Goal: Task Accomplishment & Management: Manage account settings

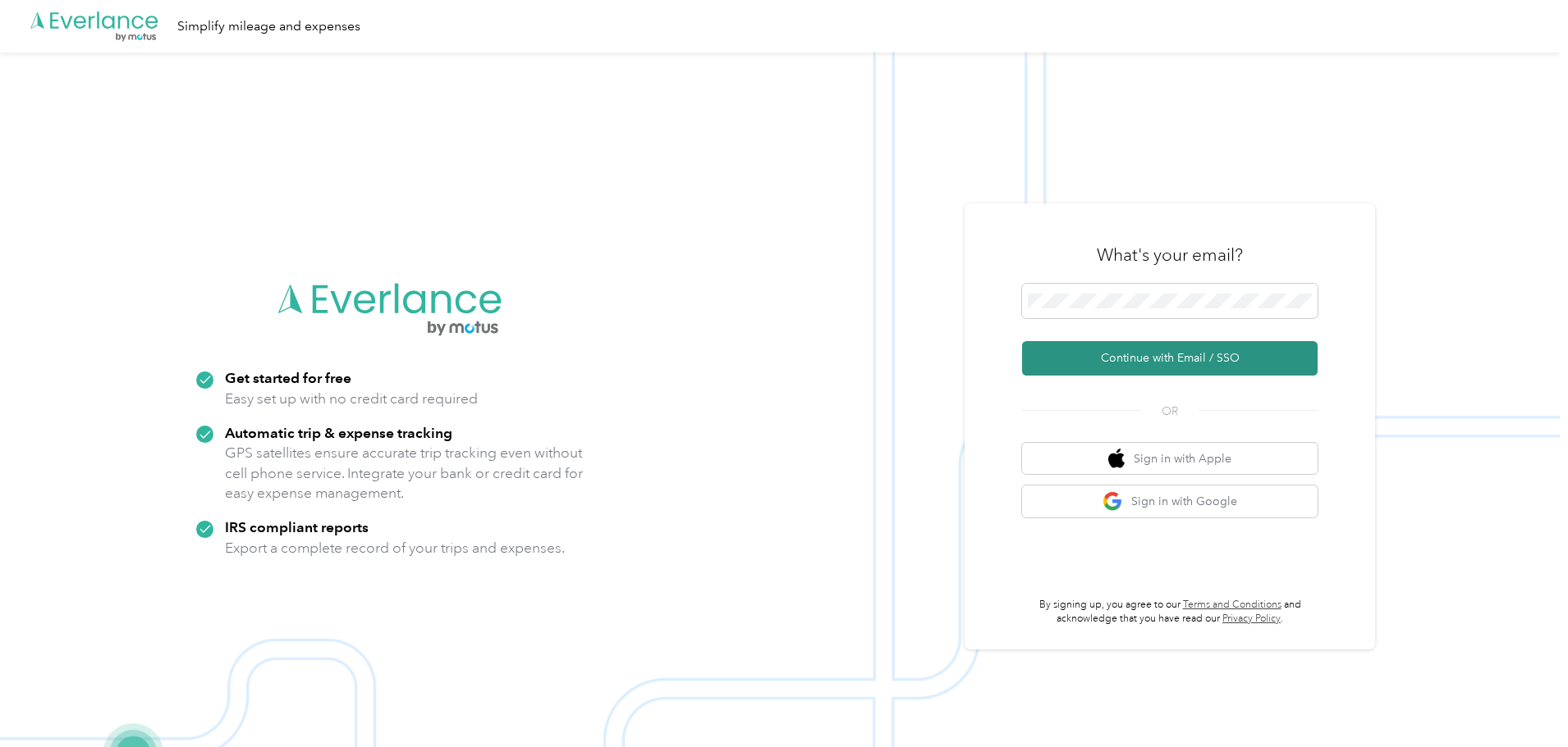
click at [1159, 363] on button "Continue with Email / SSO" at bounding box center [1169, 358] width 295 height 34
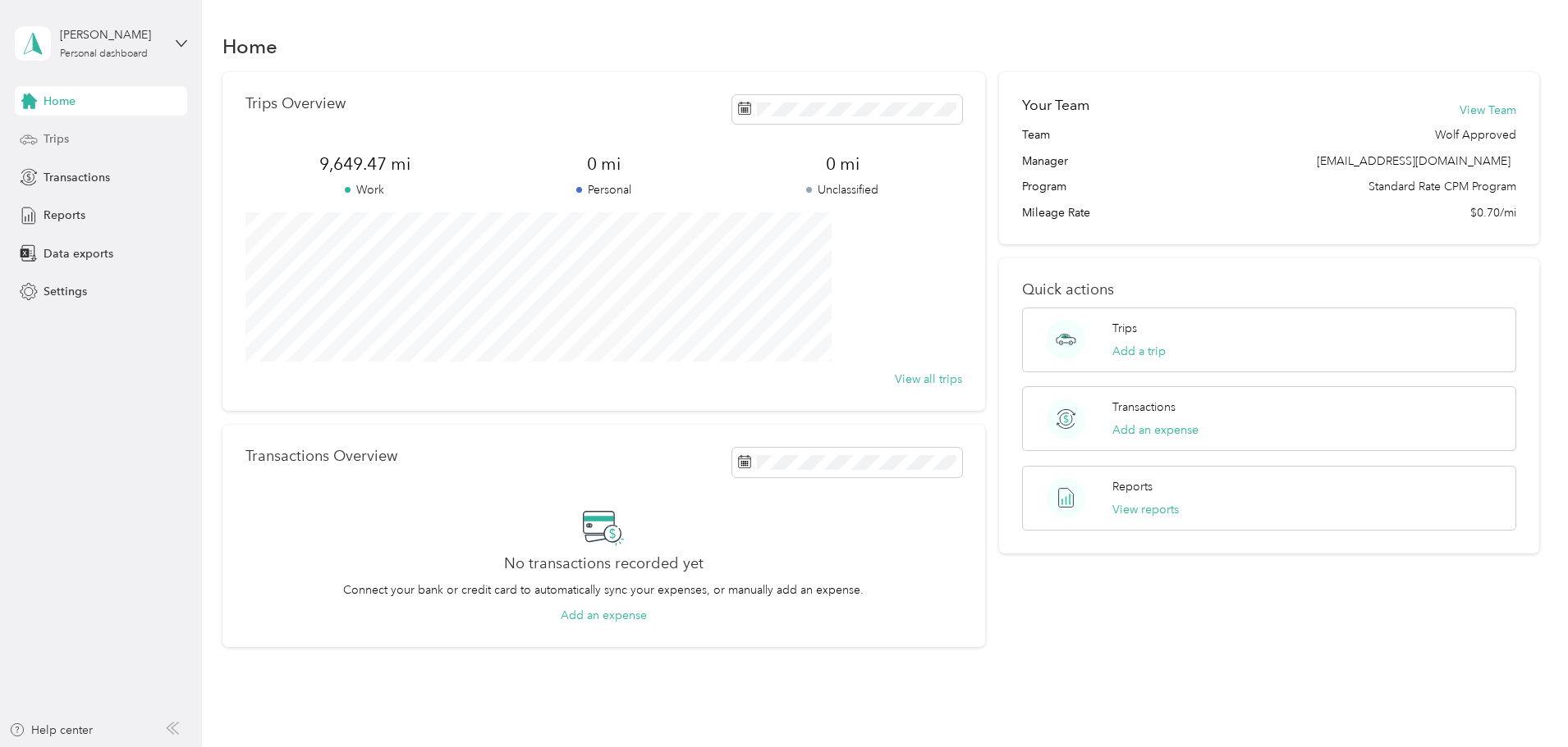
click at [58, 130] on span "Trips" at bounding box center [56, 139] width 25 height 17
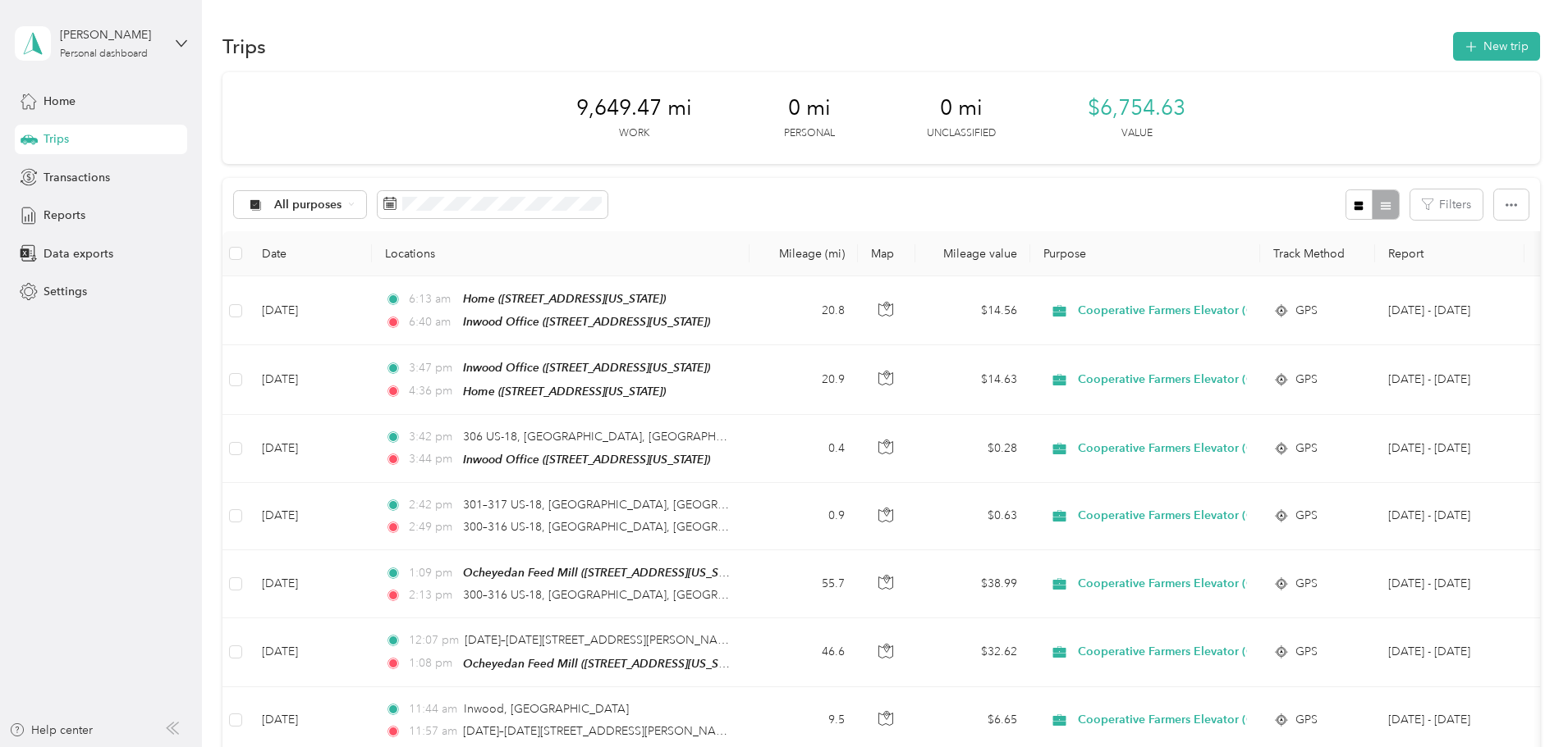
click at [716, 203] on div "All purposes Filters" at bounding box center [880, 204] width 1317 height 53
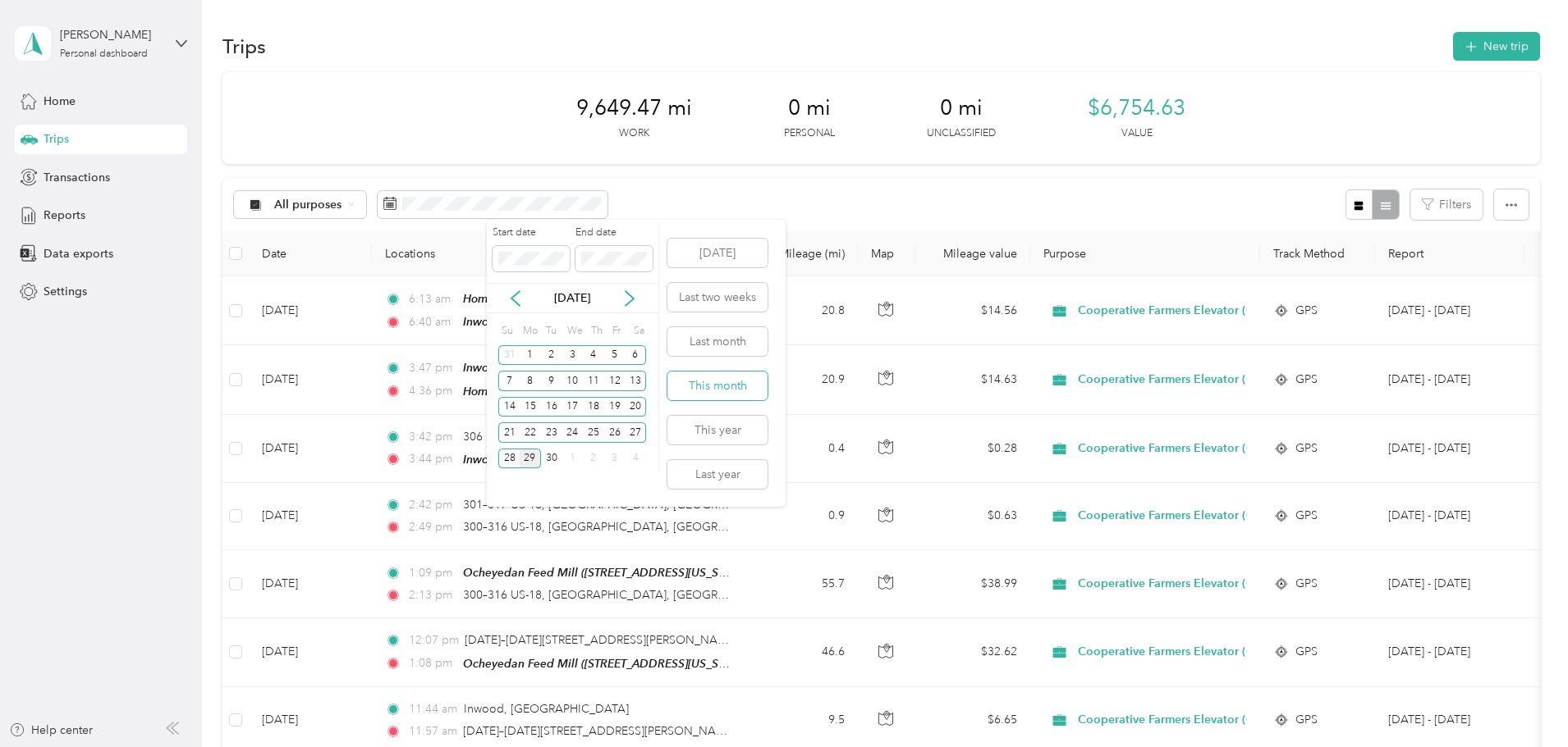
click at [736, 386] on button "This month" at bounding box center [717, 386] width 100 height 29
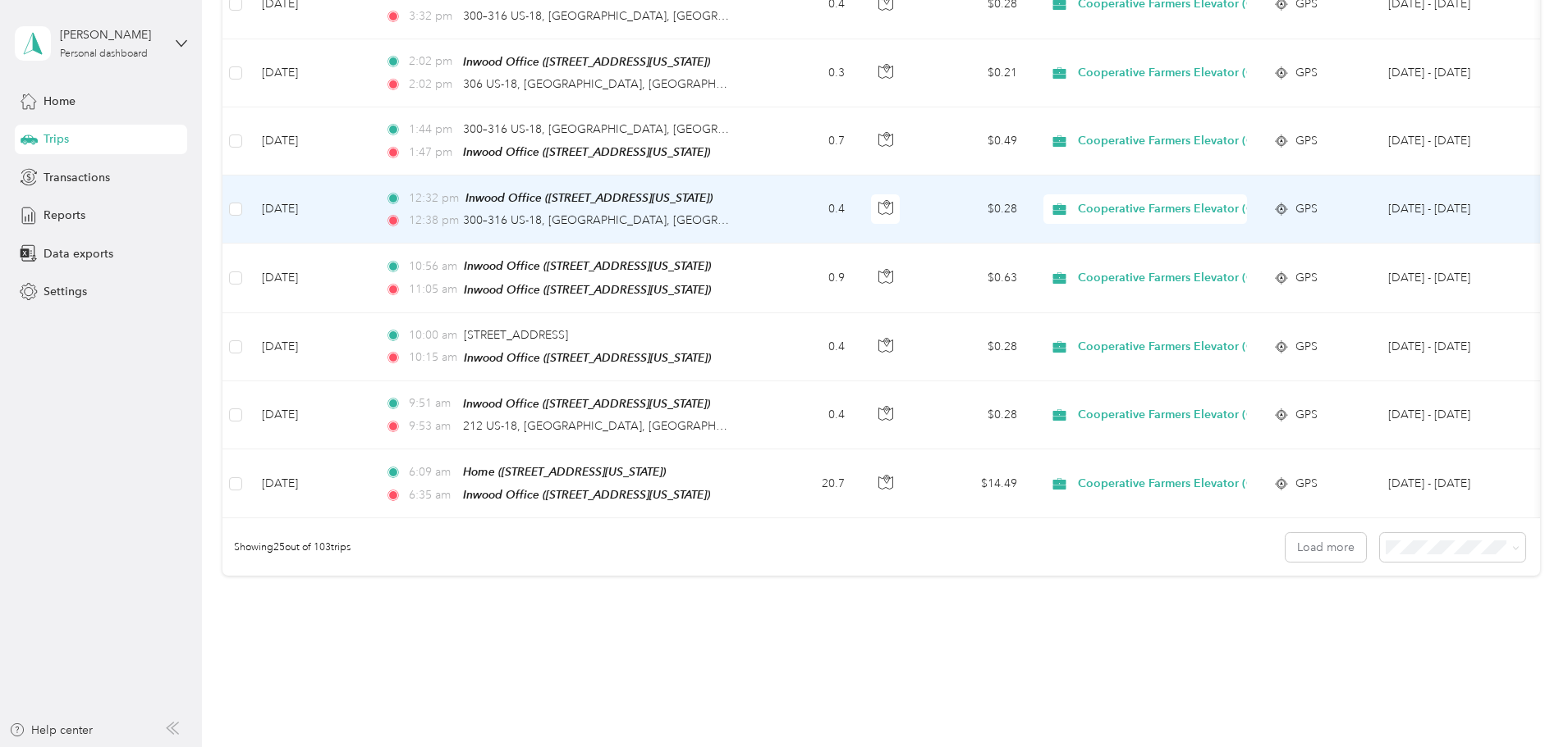
scroll to position [1476, 0]
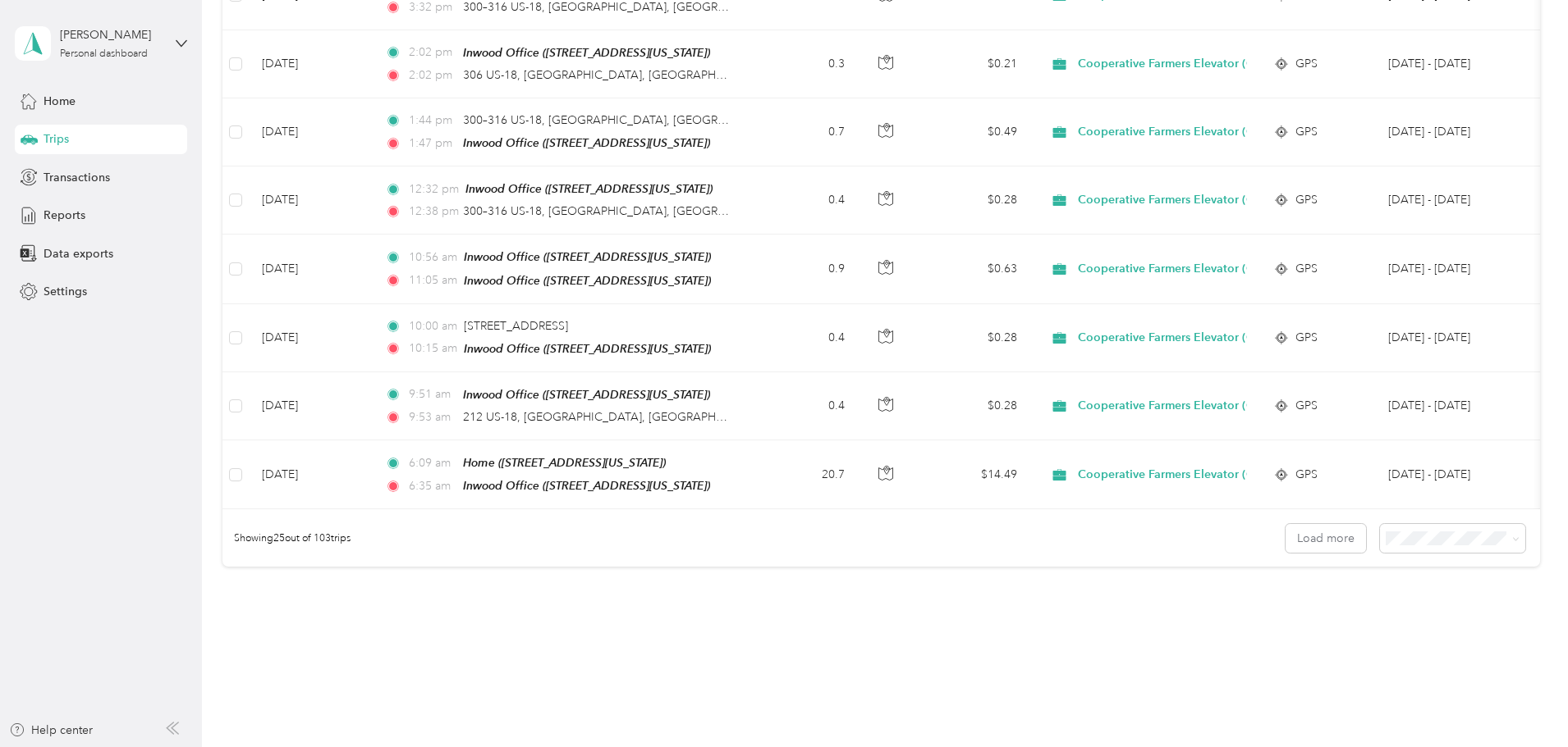
click at [1301, 543] on div "Showing 25 out of 103 trips Load more" at bounding box center [880, 538] width 1317 height 57
click at [1379, 537] on span at bounding box center [1452, 538] width 146 height 29
click at [1317, 619] on li "100 per load" at bounding box center [1339, 614] width 146 height 29
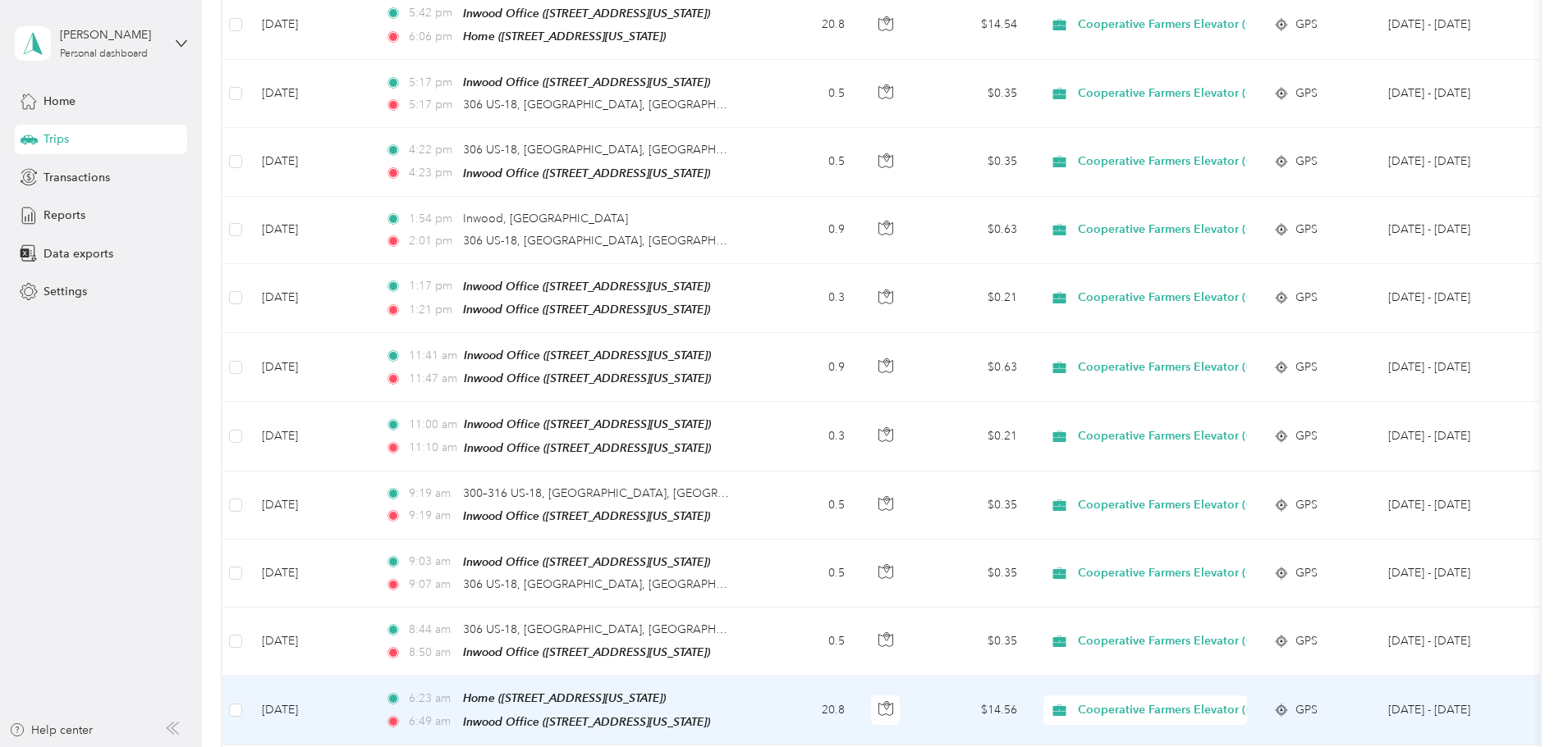
scroll to position [3446, 0]
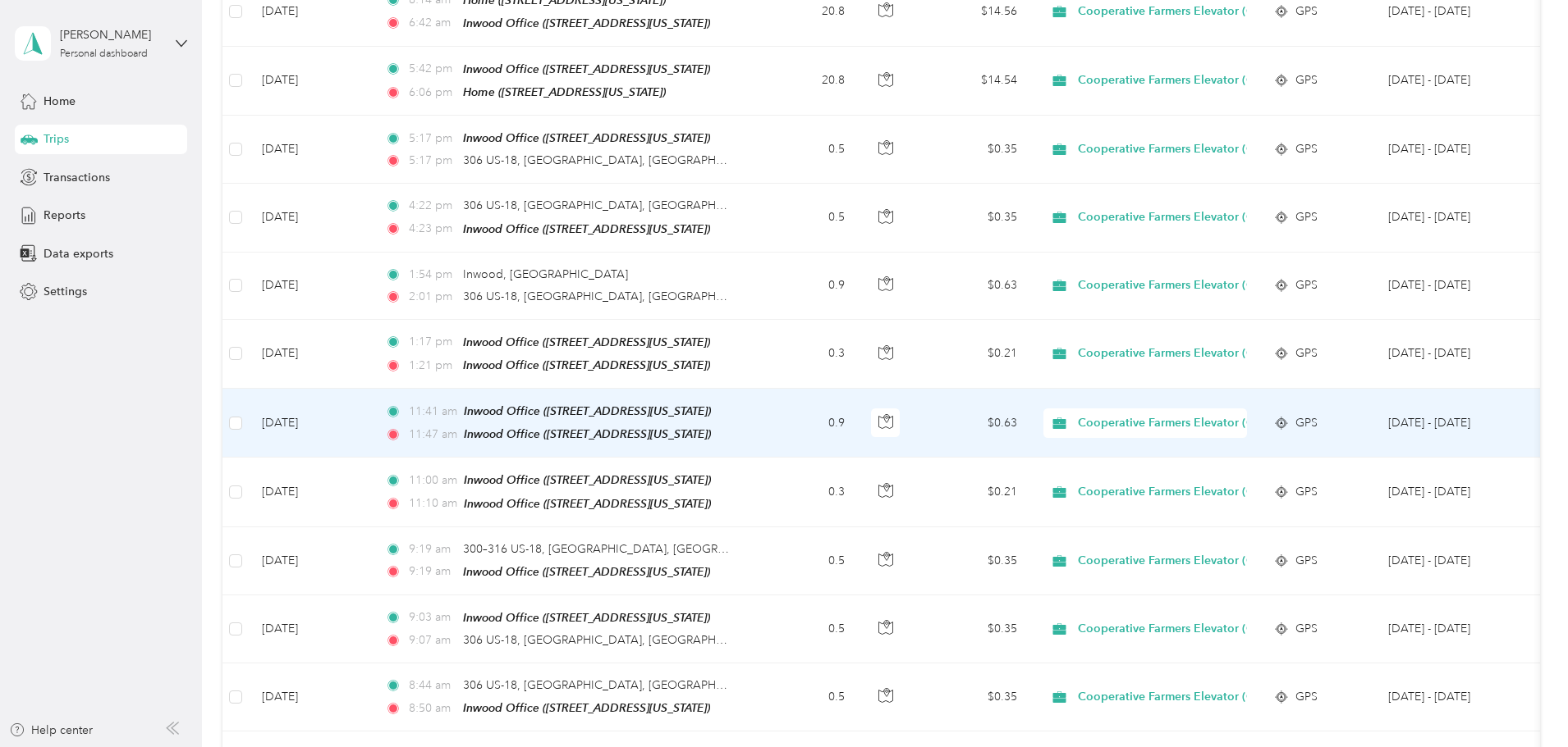
click at [372, 389] on td "[DATE]" at bounding box center [310, 423] width 123 height 69
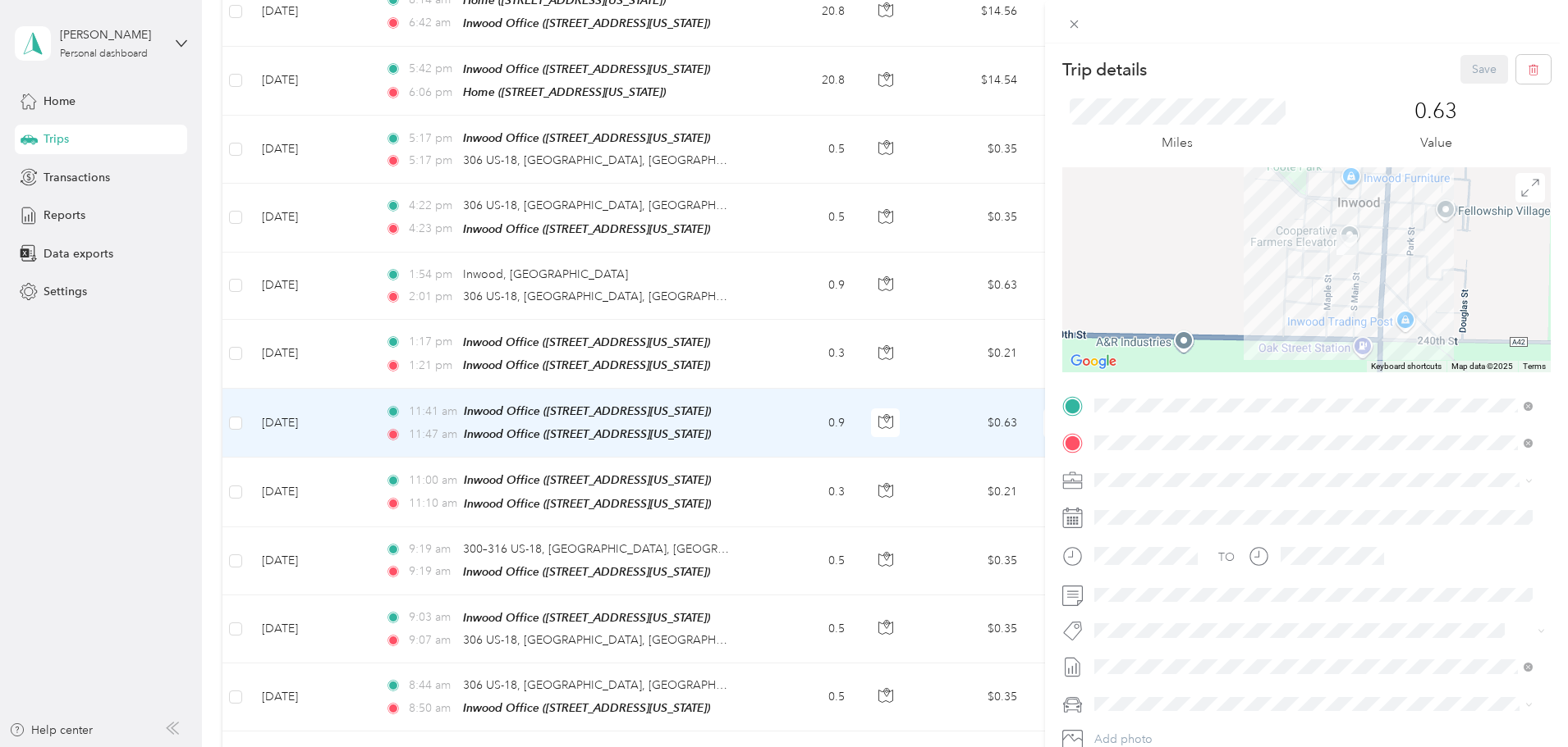
click at [460, 372] on div "Trip details Save This trip cannot be edited because it is either under review,…" at bounding box center [784, 374] width 1568 height 747
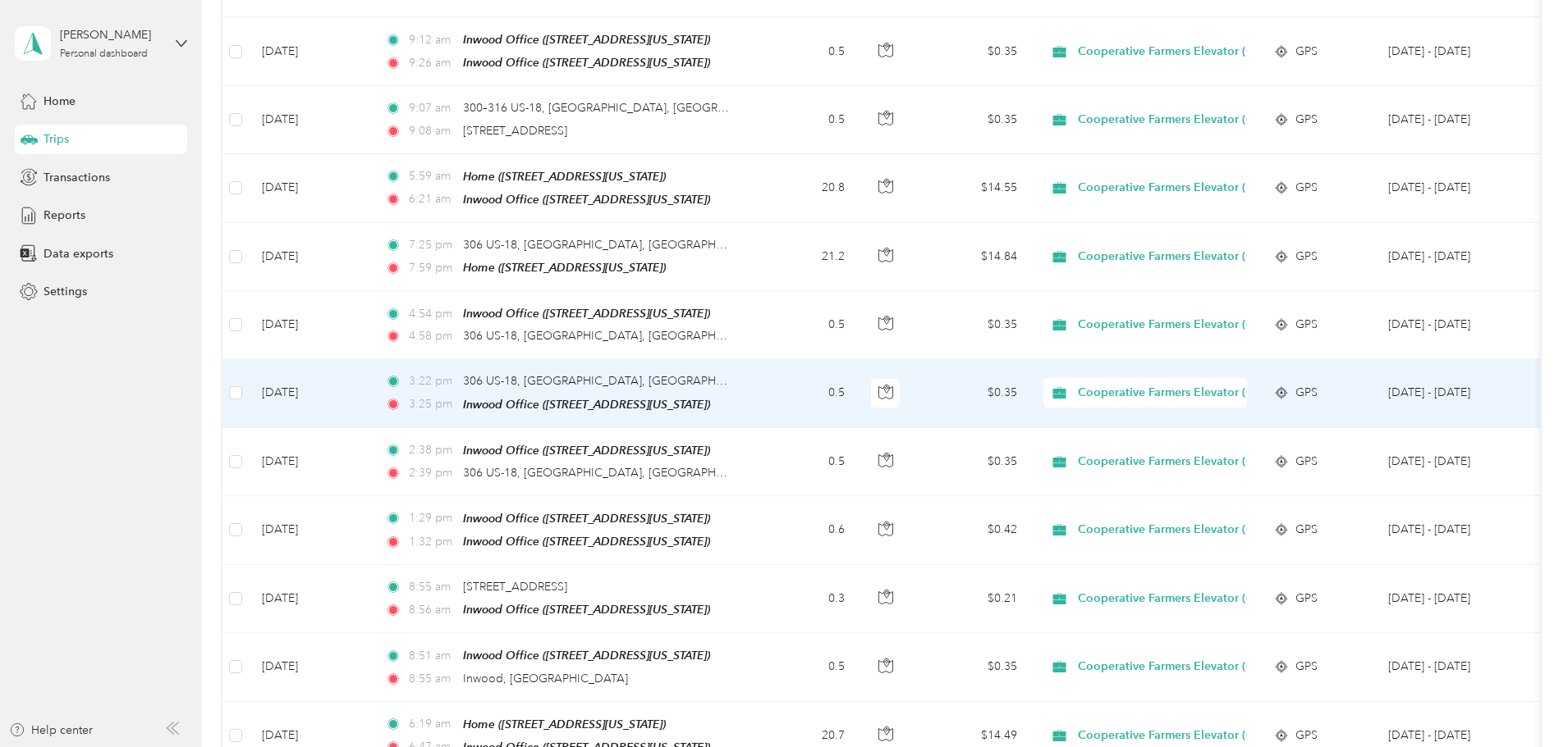
scroll to position [2543, 0]
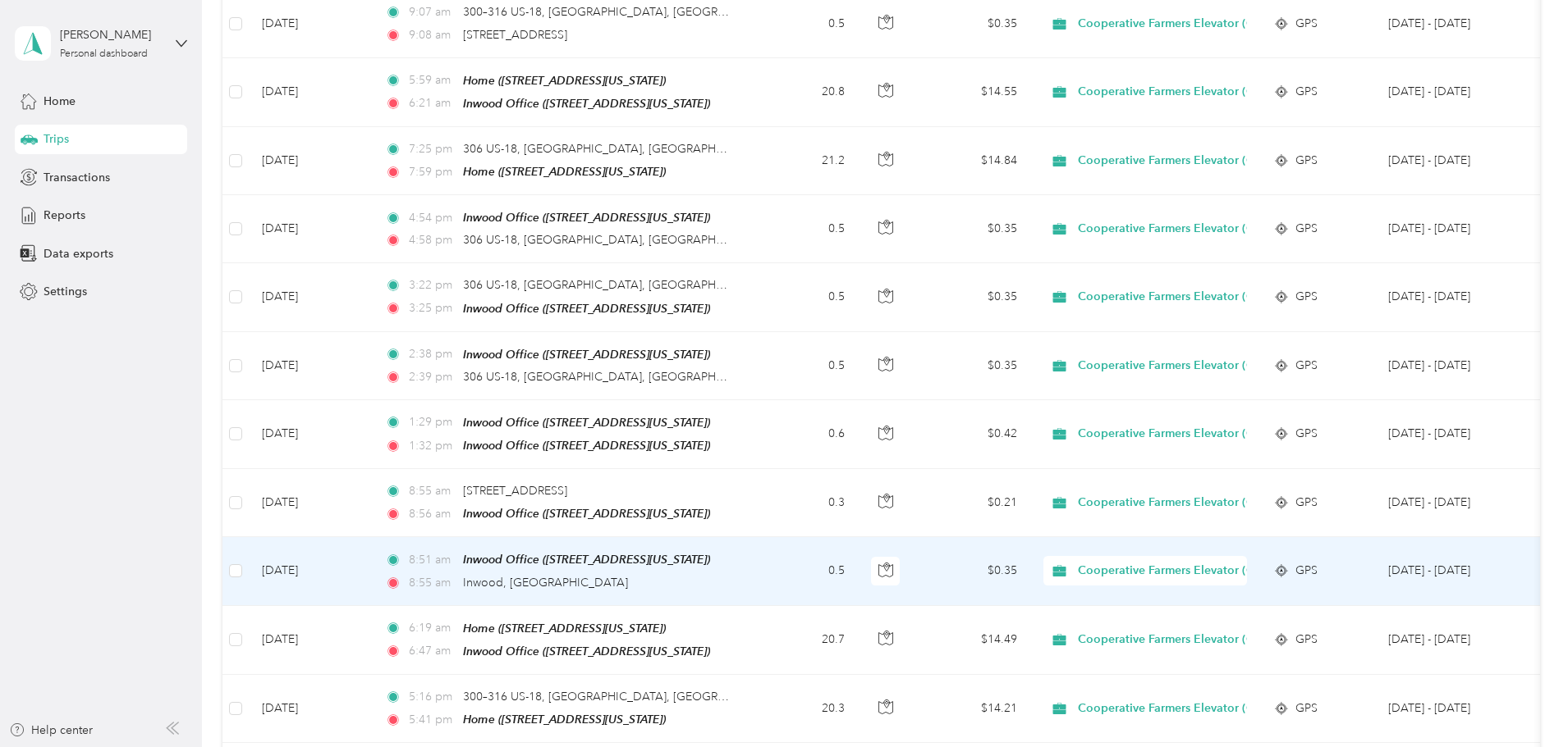
click at [858, 538] on td "0.5" at bounding box center [803, 571] width 109 height 68
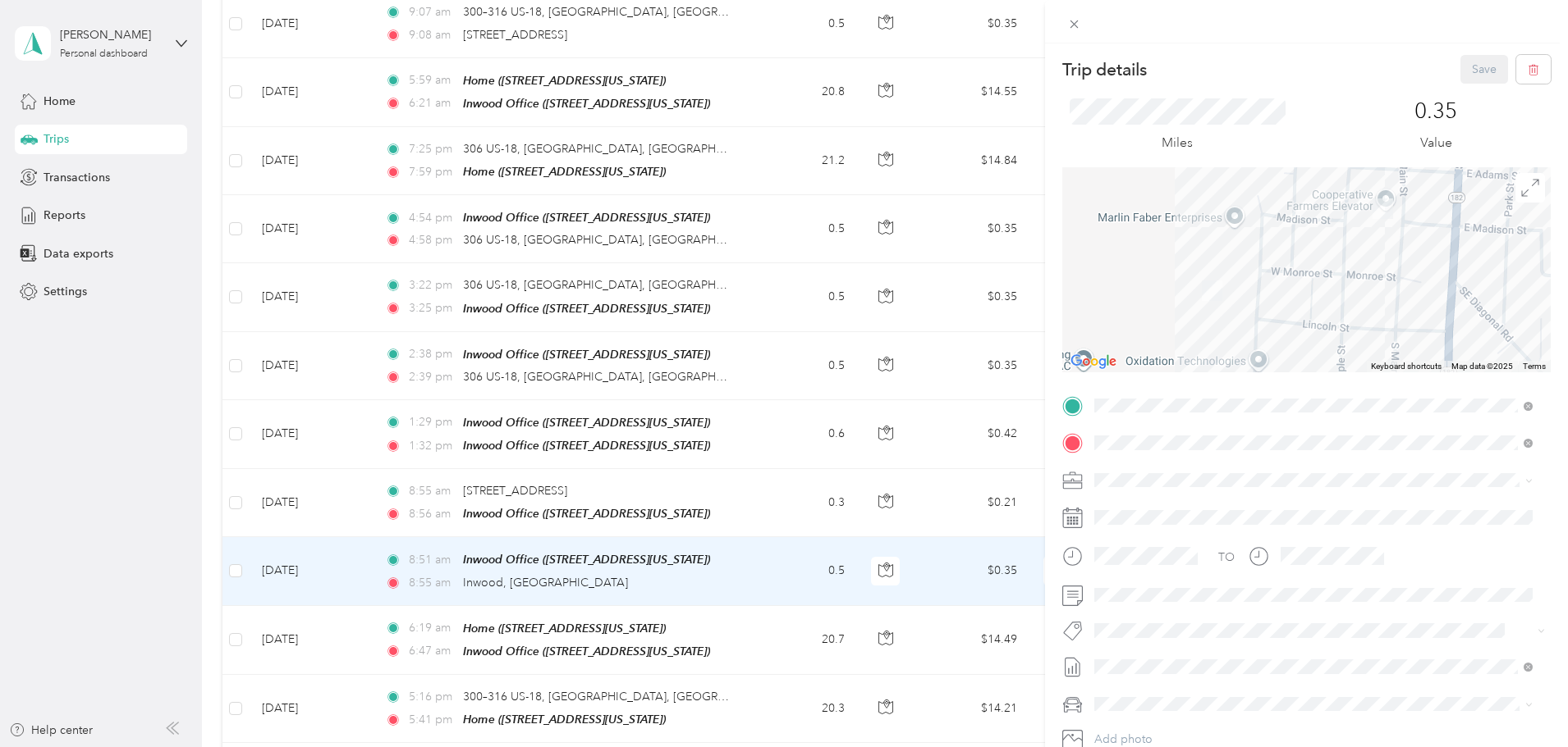
click at [890, 538] on div "Trip details Save This trip cannot be edited because it is either under review,…" at bounding box center [784, 374] width 1568 height 747
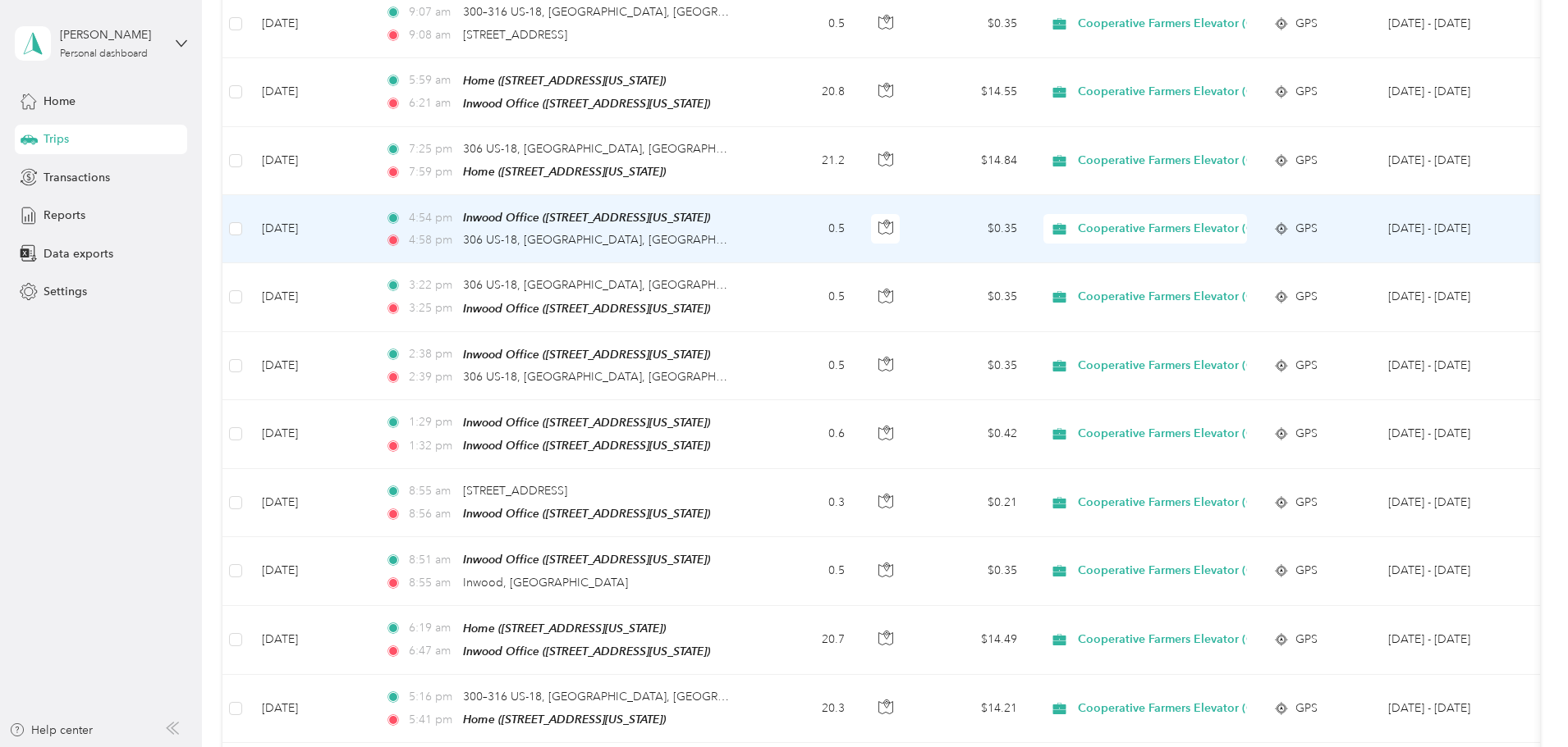
click at [858, 216] on td "0.5" at bounding box center [803, 229] width 109 height 68
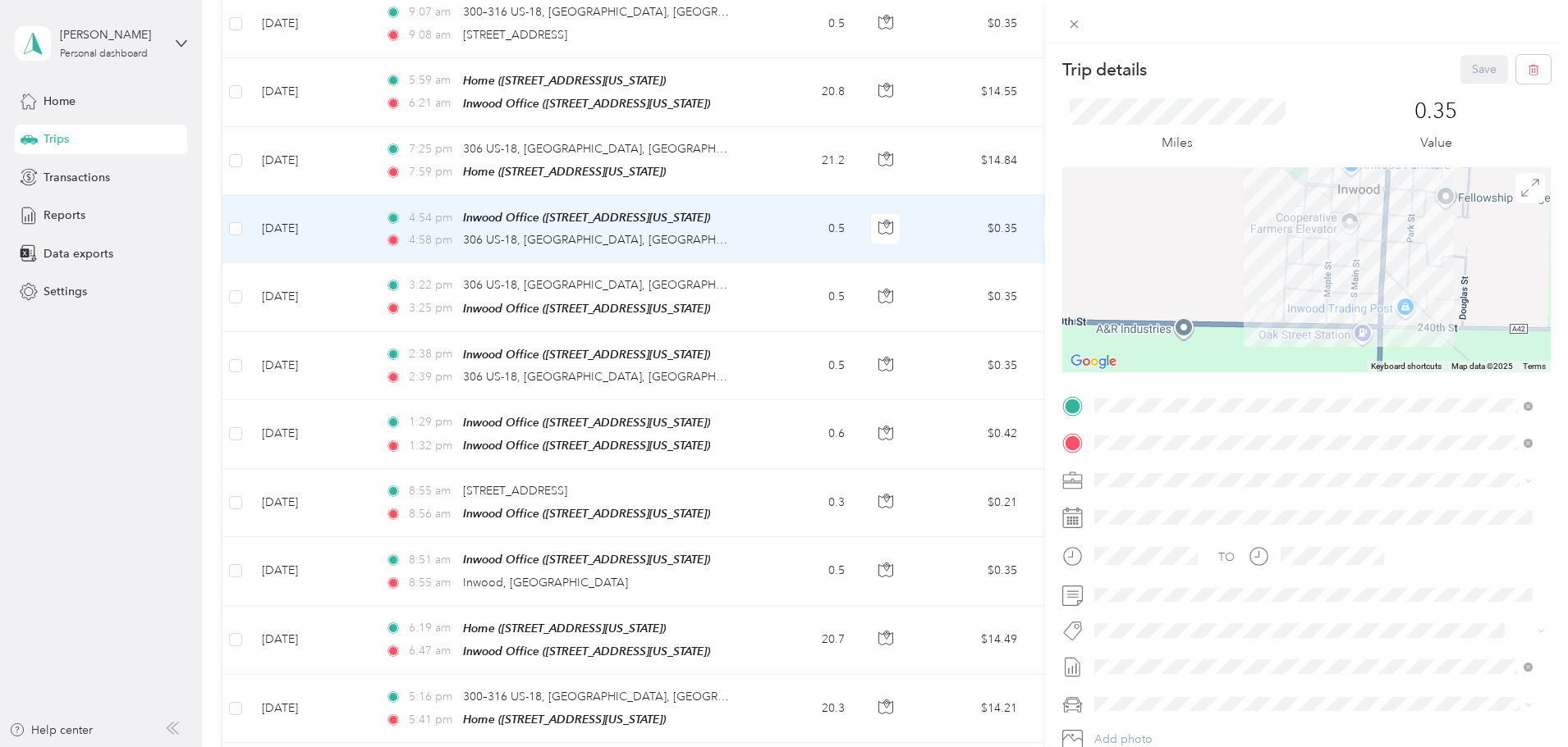
click at [898, 217] on div "Trip details Save This trip cannot be edited because it is either under review,…" at bounding box center [784, 374] width 1568 height 747
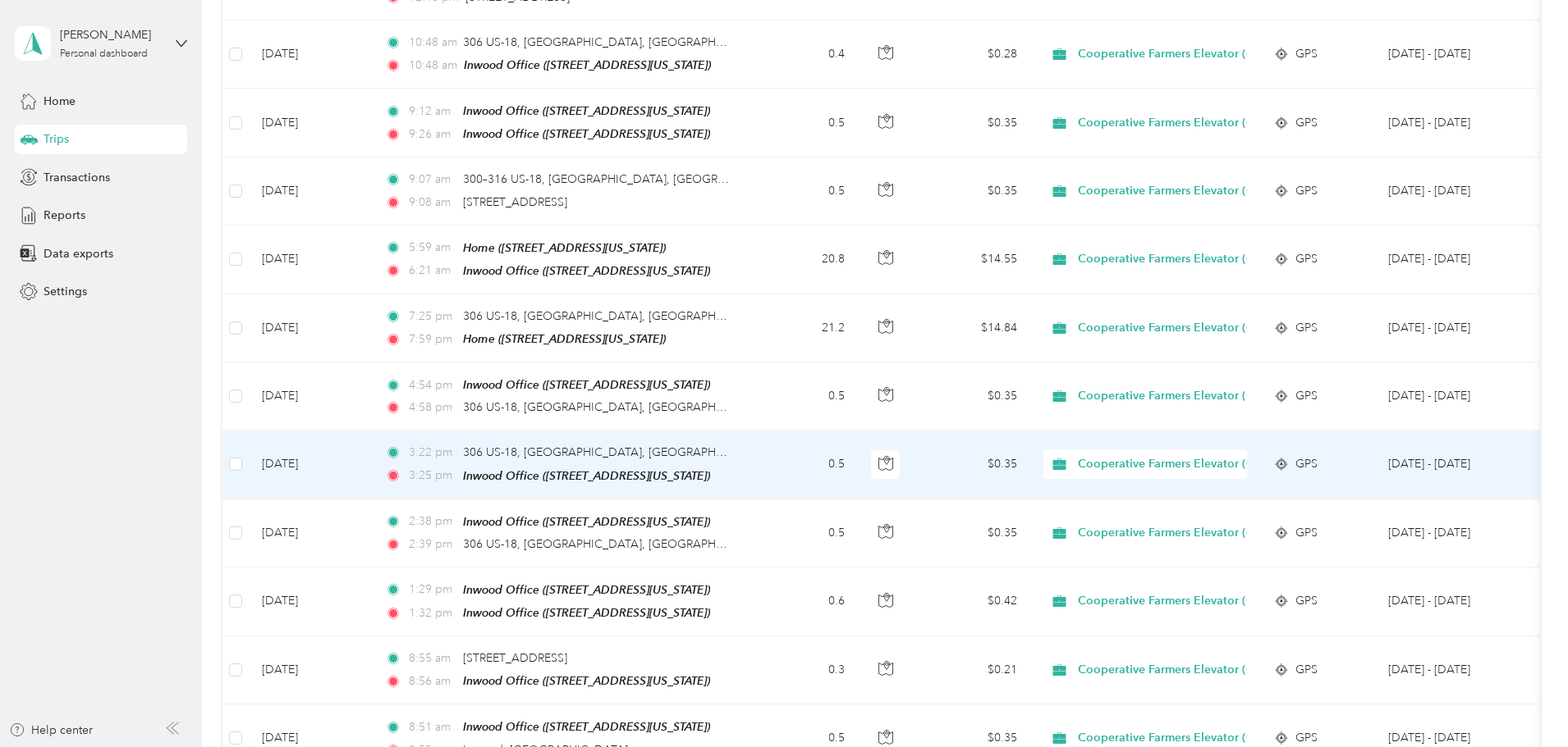
scroll to position [2133, 0]
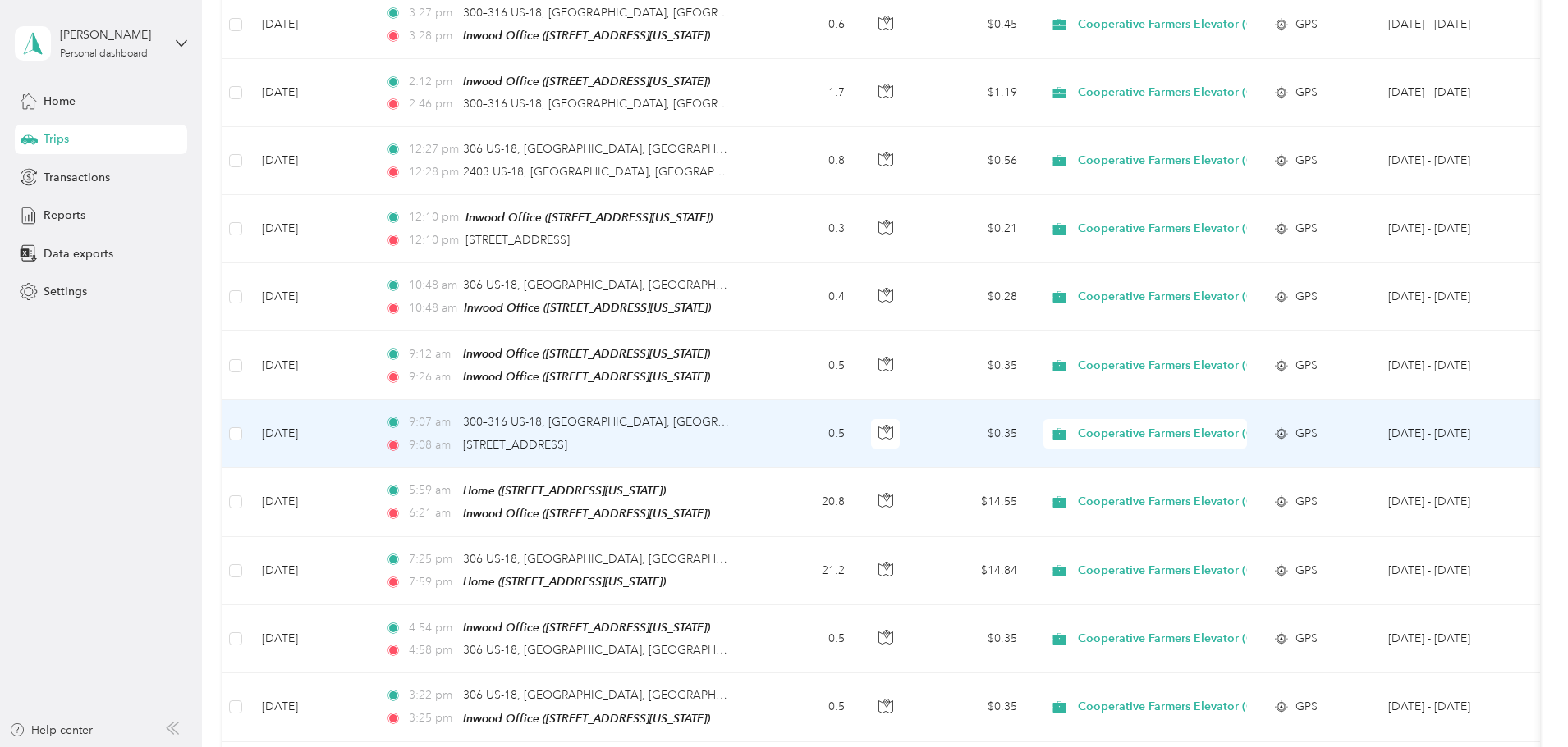
click at [858, 400] on td "0.5" at bounding box center [803, 434] width 109 height 67
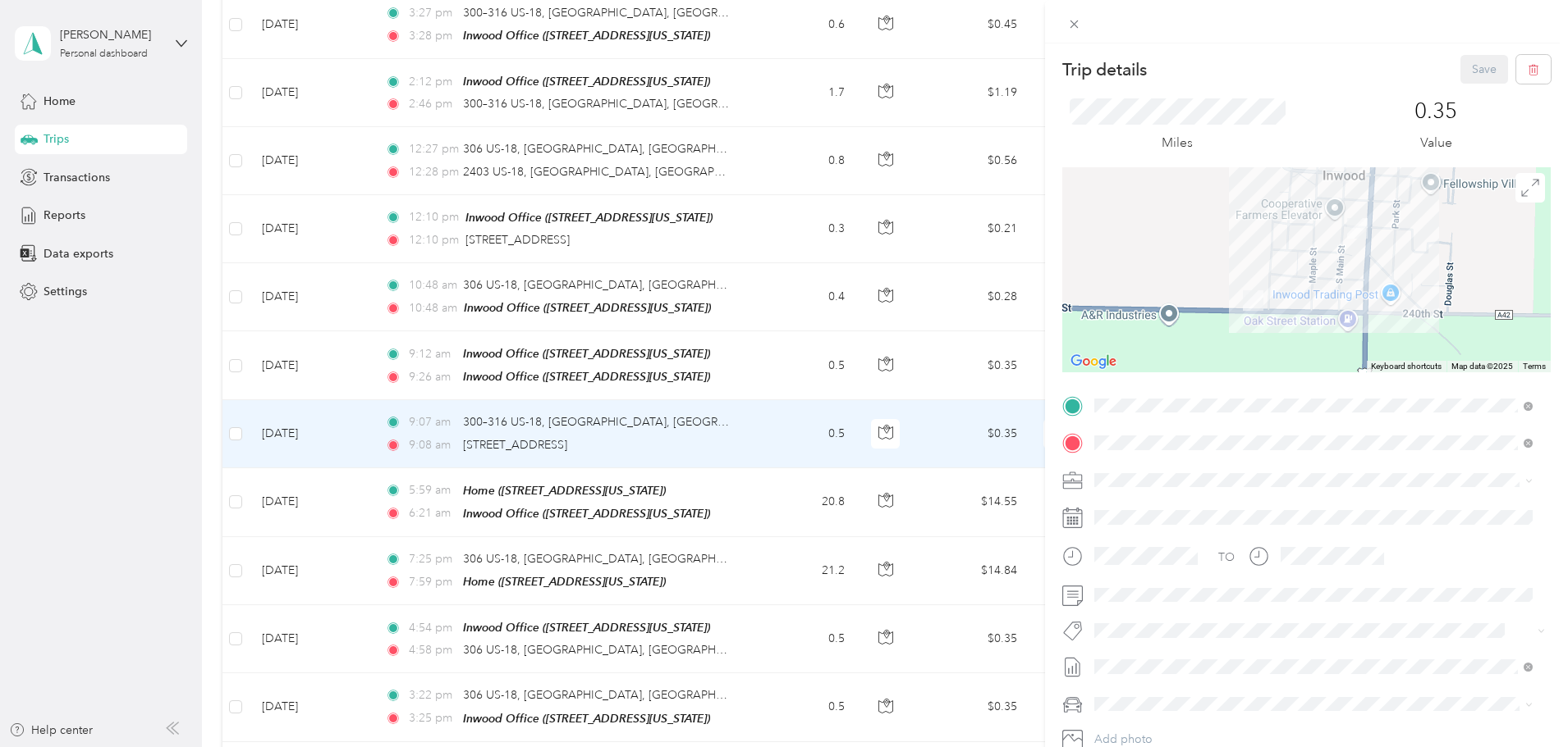
click at [894, 392] on div "Trip details Save This trip cannot be edited because it is either under review,…" at bounding box center [784, 374] width 1568 height 747
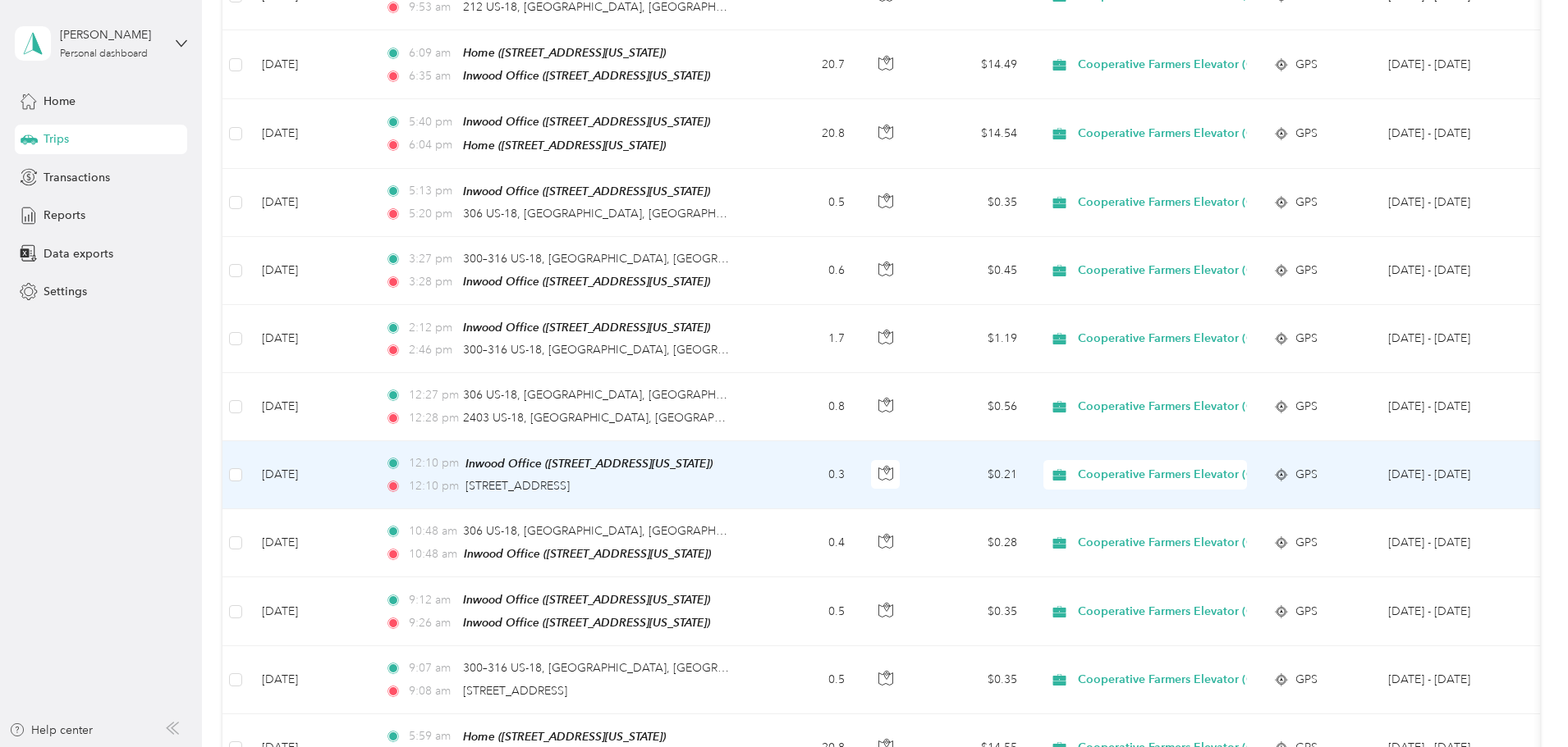
scroll to position [1804, 0]
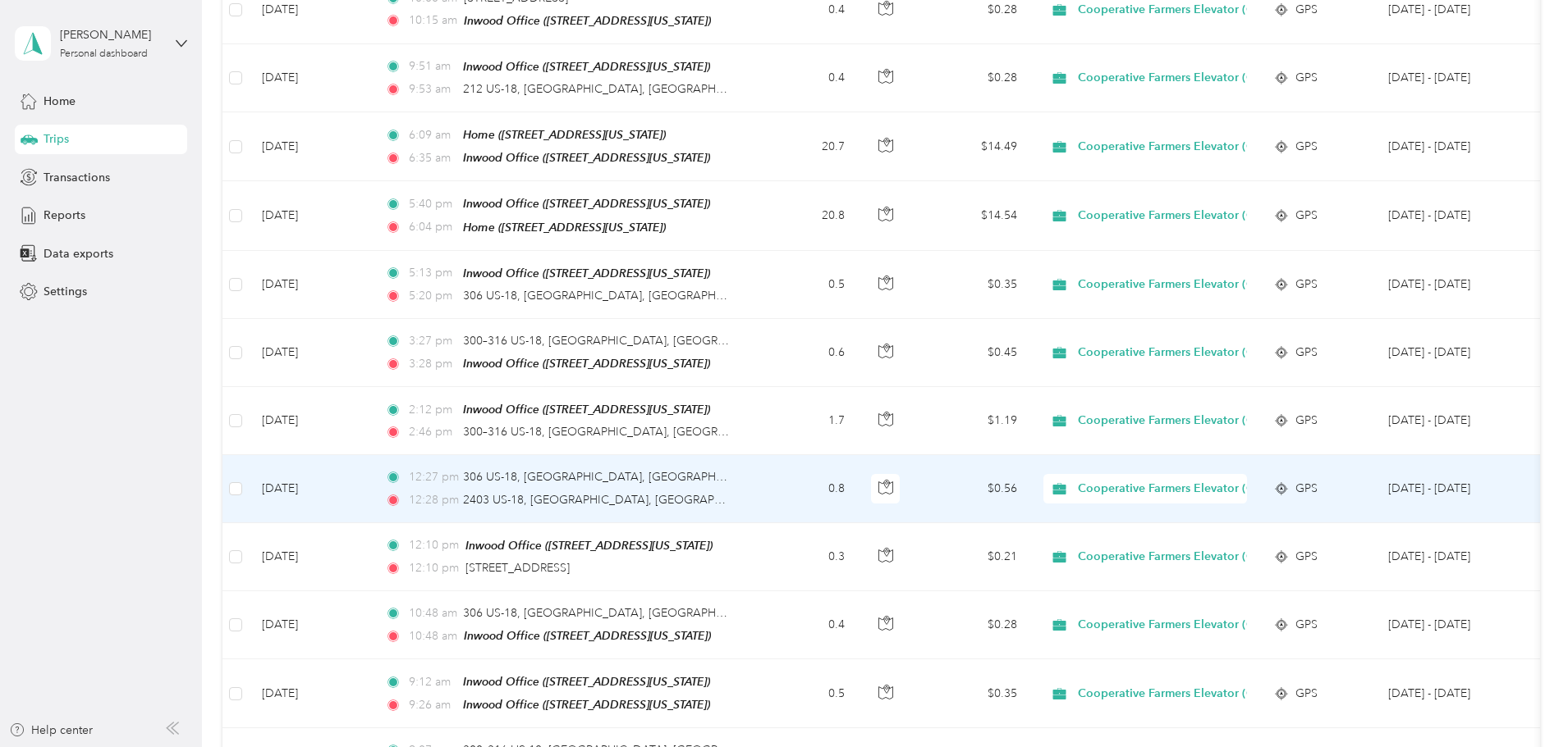
click at [858, 470] on td "0.8" at bounding box center [803, 489] width 109 height 67
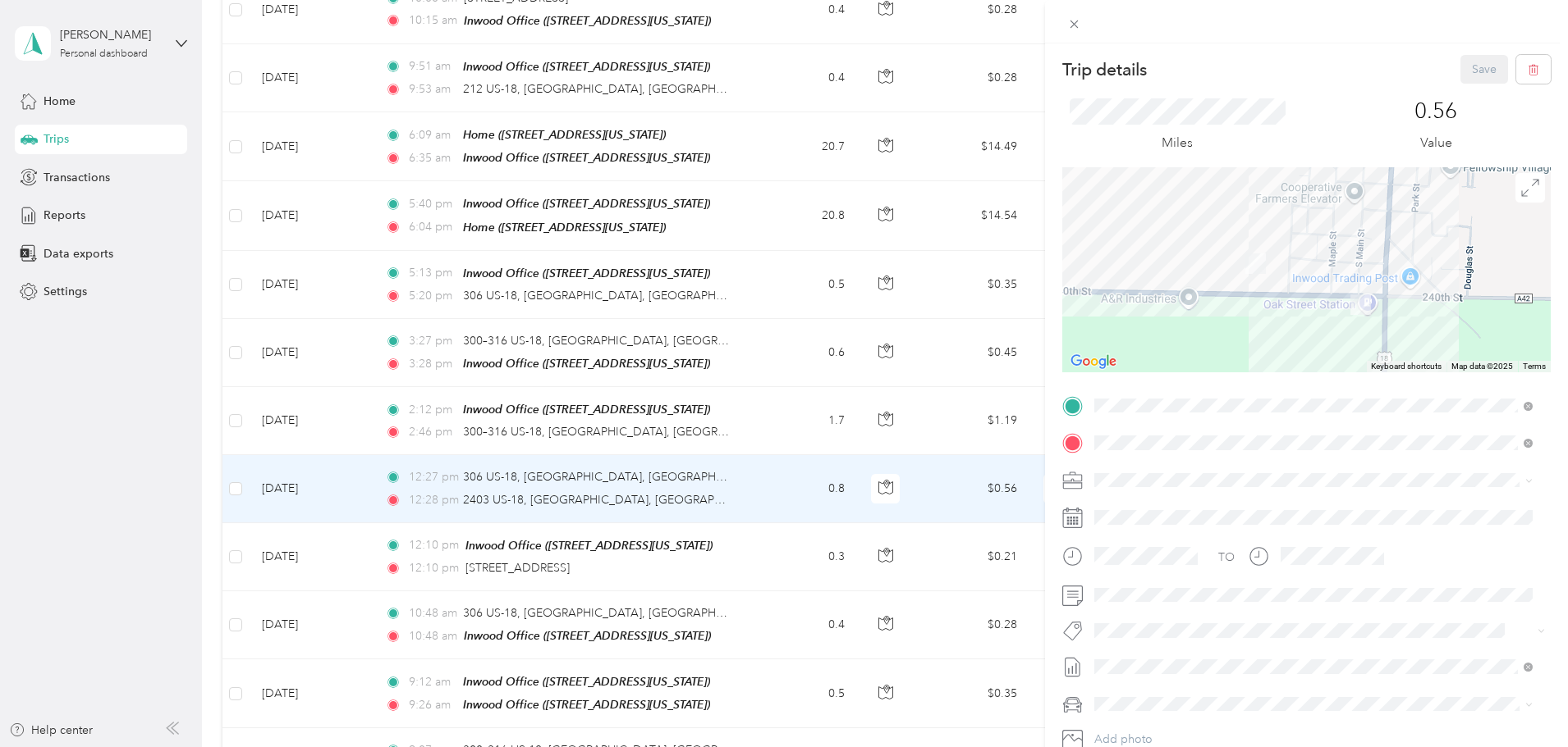
click at [907, 469] on div "Trip details Save This trip cannot be edited because it is either under review,…" at bounding box center [784, 374] width 1568 height 747
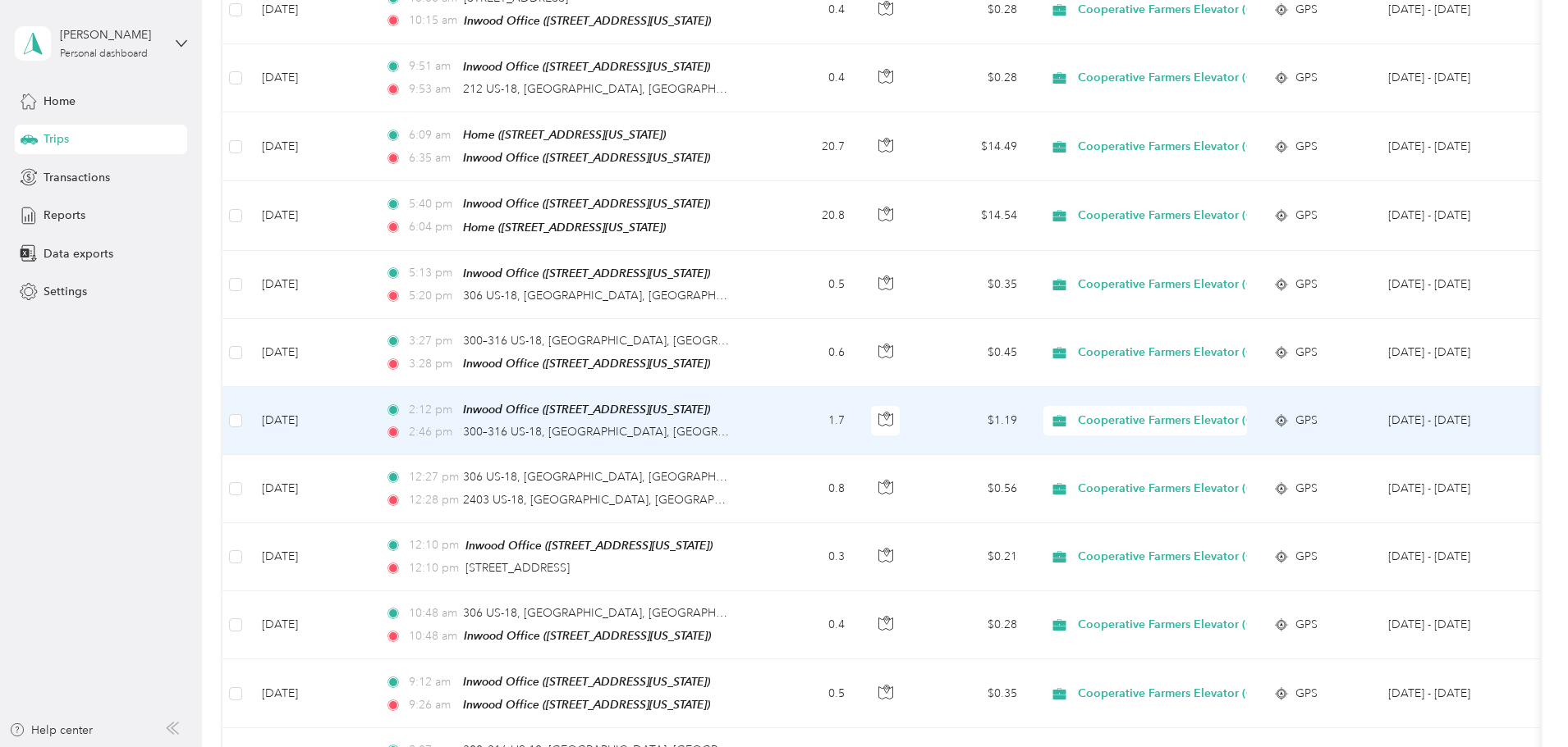
click at [858, 391] on td "1.7" at bounding box center [803, 421] width 109 height 68
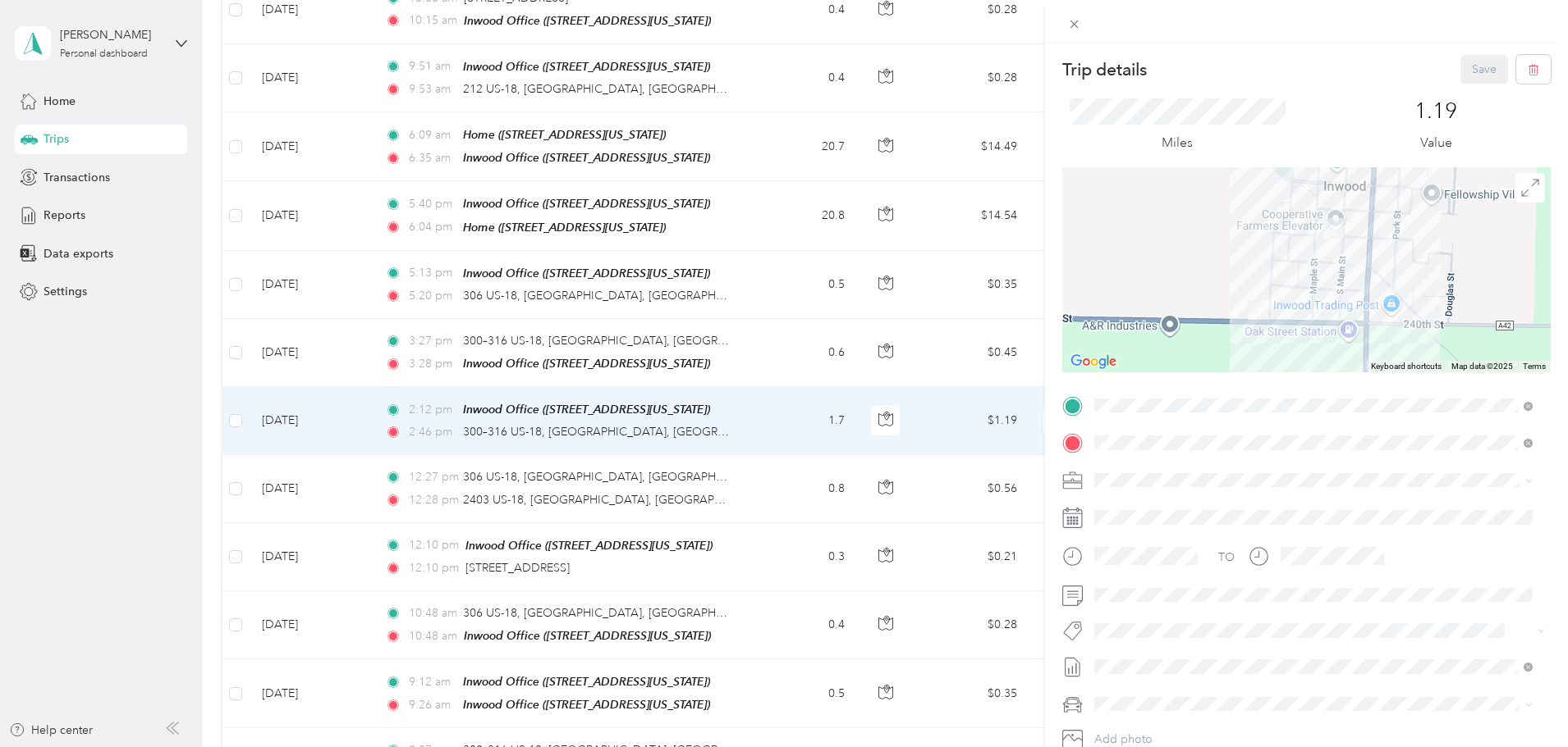
click at [884, 391] on div "Trip details Save This trip cannot be edited because it is either under review,…" at bounding box center [784, 374] width 1568 height 747
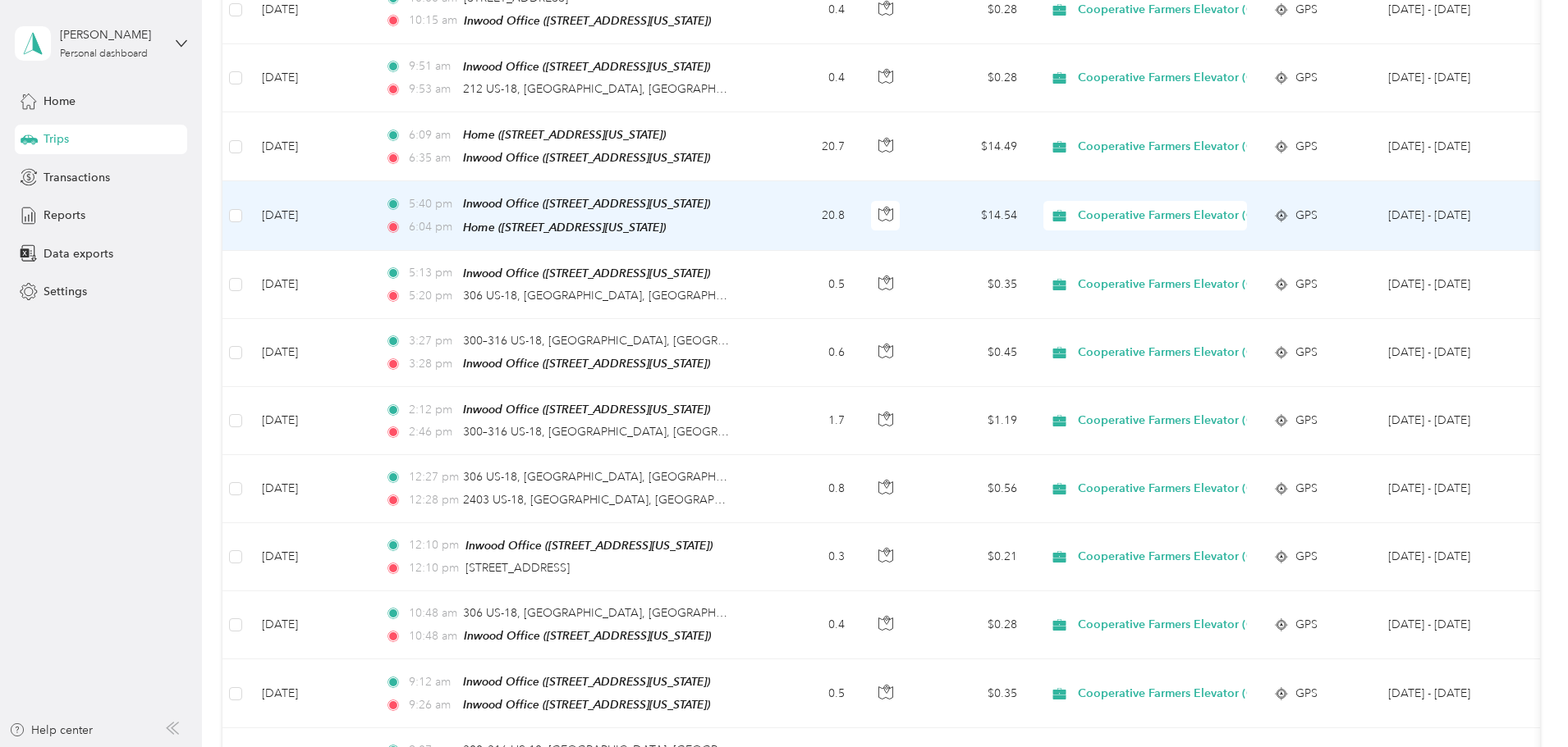
click at [858, 186] on td "20.8" at bounding box center [803, 216] width 109 height 69
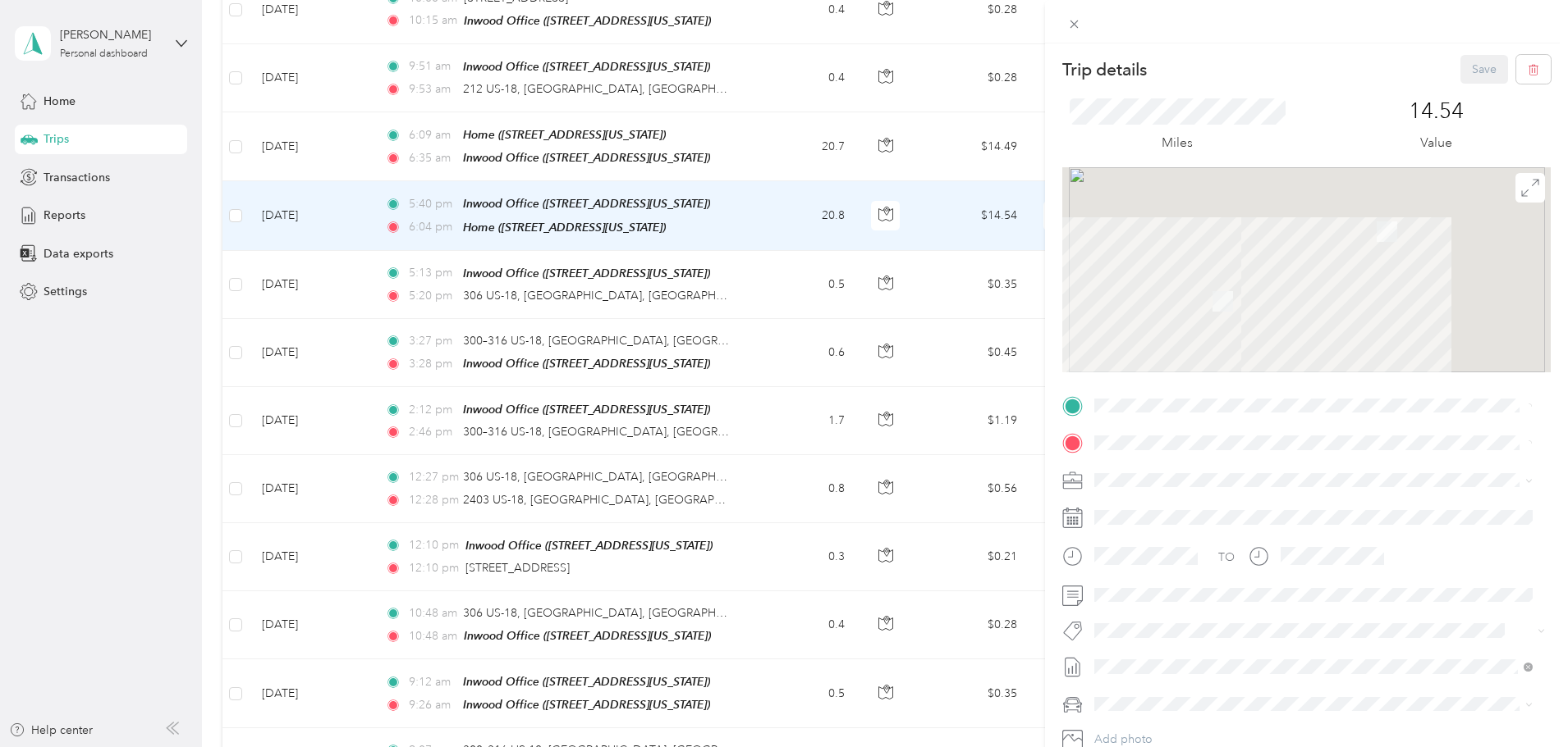
click at [876, 186] on div "Trip details Save This trip cannot be edited because it is either under review,…" at bounding box center [784, 374] width 1568 height 747
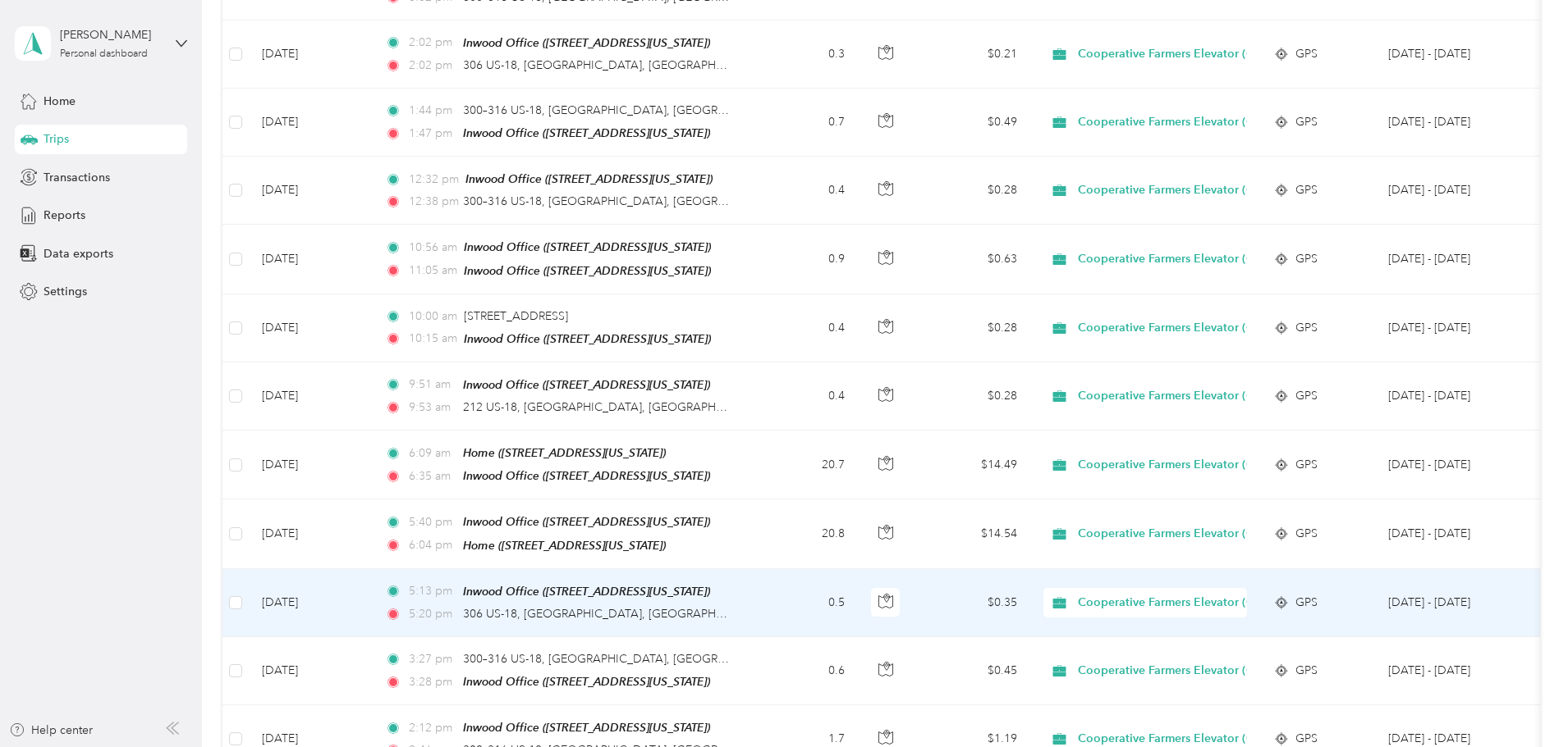
scroll to position [1476, 0]
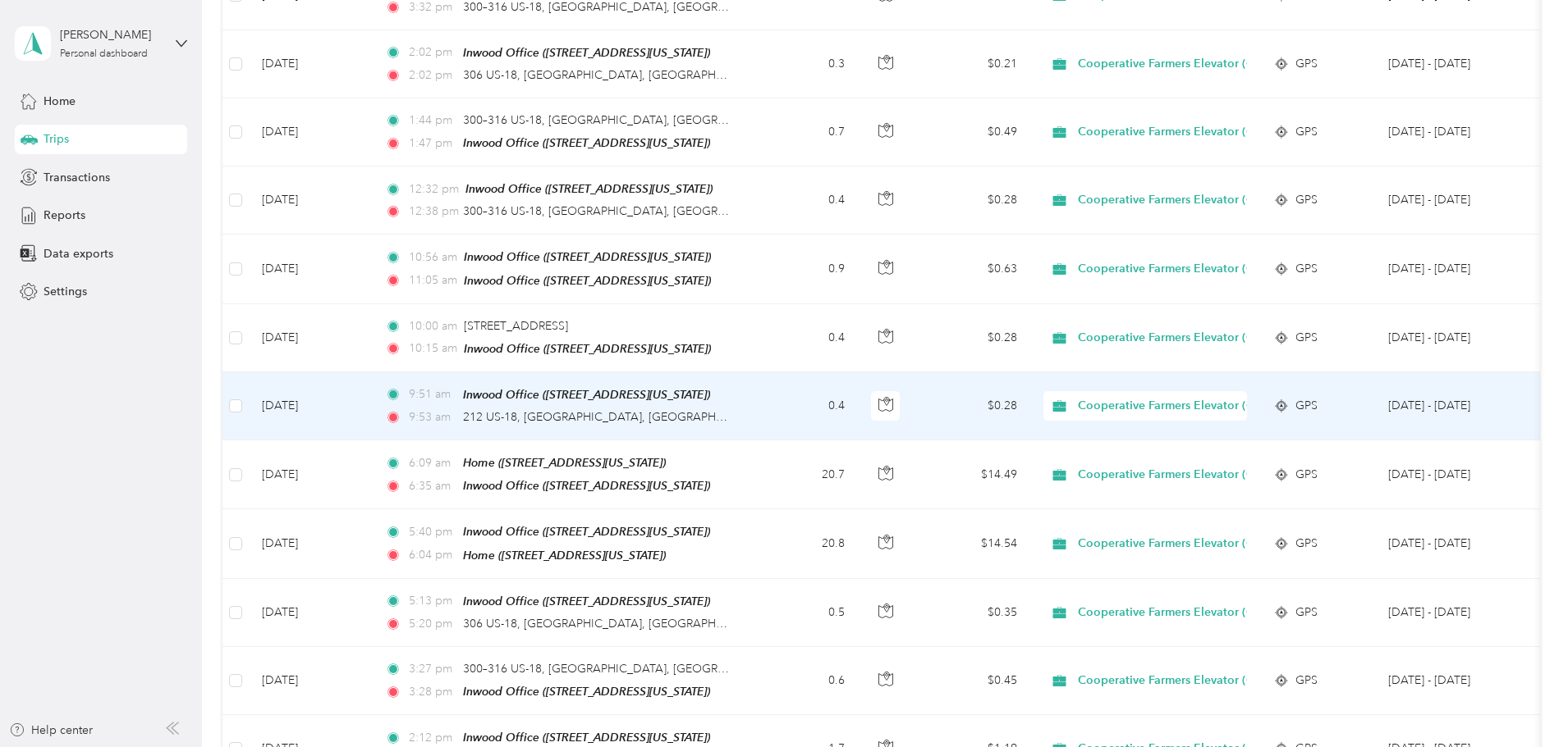
click at [858, 374] on td "0.4" at bounding box center [803, 406] width 109 height 68
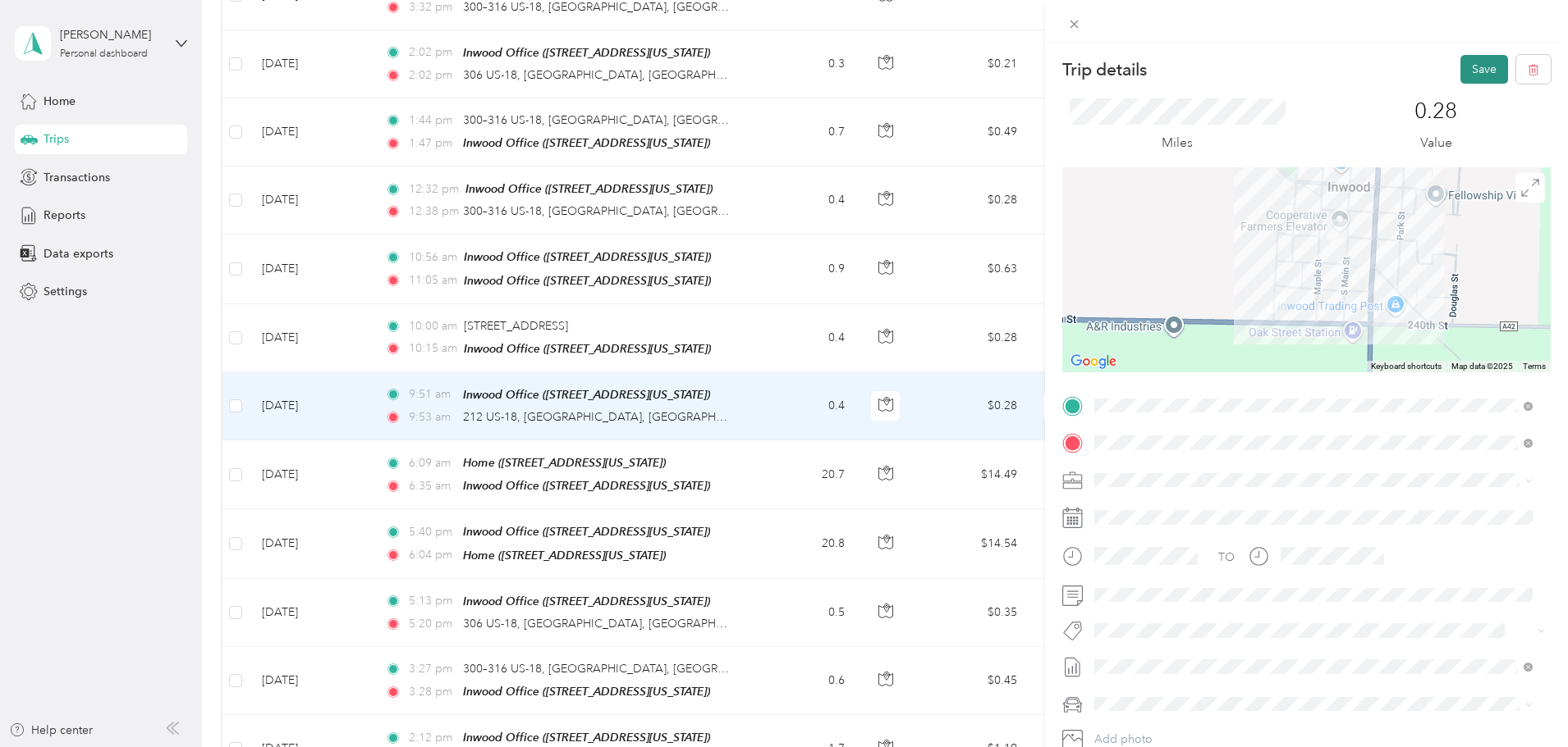
click at [1460, 71] on button "Save" at bounding box center [1484, 69] width 48 height 29
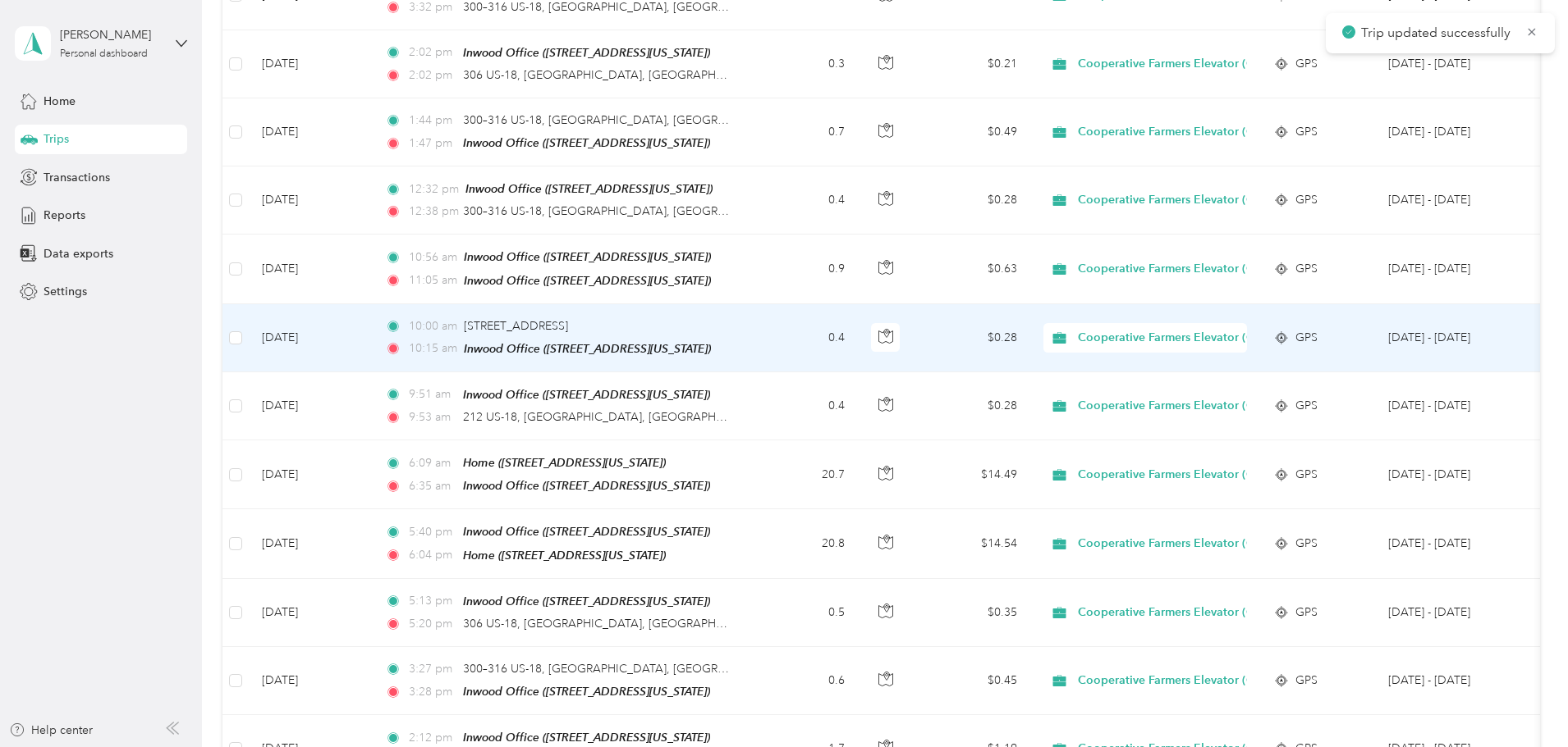
click at [858, 318] on td "0.4" at bounding box center [803, 338] width 109 height 68
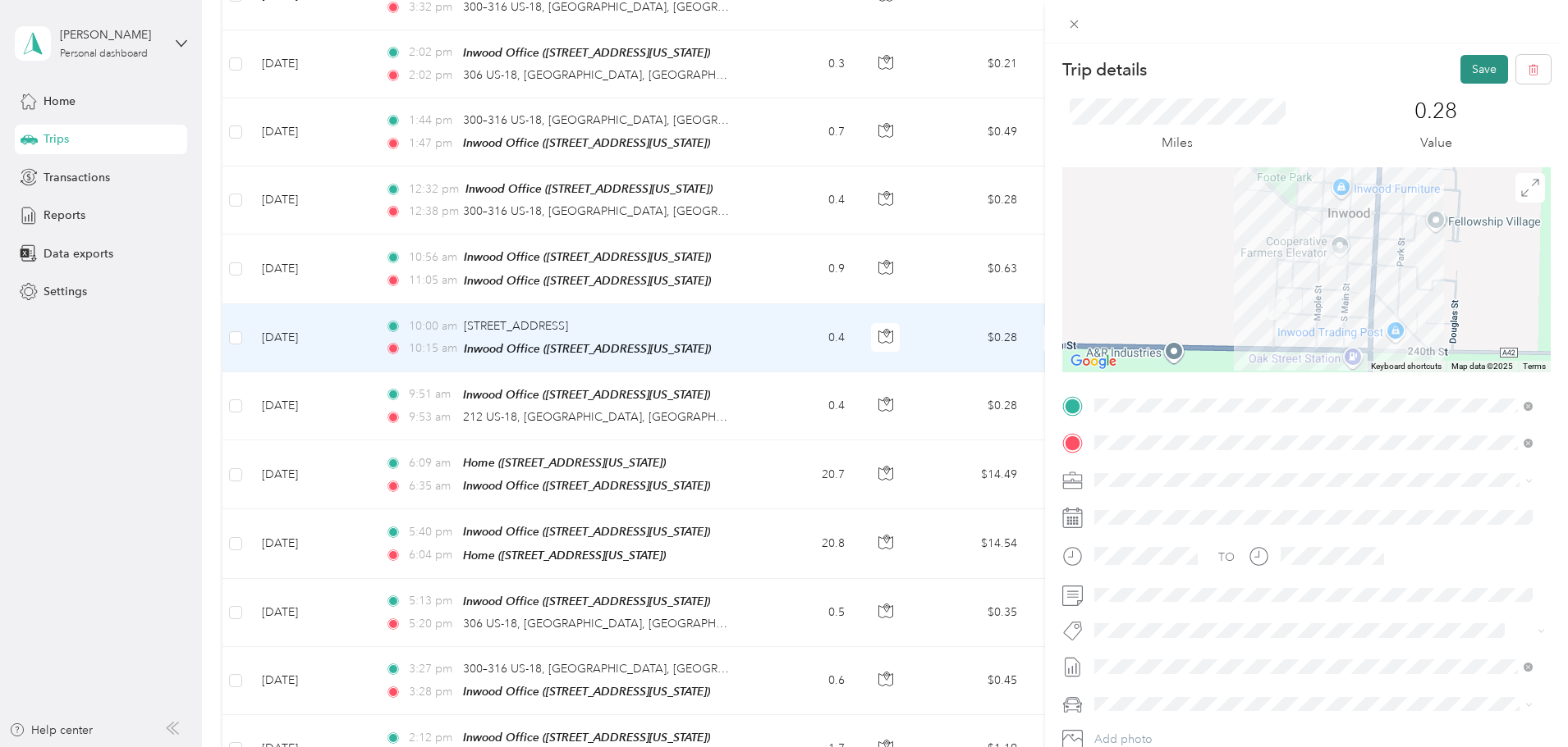
click at [1460, 68] on button "Save" at bounding box center [1484, 69] width 48 height 29
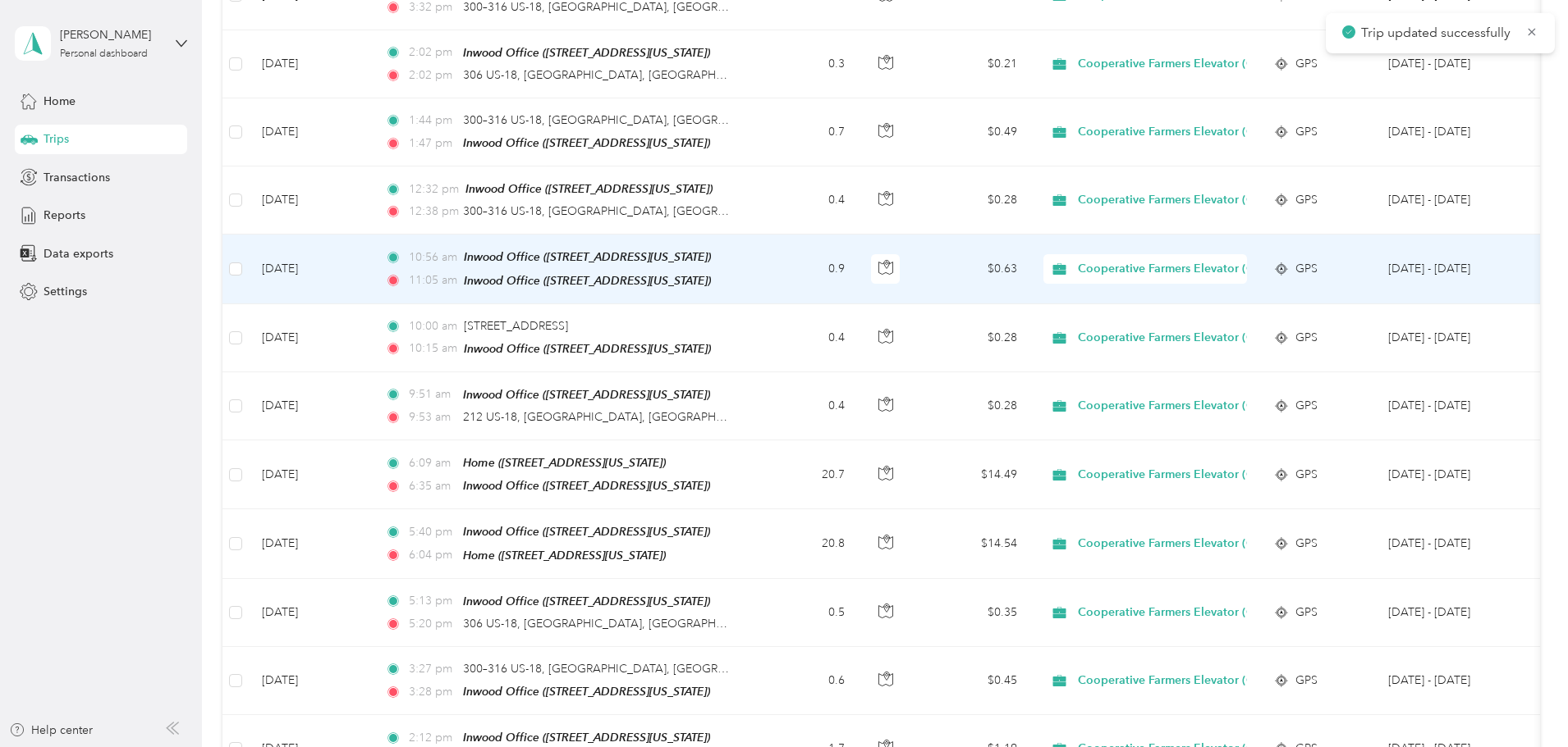
click at [858, 266] on td "0.9" at bounding box center [803, 269] width 109 height 69
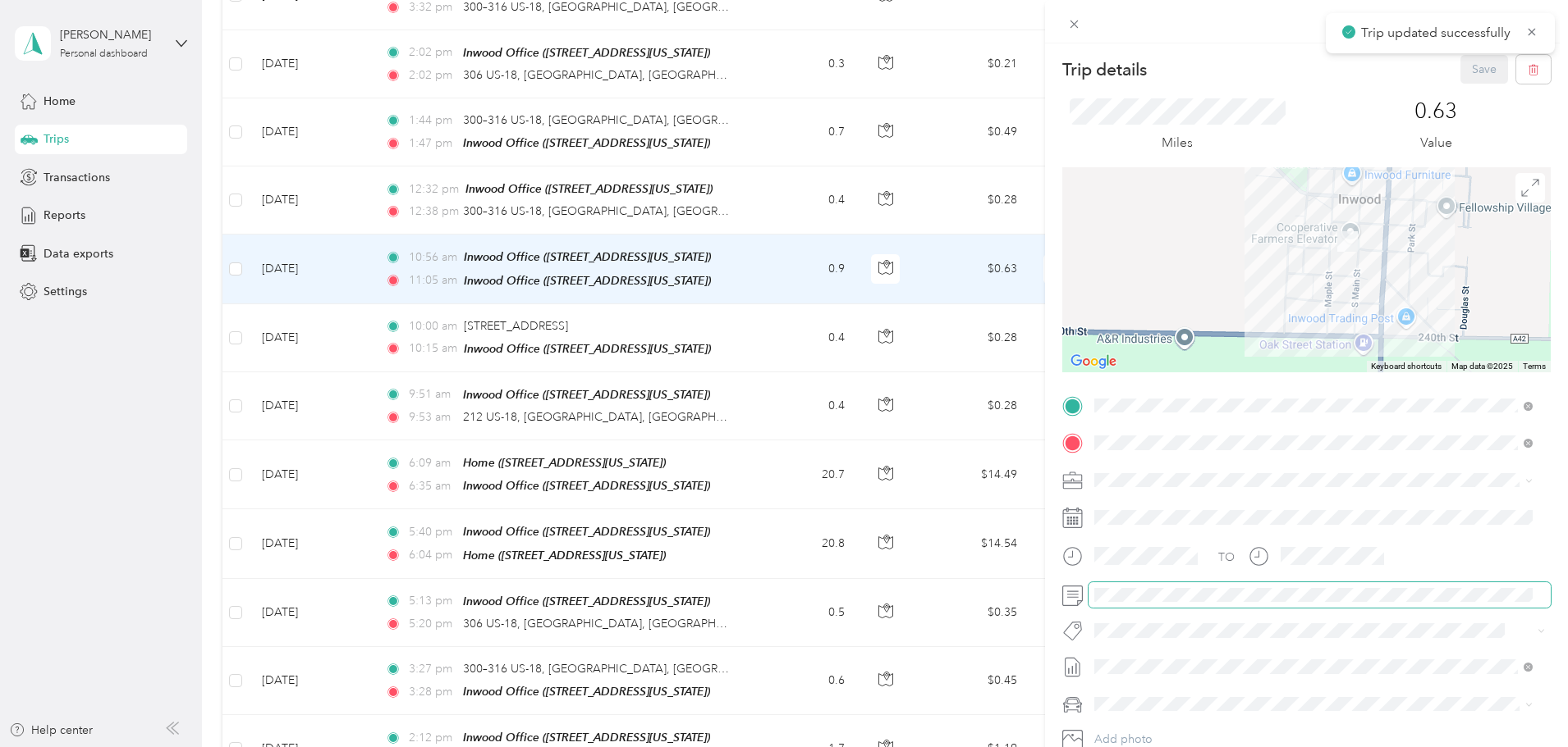
click at [1148, 605] on span at bounding box center [1319, 595] width 462 height 26
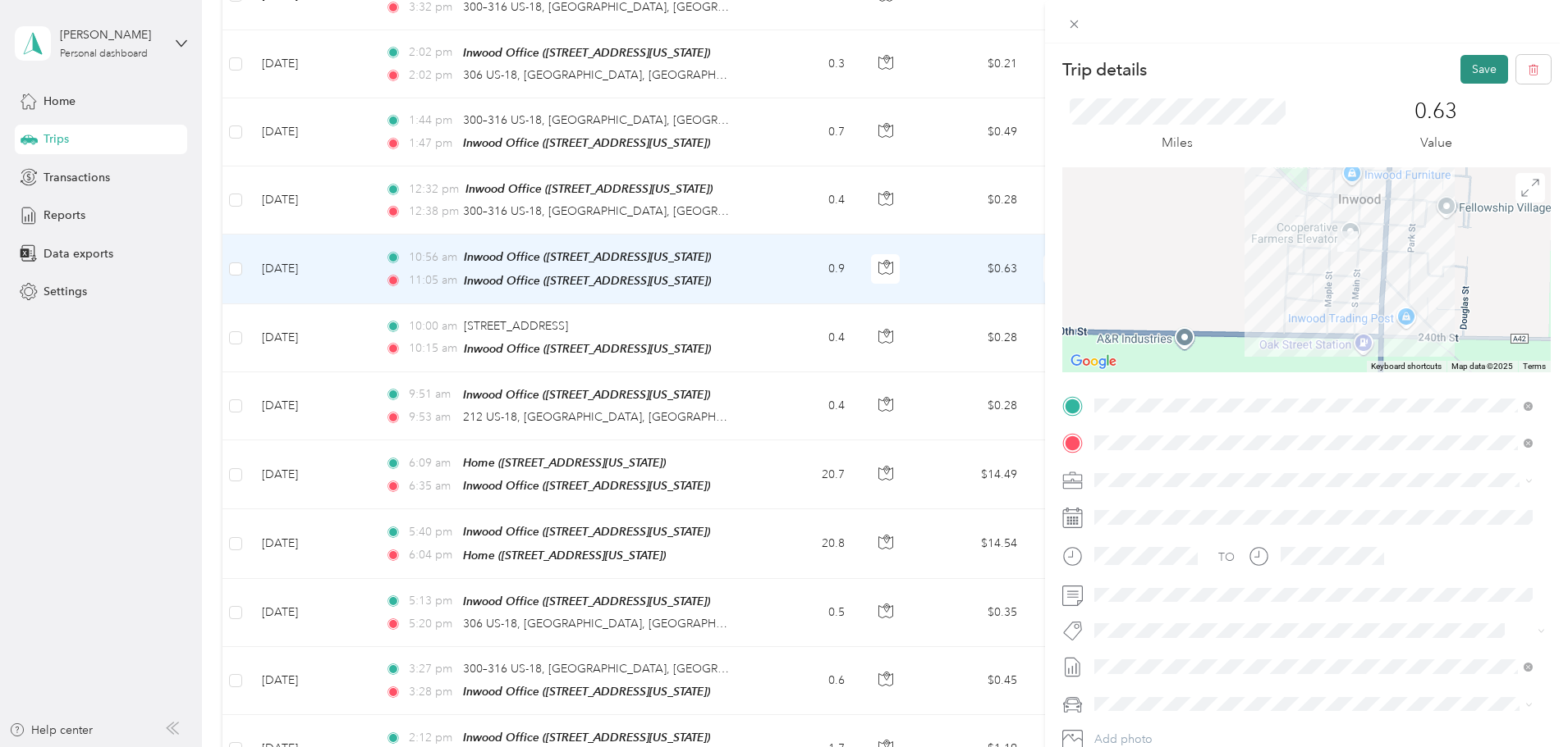
click at [1480, 69] on button "Save" at bounding box center [1484, 69] width 48 height 29
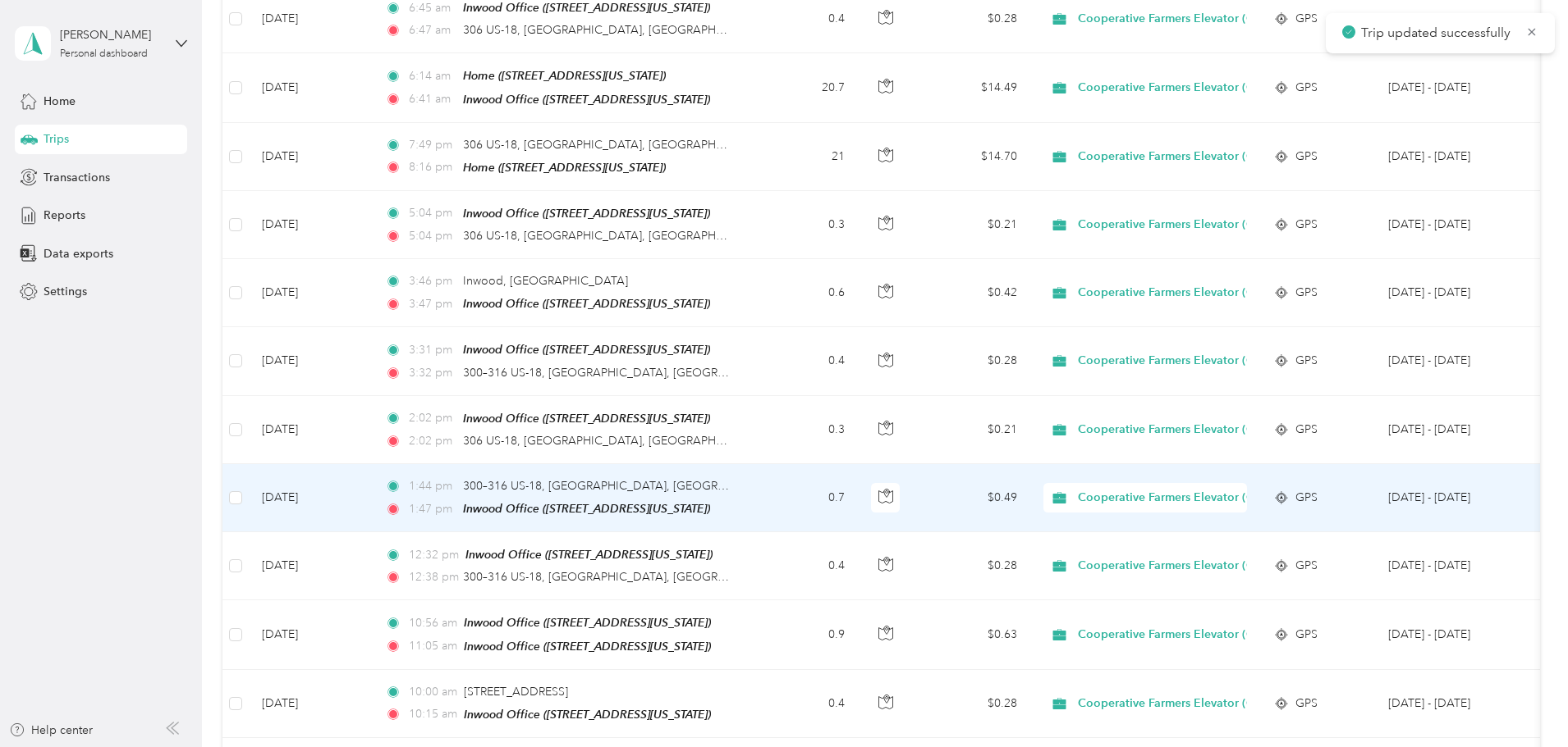
scroll to position [1067, 0]
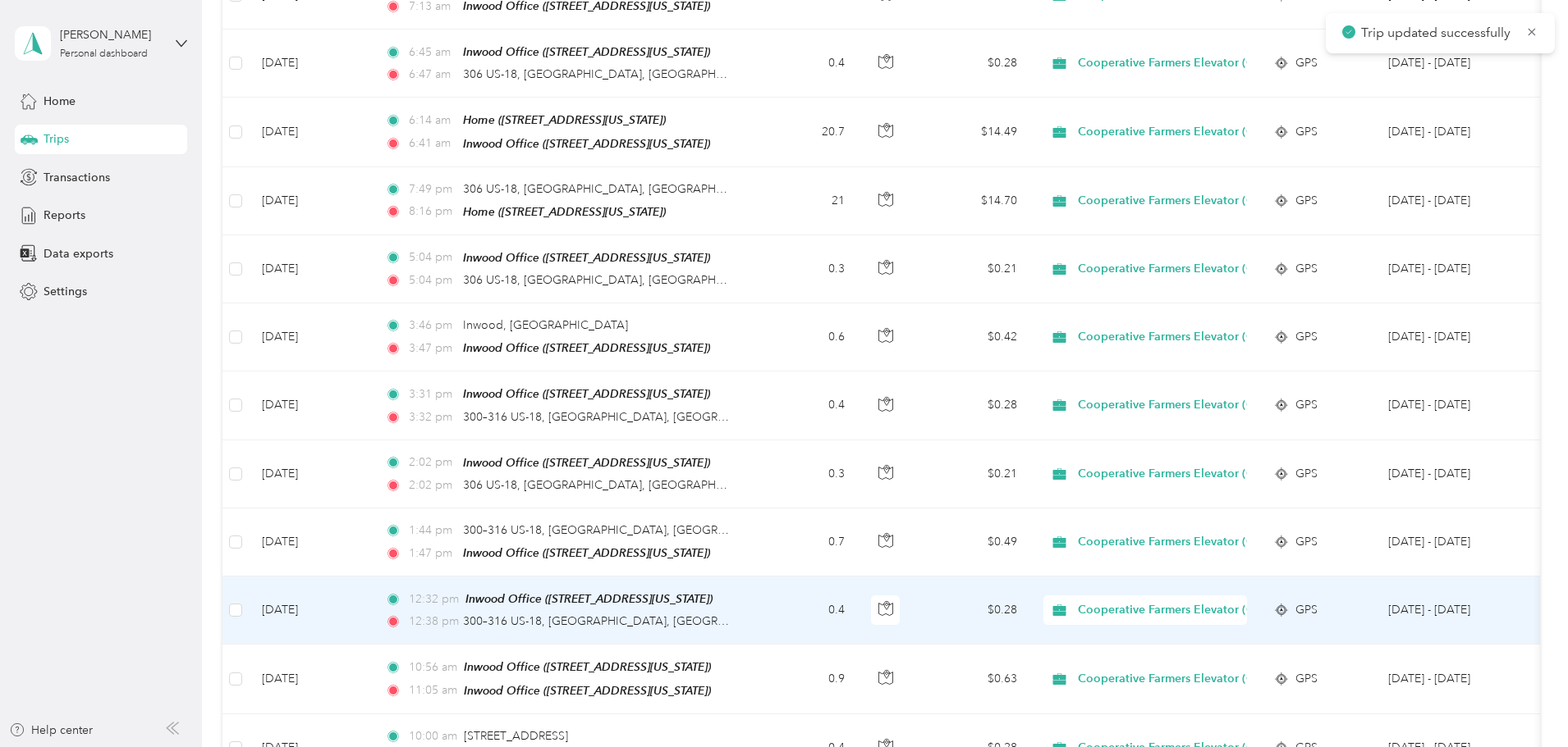
click at [858, 603] on td "0.4" at bounding box center [803, 611] width 109 height 68
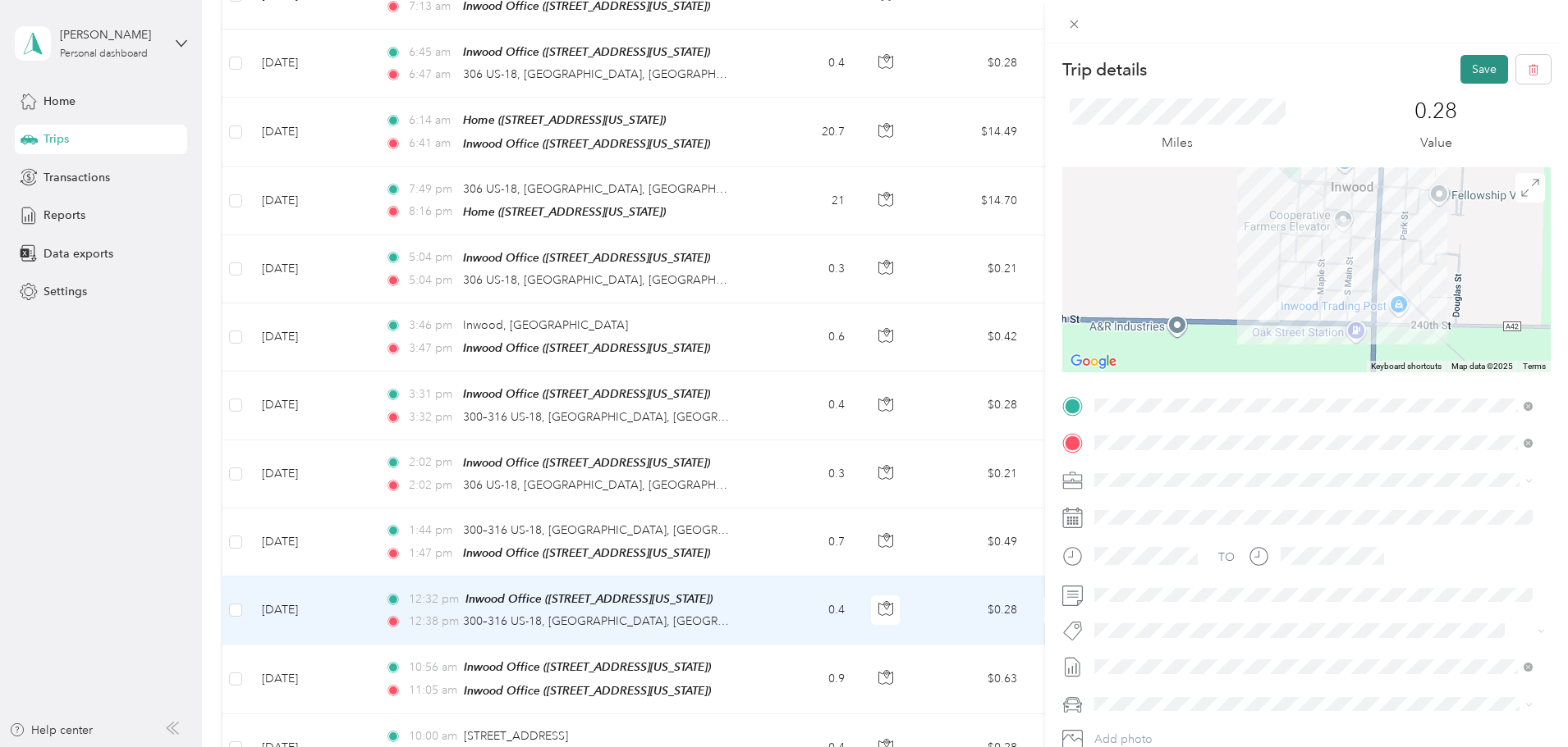
click at [1475, 60] on button "Save" at bounding box center [1484, 69] width 48 height 29
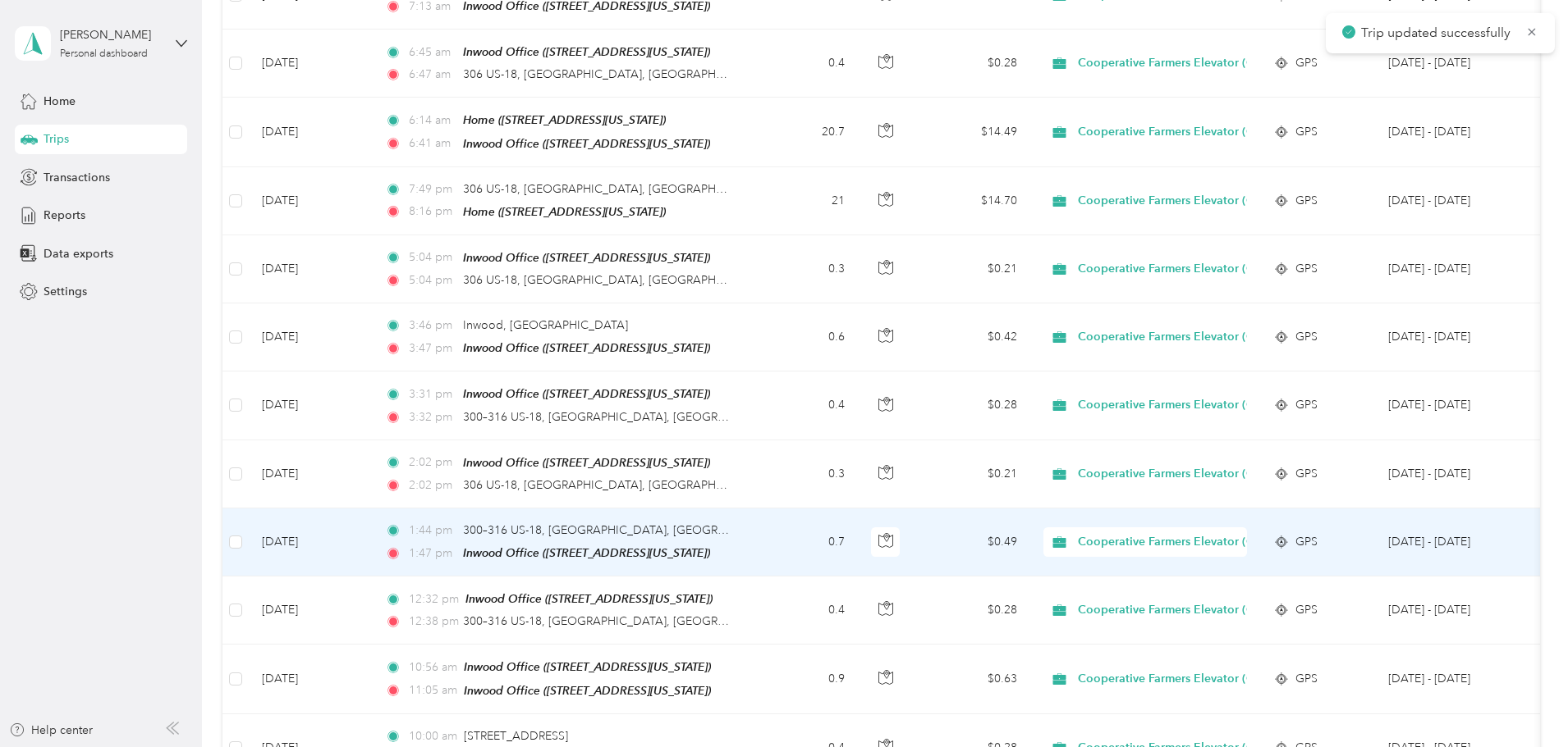
click at [858, 538] on td "0.7" at bounding box center [803, 543] width 109 height 68
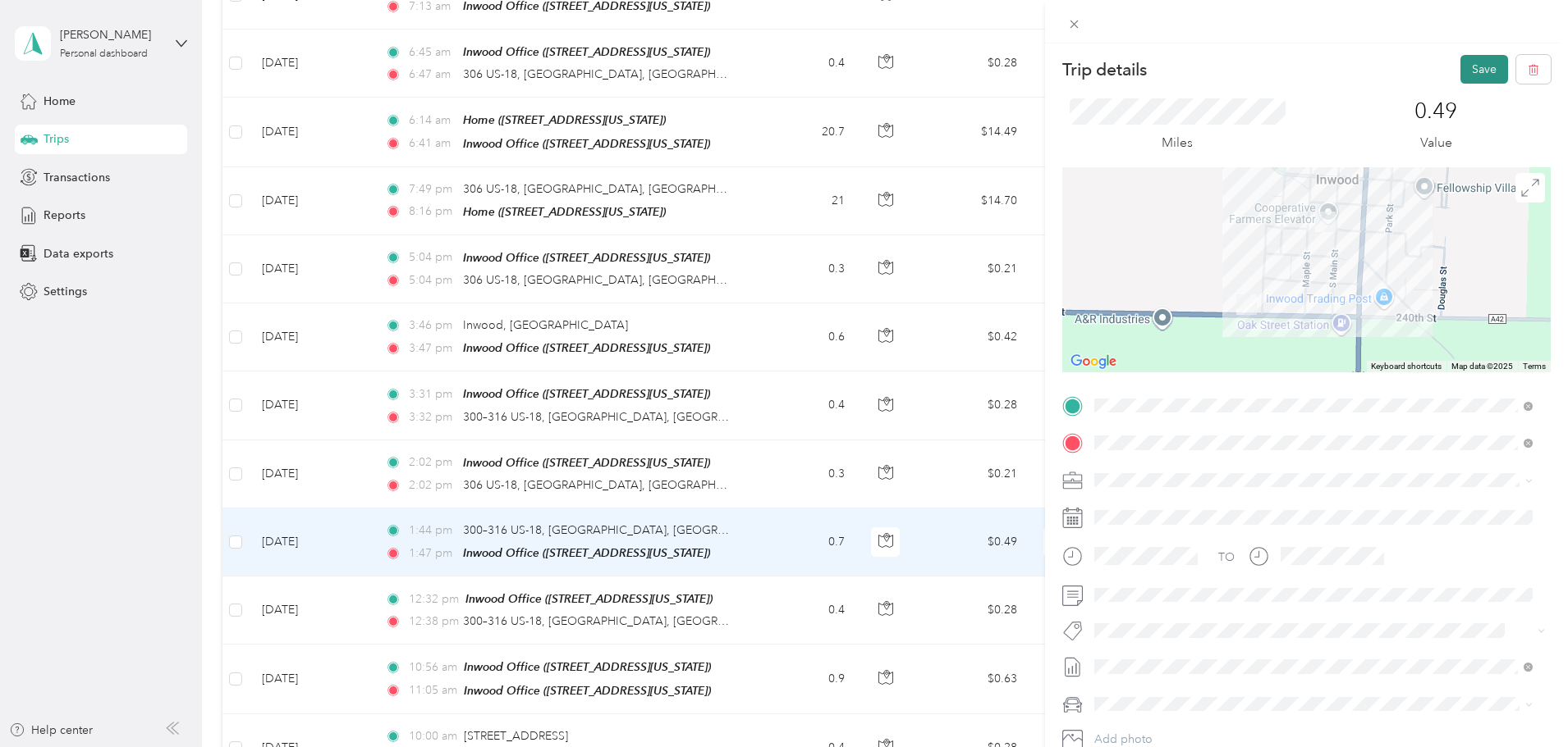
click at [1472, 63] on button "Save" at bounding box center [1484, 69] width 48 height 29
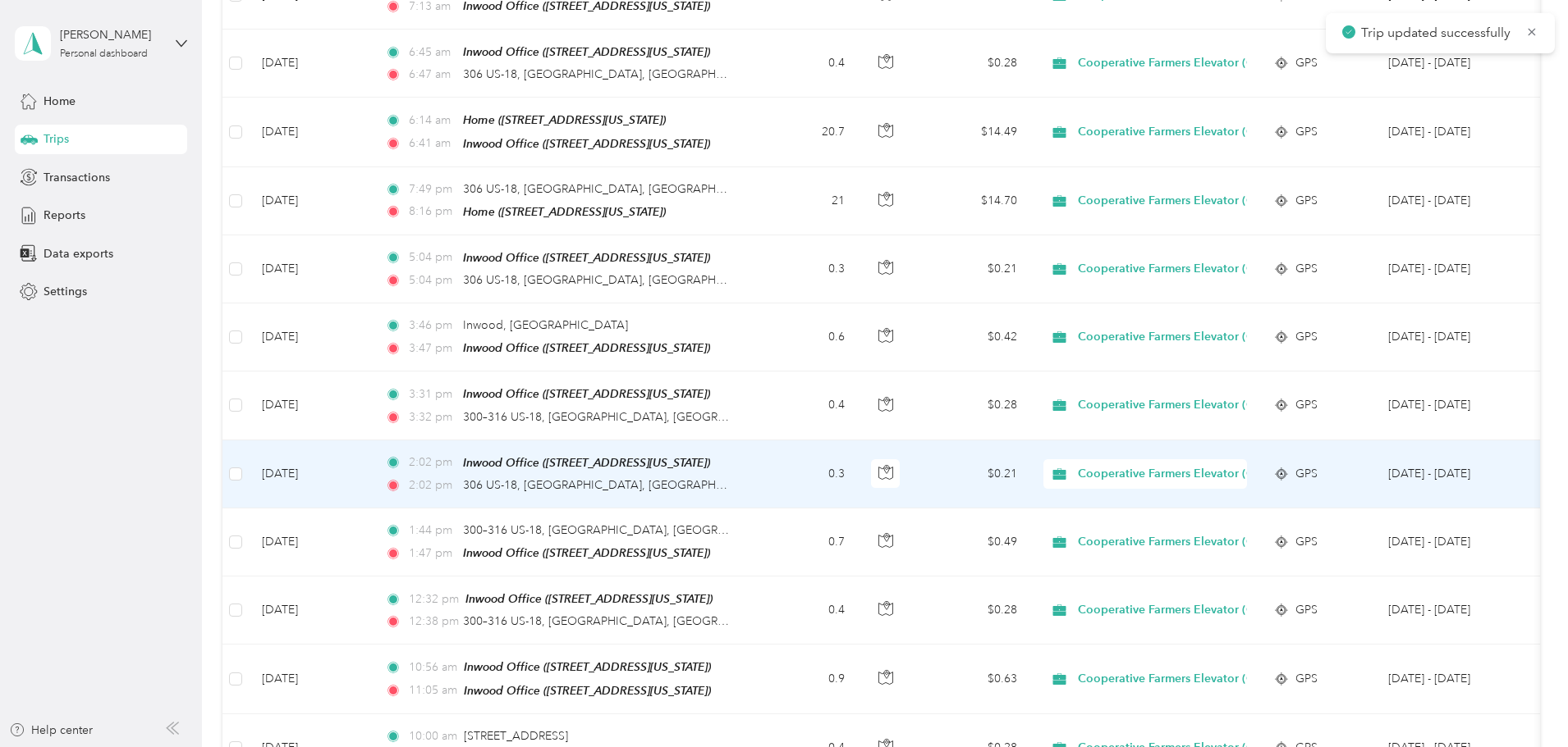
click at [858, 448] on td "0.3" at bounding box center [803, 474] width 109 height 68
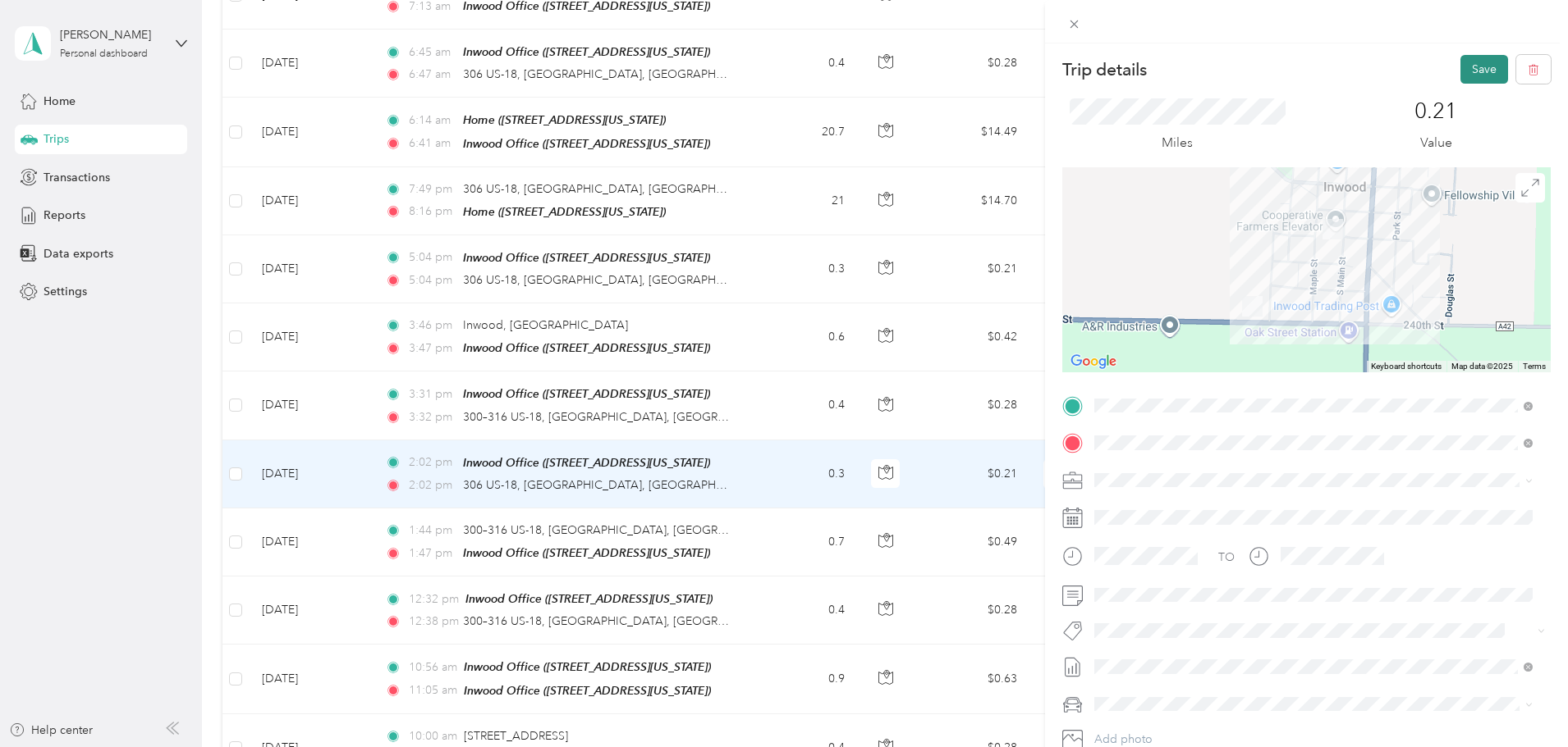
click at [1482, 74] on button "Save" at bounding box center [1484, 69] width 48 height 29
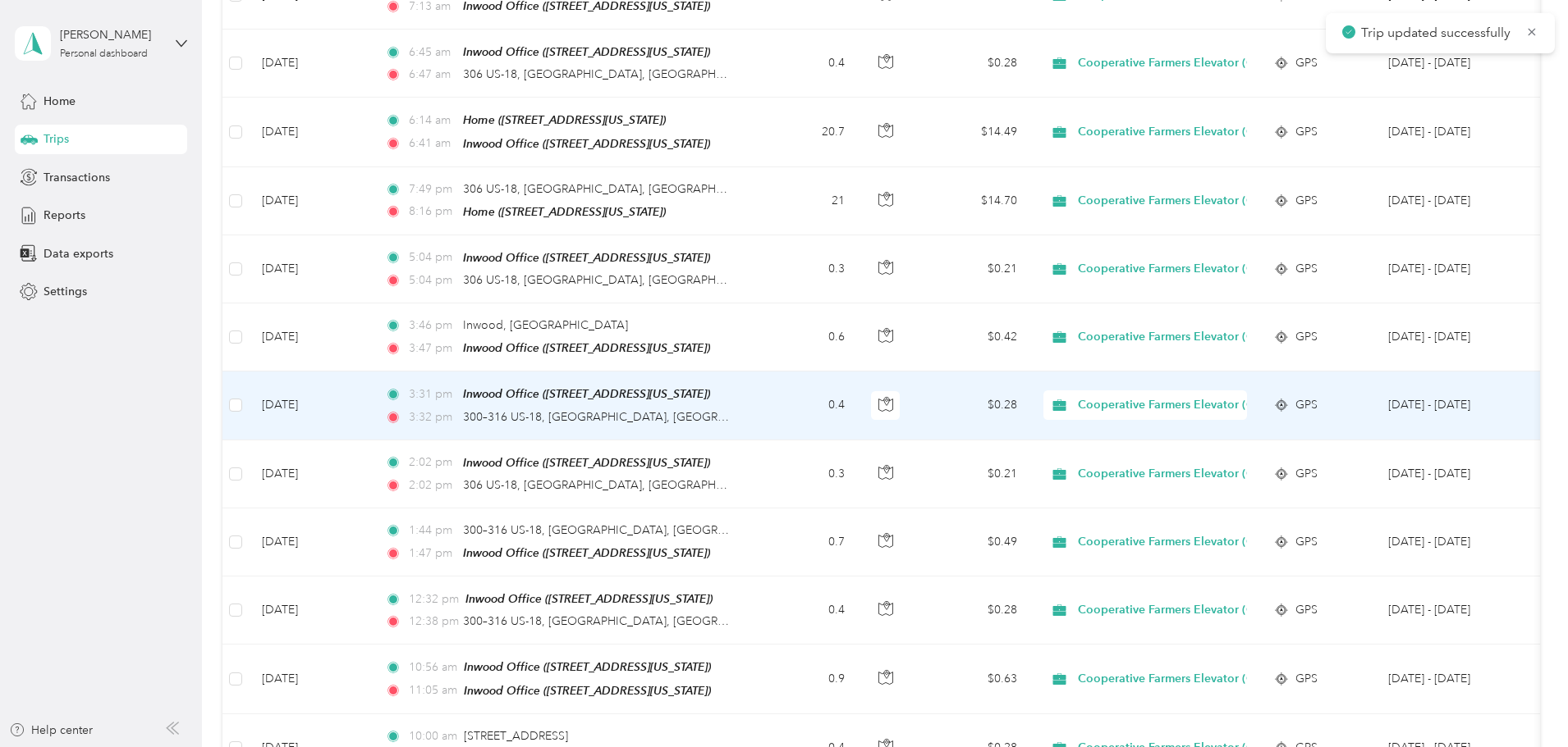
click at [858, 405] on td "0.4" at bounding box center [803, 405] width 109 height 68
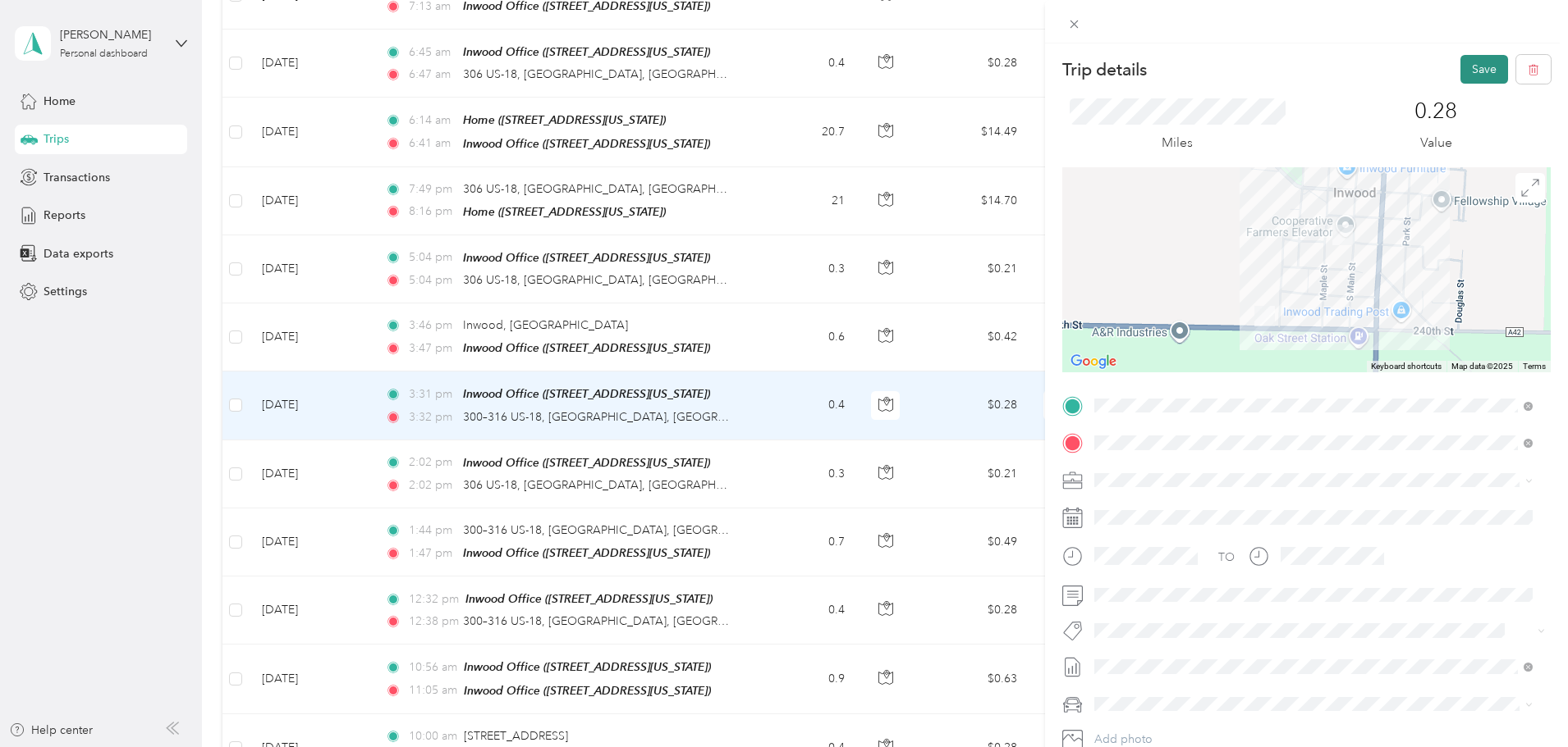
click at [1460, 72] on button "Save" at bounding box center [1484, 69] width 48 height 29
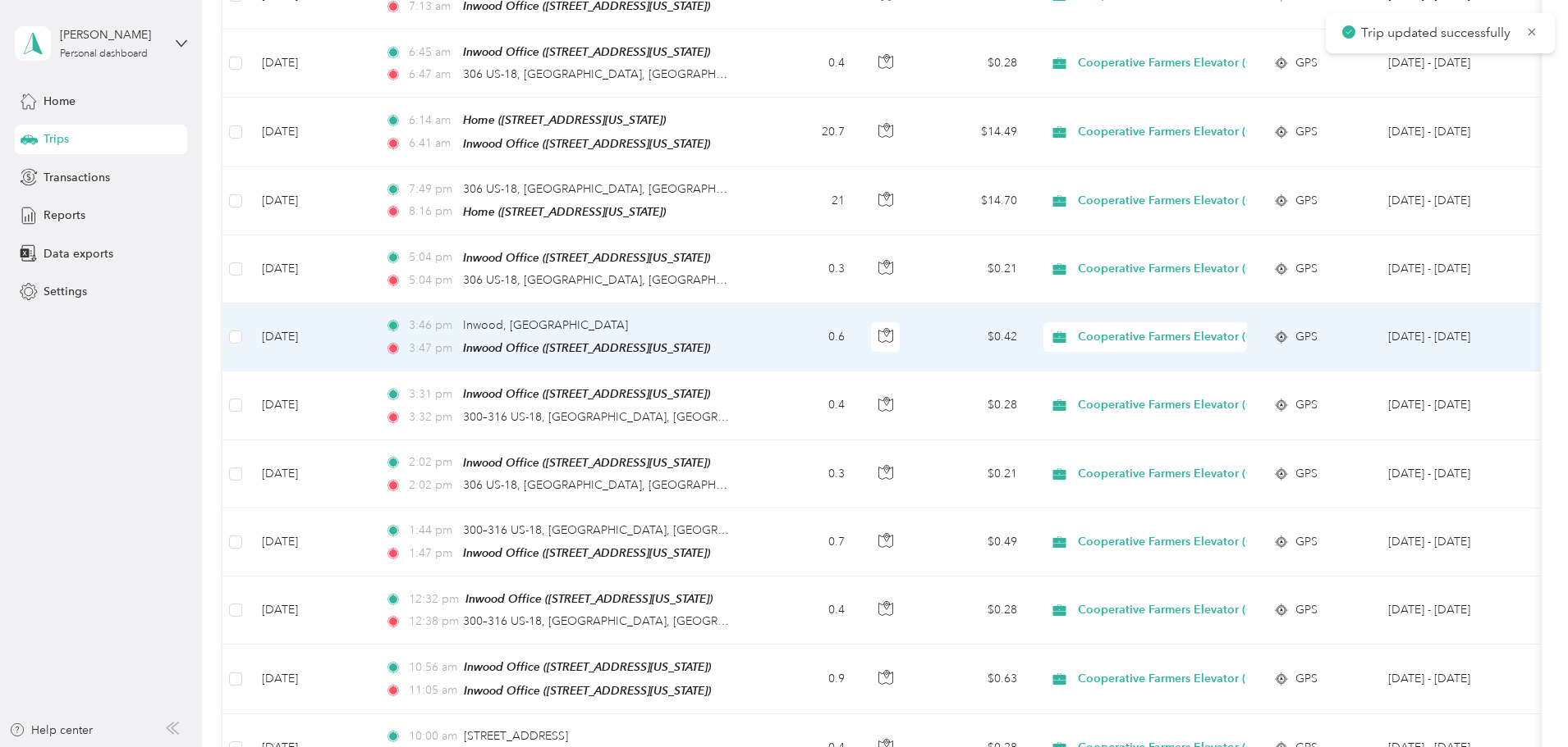
click at [858, 324] on td "0.6" at bounding box center [803, 337] width 109 height 68
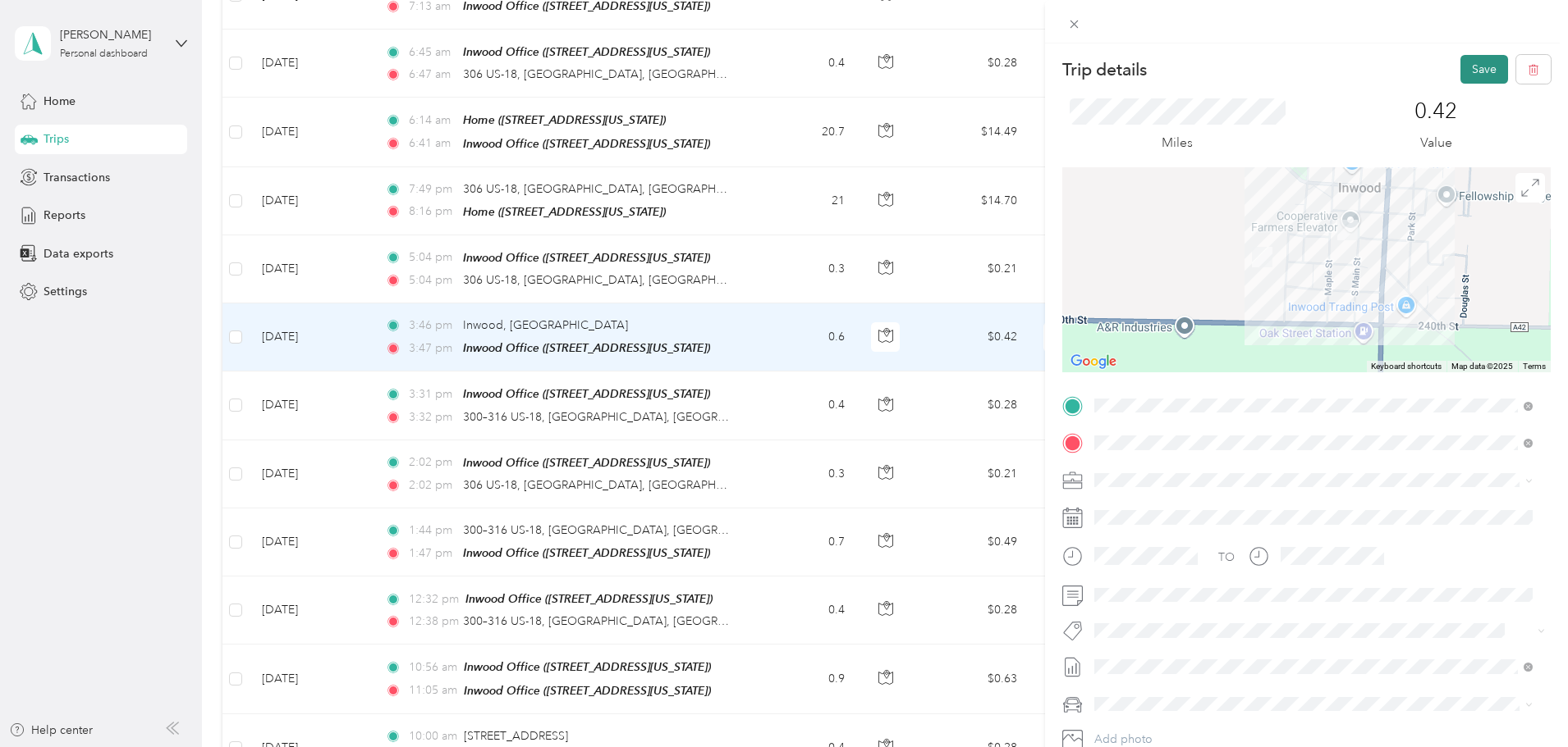
click at [1460, 77] on button "Save" at bounding box center [1484, 69] width 48 height 29
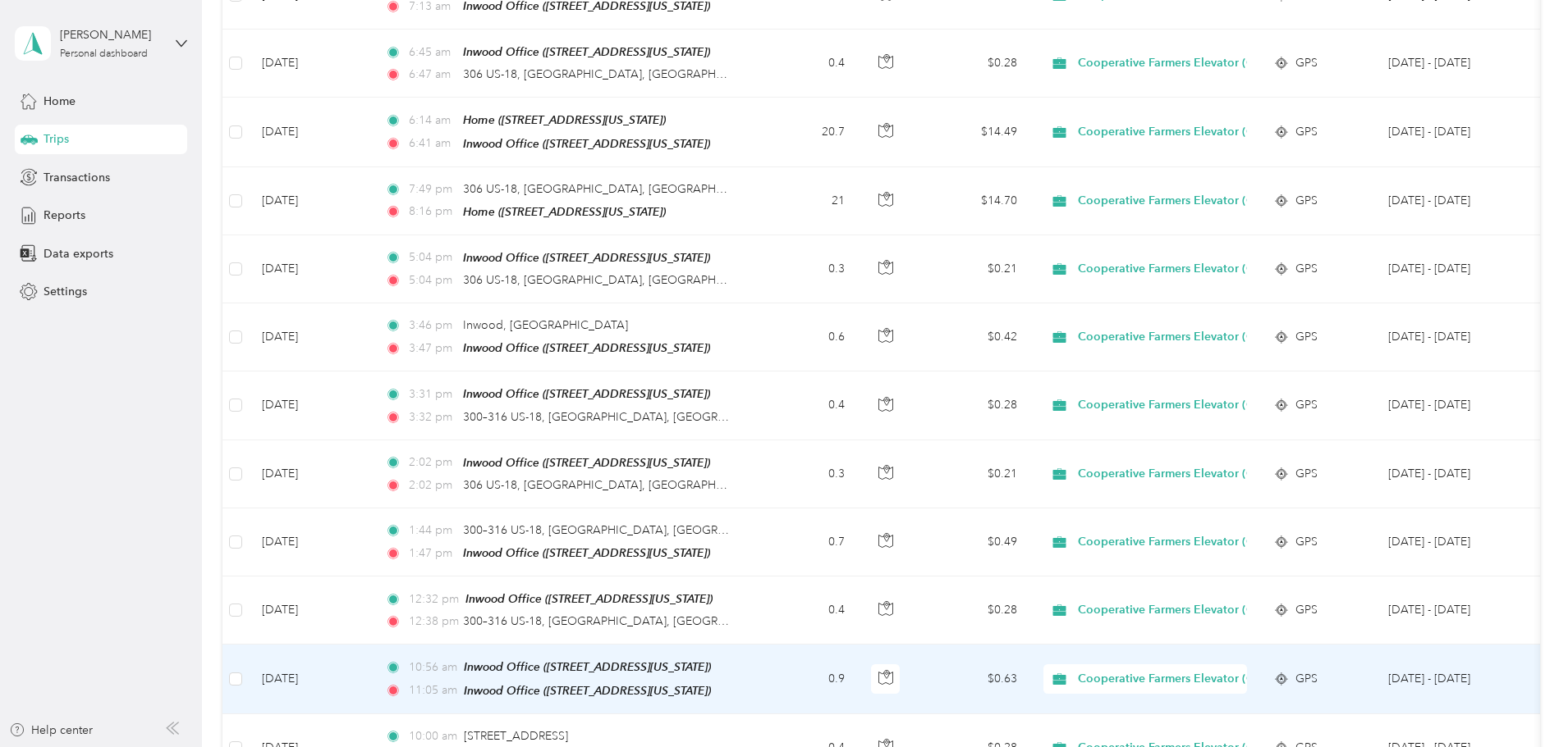
click at [858, 645] on td "0.9" at bounding box center [803, 680] width 109 height 69
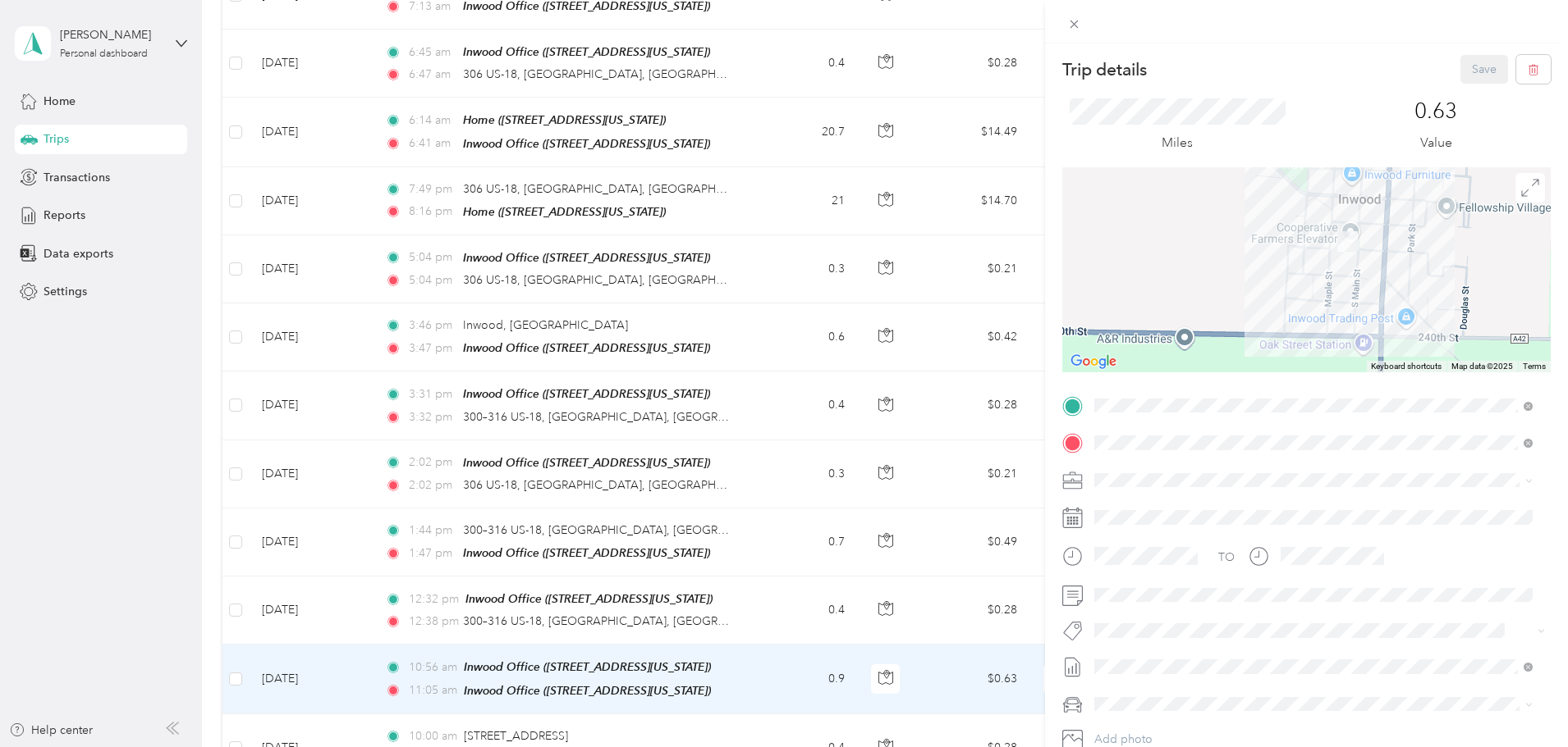
click at [901, 608] on div "Trip details Save This trip cannot be edited because it is either under review,…" at bounding box center [784, 374] width 1568 height 747
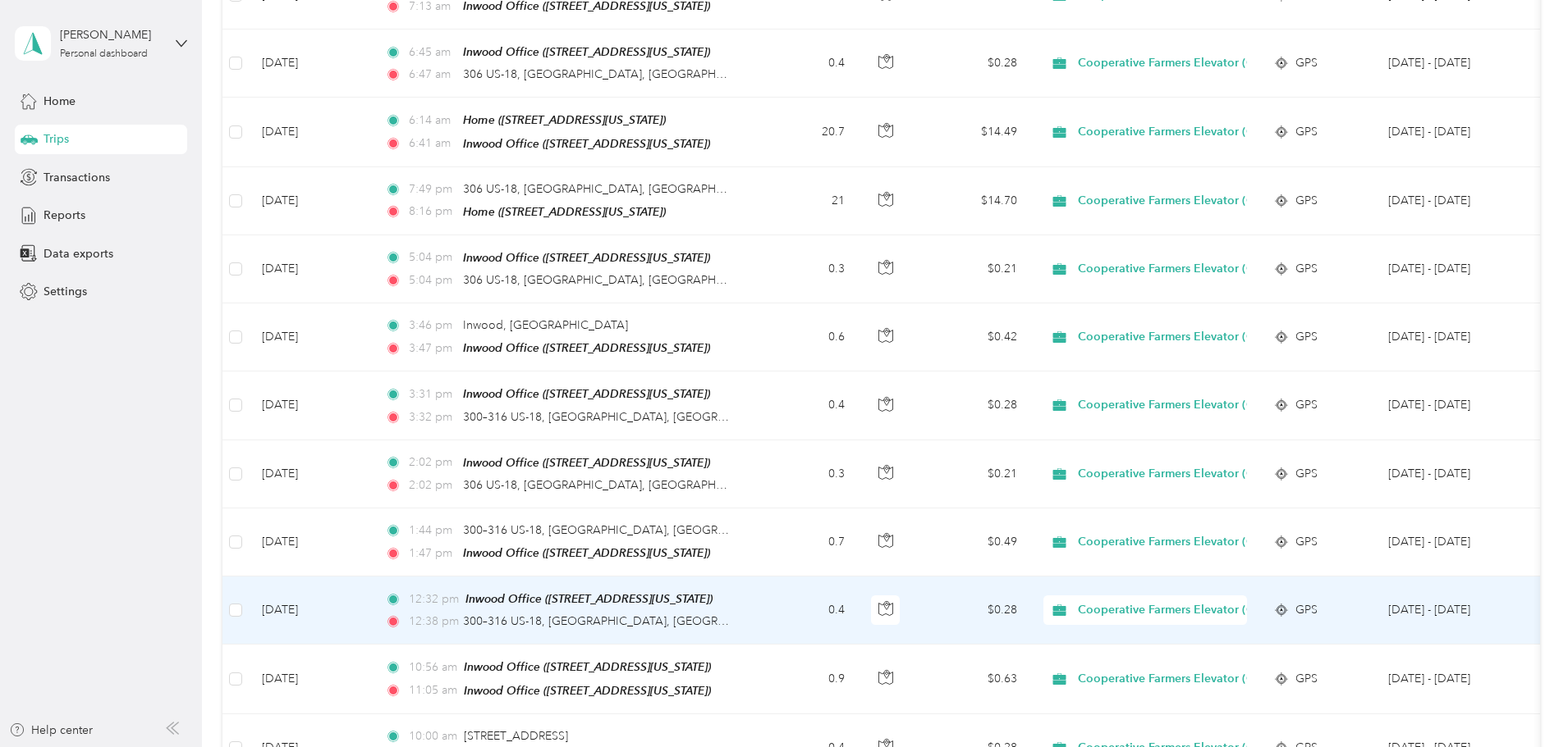
click at [858, 593] on td "0.4" at bounding box center [803, 611] width 109 height 68
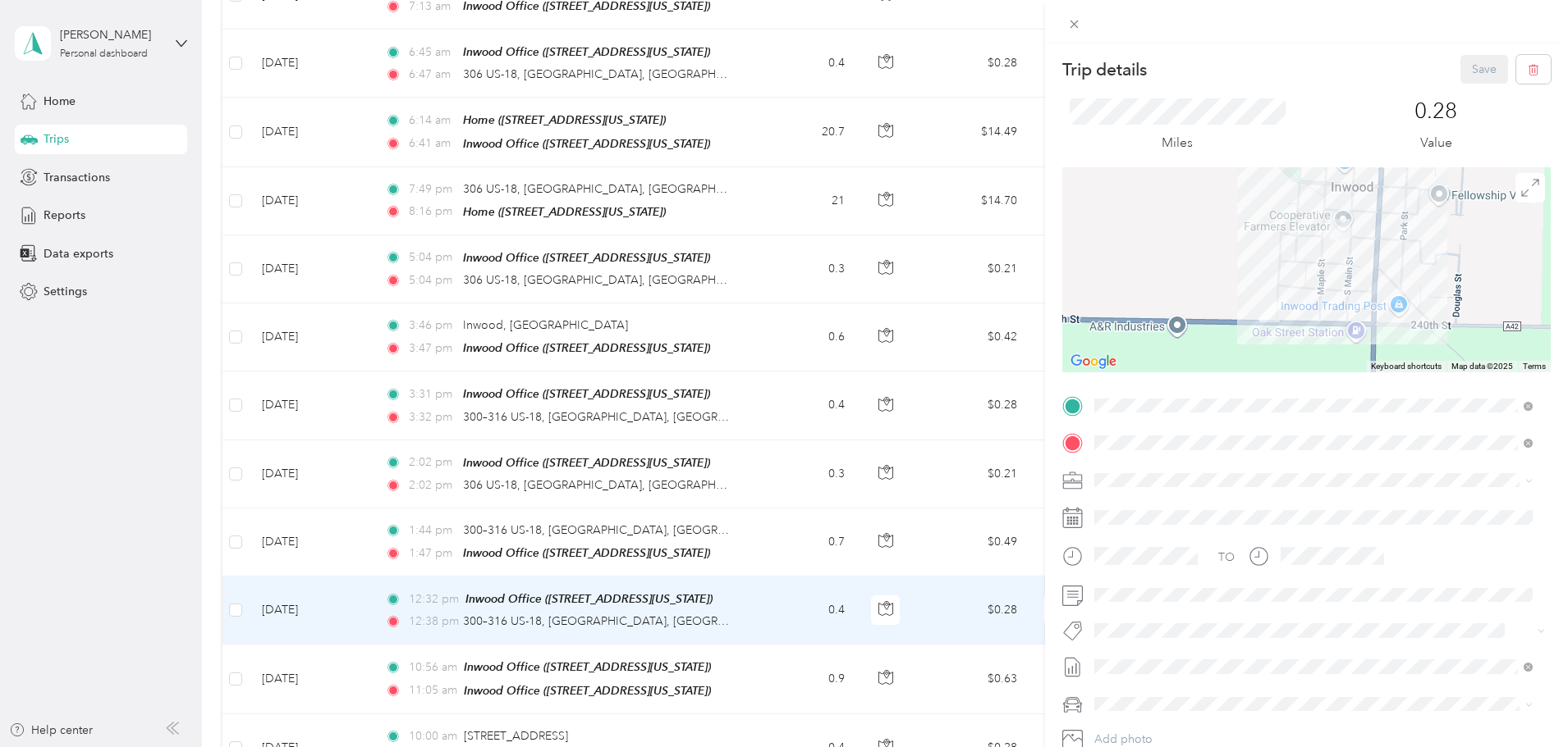
click at [898, 592] on div "Trip details Save This trip cannot be edited because it is either under review,…" at bounding box center [784, 374] width 1568 height 747
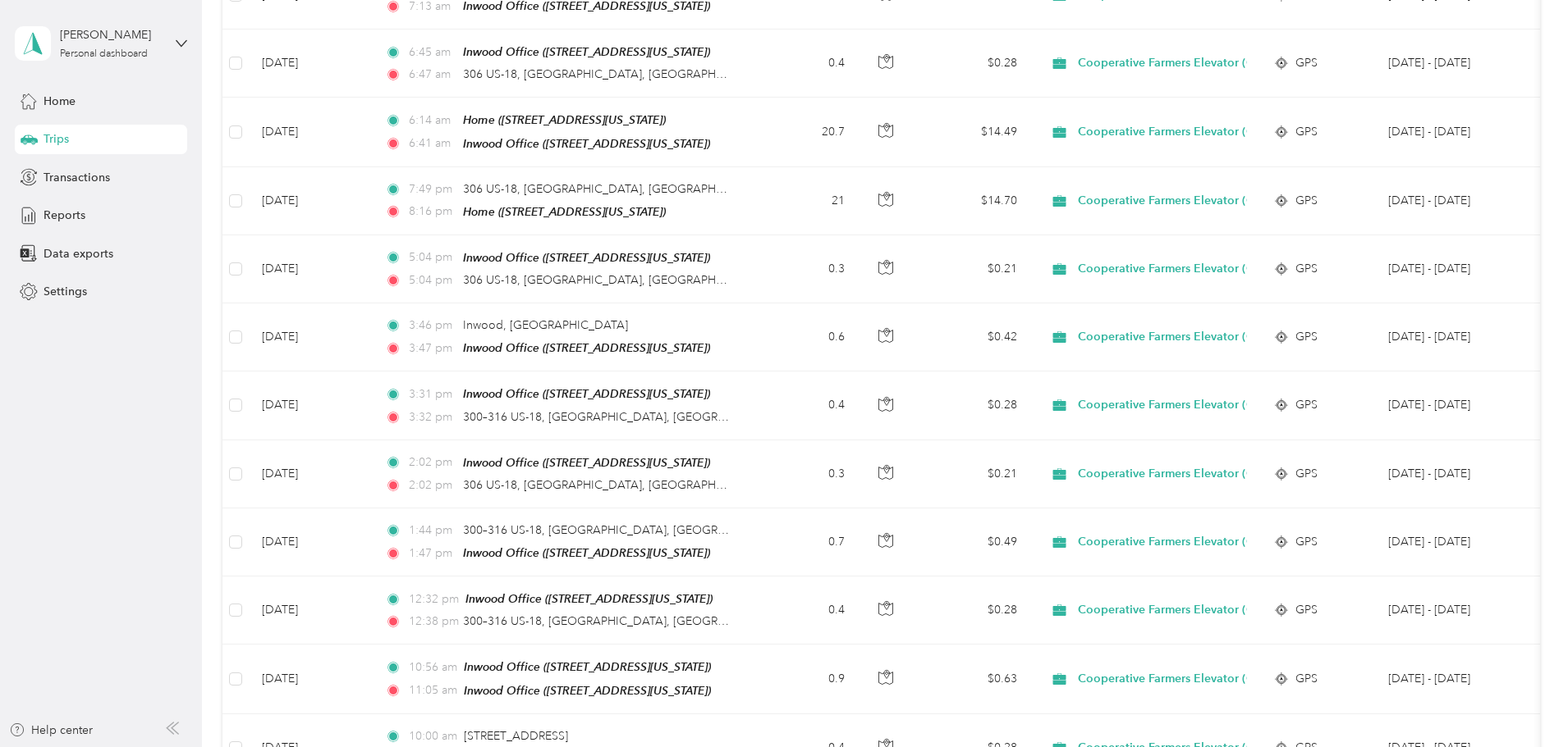
click at [858, 509] on td "0.7" at bounding box center [803, 543] width 109 height 68
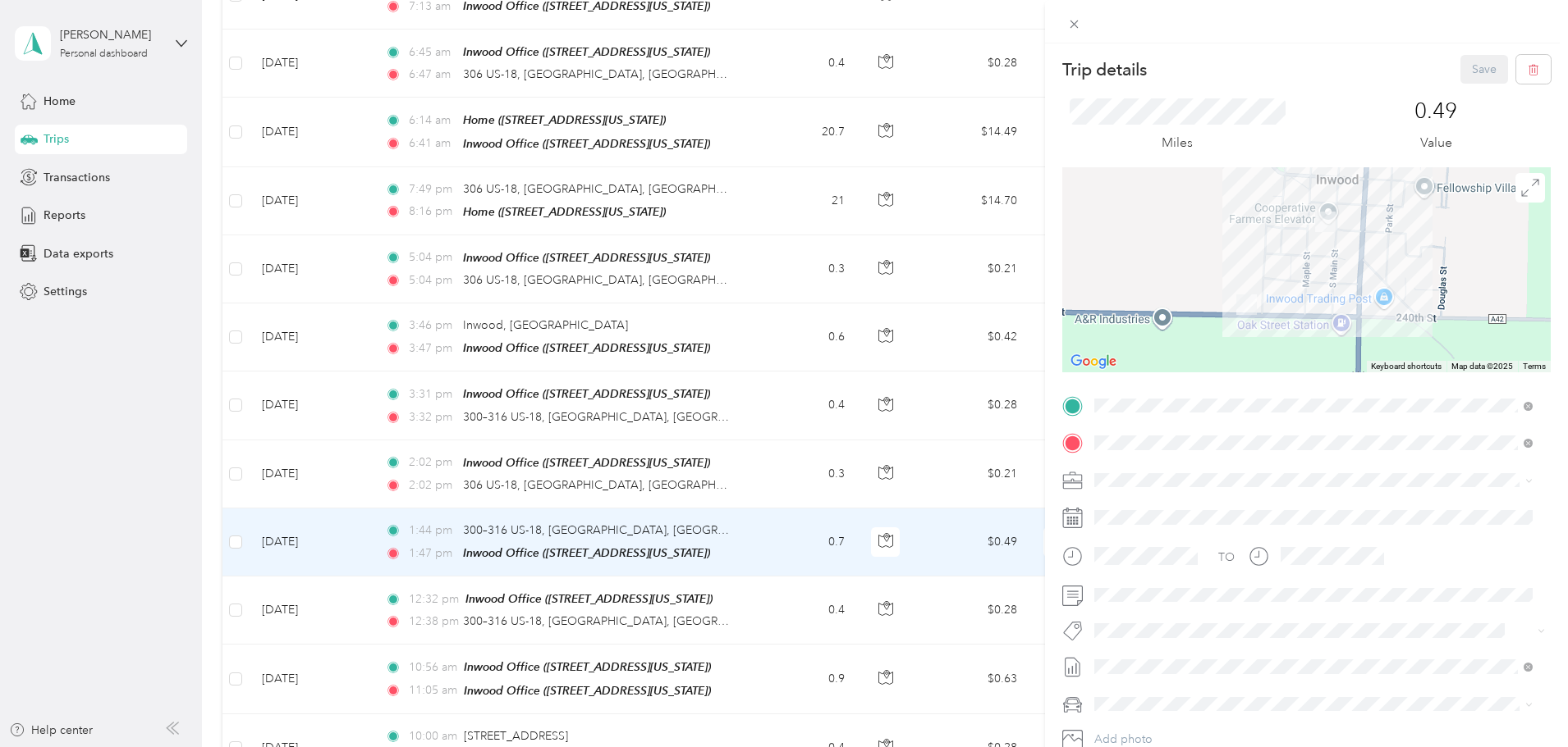
click at [886, 521] on div "Trip details Save This trip cannot be edited because it is either under review,…" at bounding box center [784, 374] width 1568 height 747
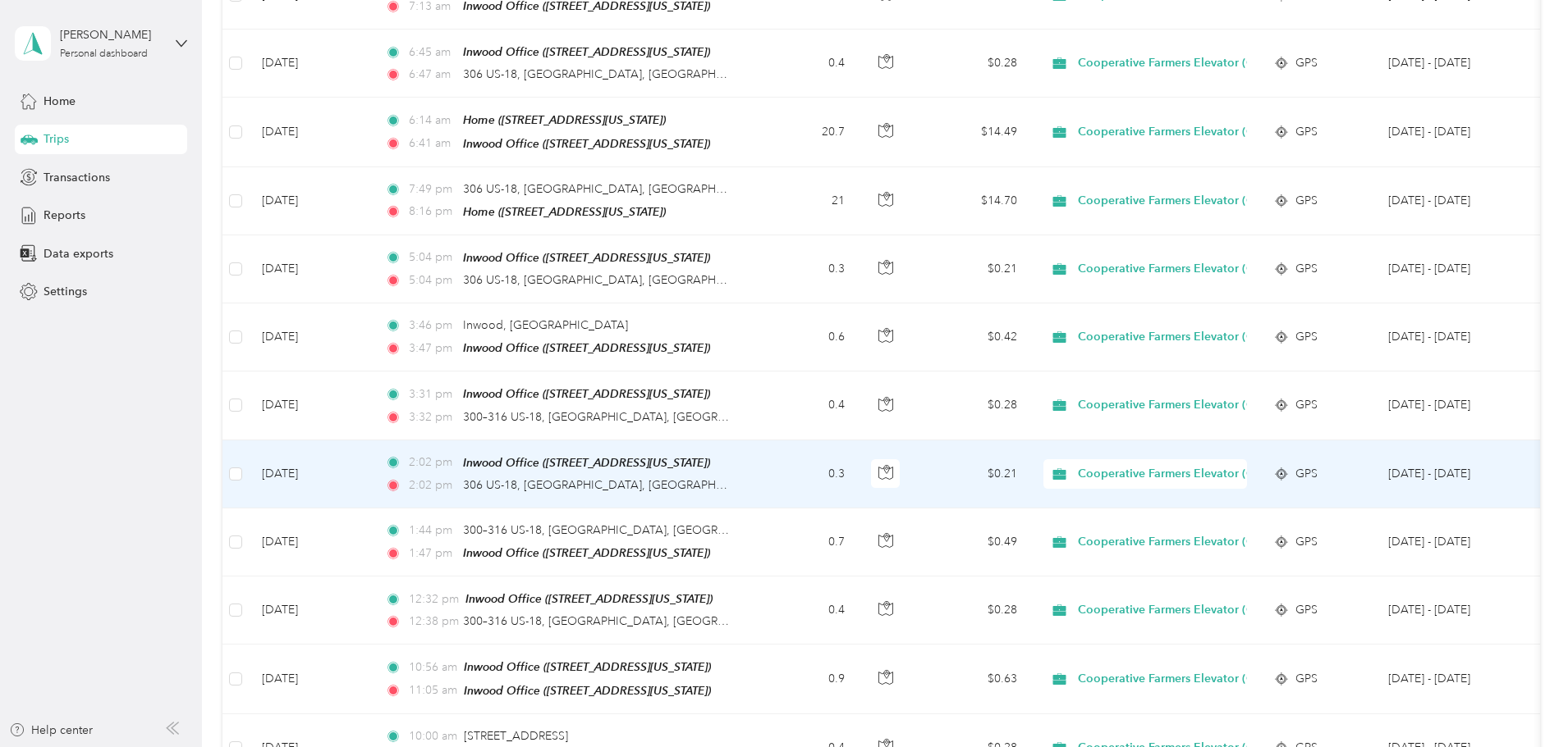
click at [858, 463] on td "0.3" at bounding box center [803, 474] width 109 height 68
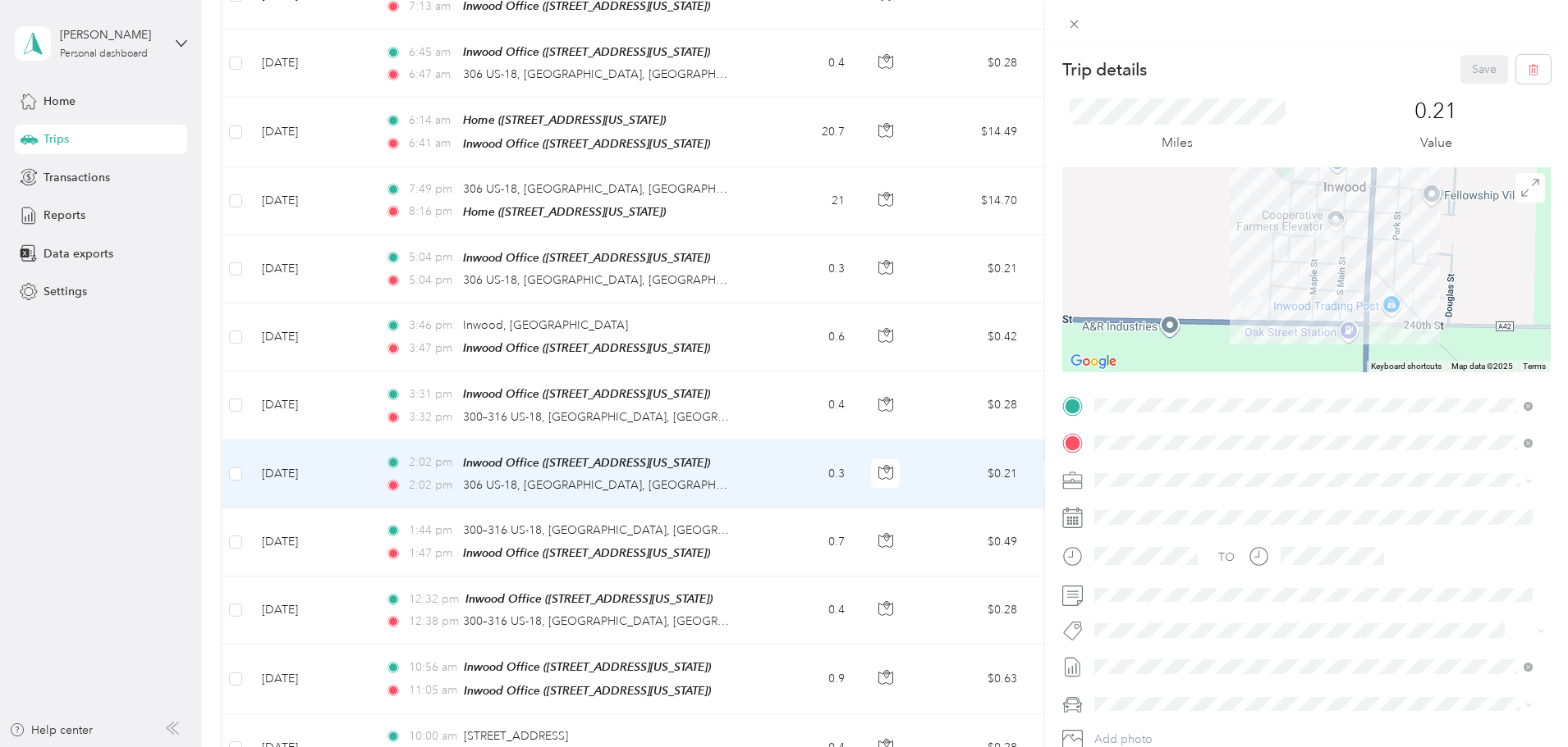
click at [877, 463] on div "Trip details Save This trip cannot be edited because it is either under review,…" at bounding box center [784, 374] width 1568 height 747
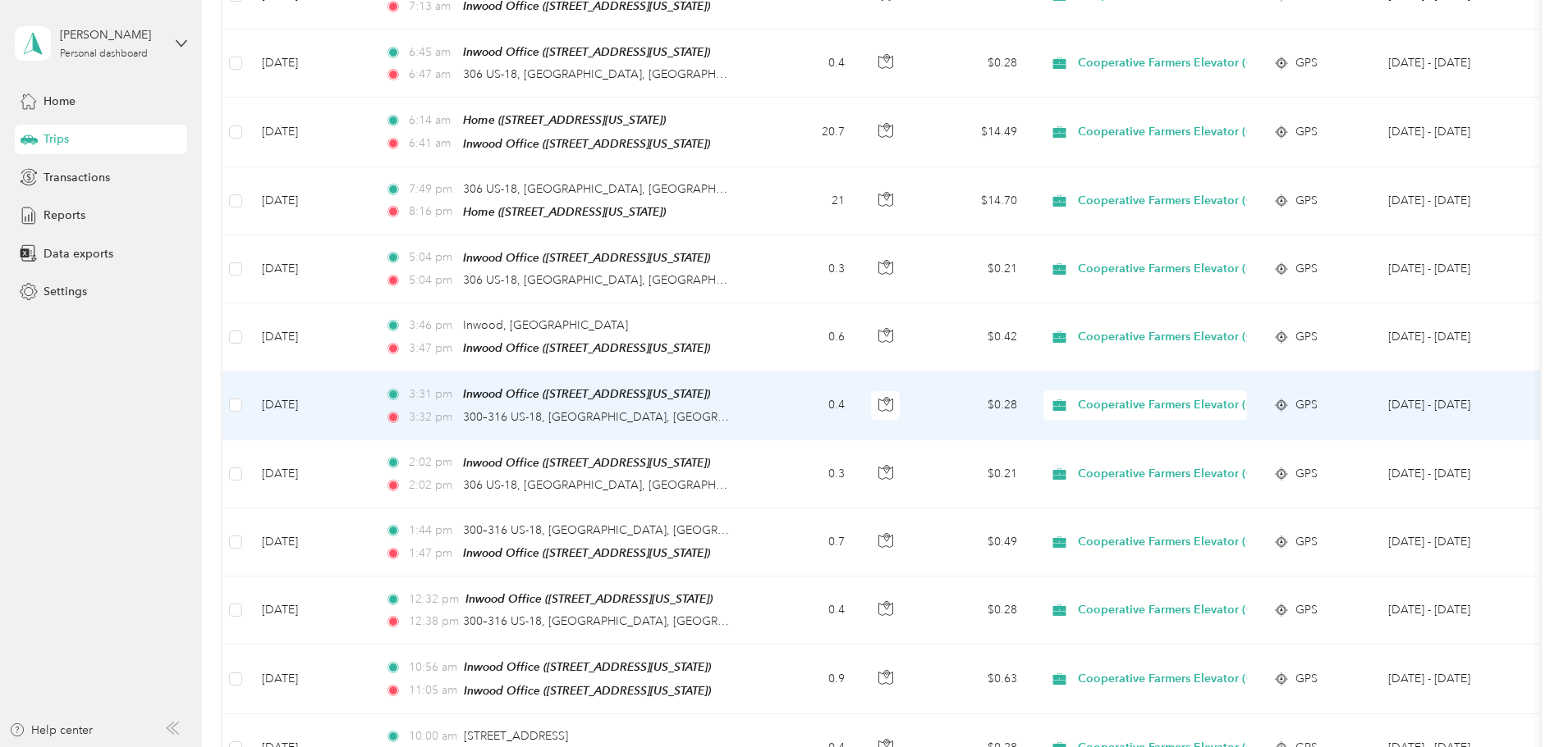
click at [858, 380] on td "0.4" at bounding box center [803, 405] width 109 height 68
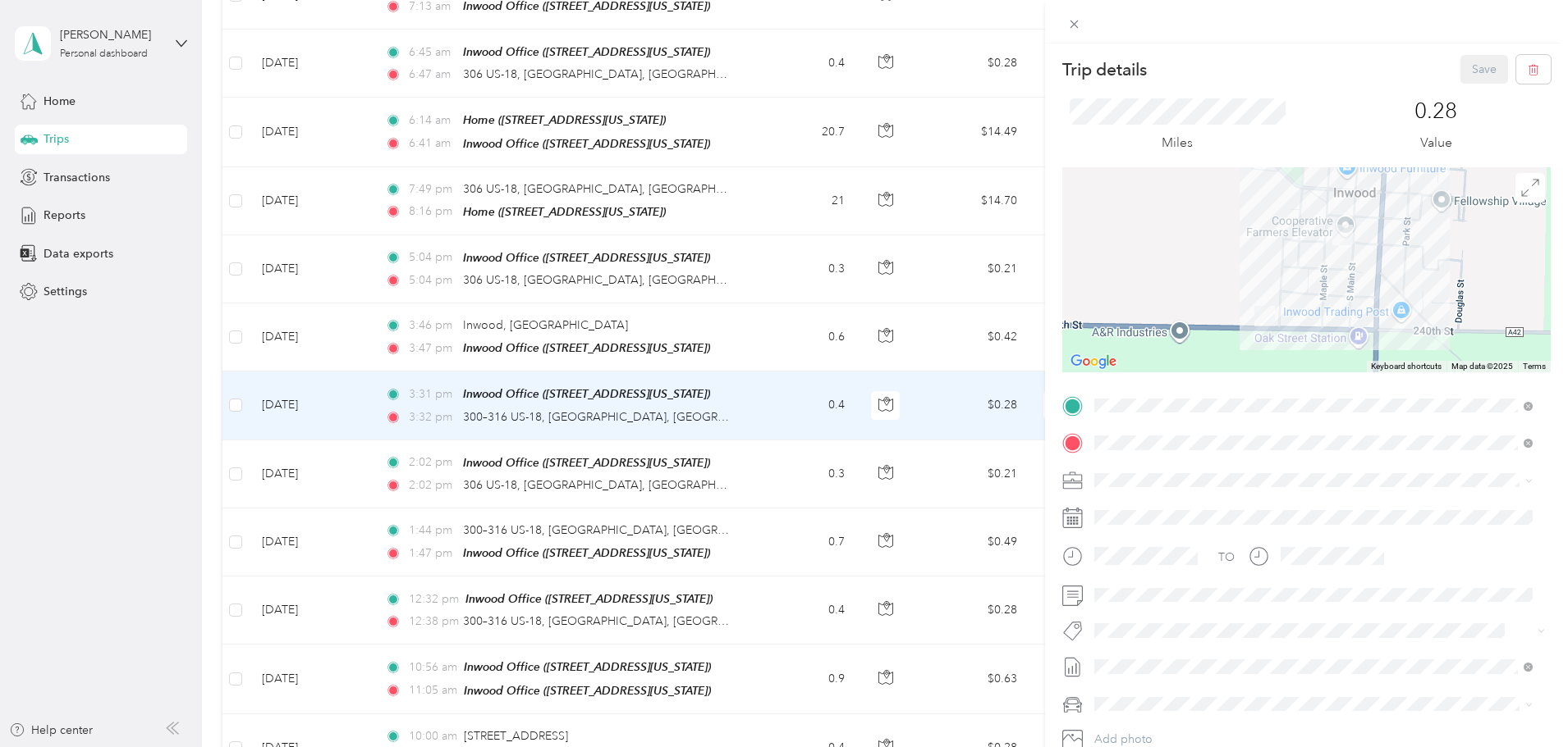
click at [905, 398] on div "Trip details Save This trip cannot be edited because it is either under review,…" at bounding box center [784, 374] width 1568 height 747
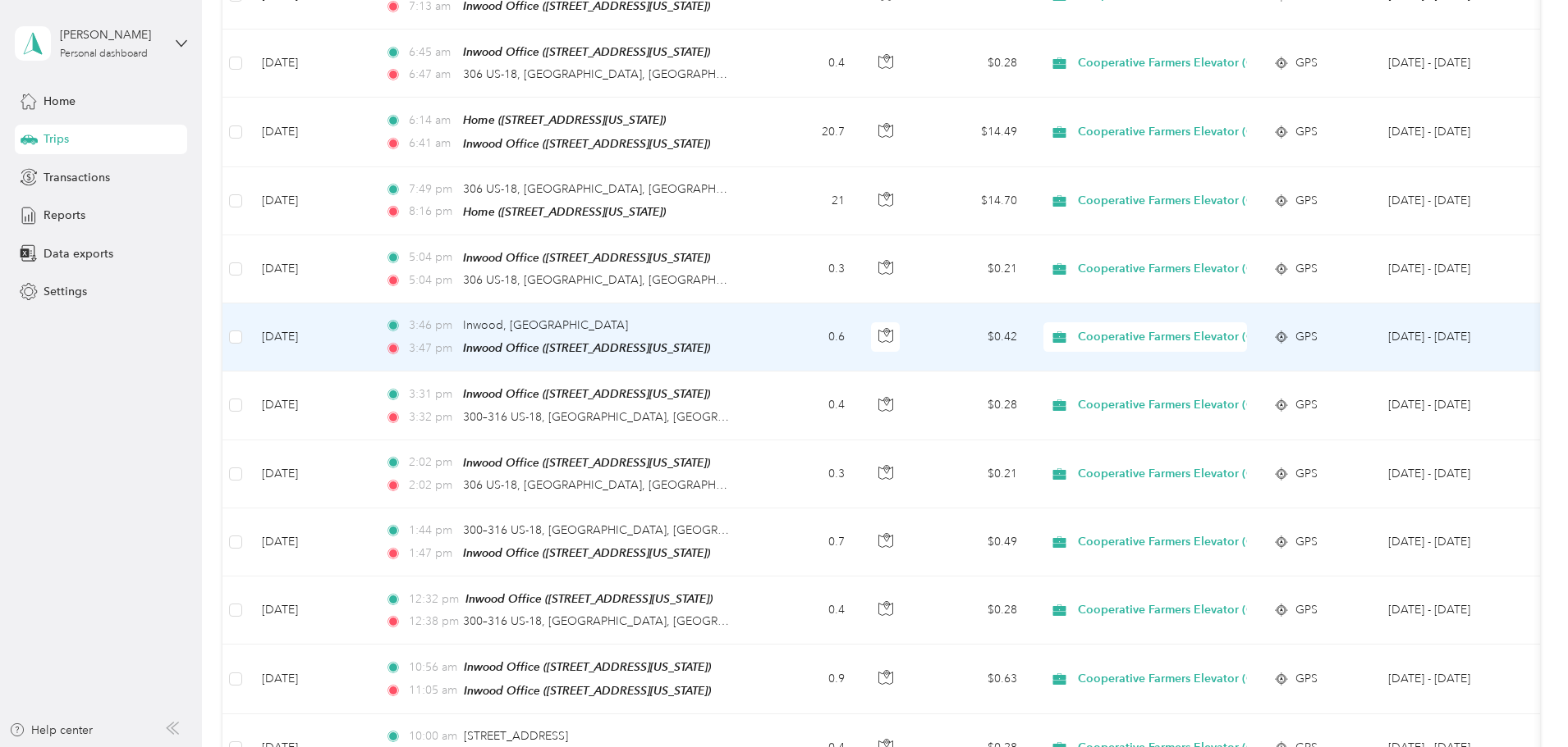
click at [858, 329] on td "0.6" at bounding box center [803, 337] width 109 height 68
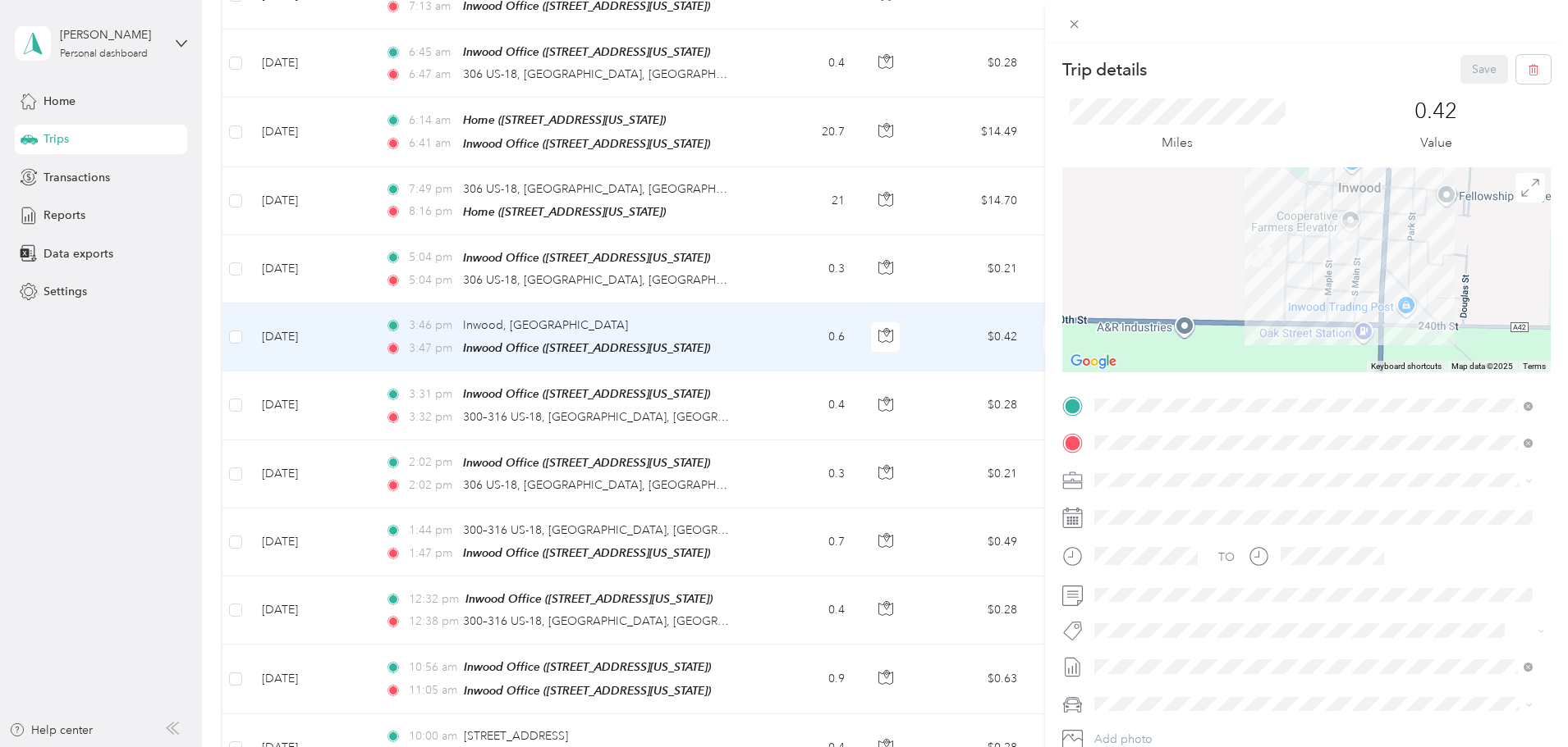
click at [896, 330] on div "Trip details Save This trip cannot be edited because it is either under review,…" at bounding box center [784, 374] width 1568 height 747
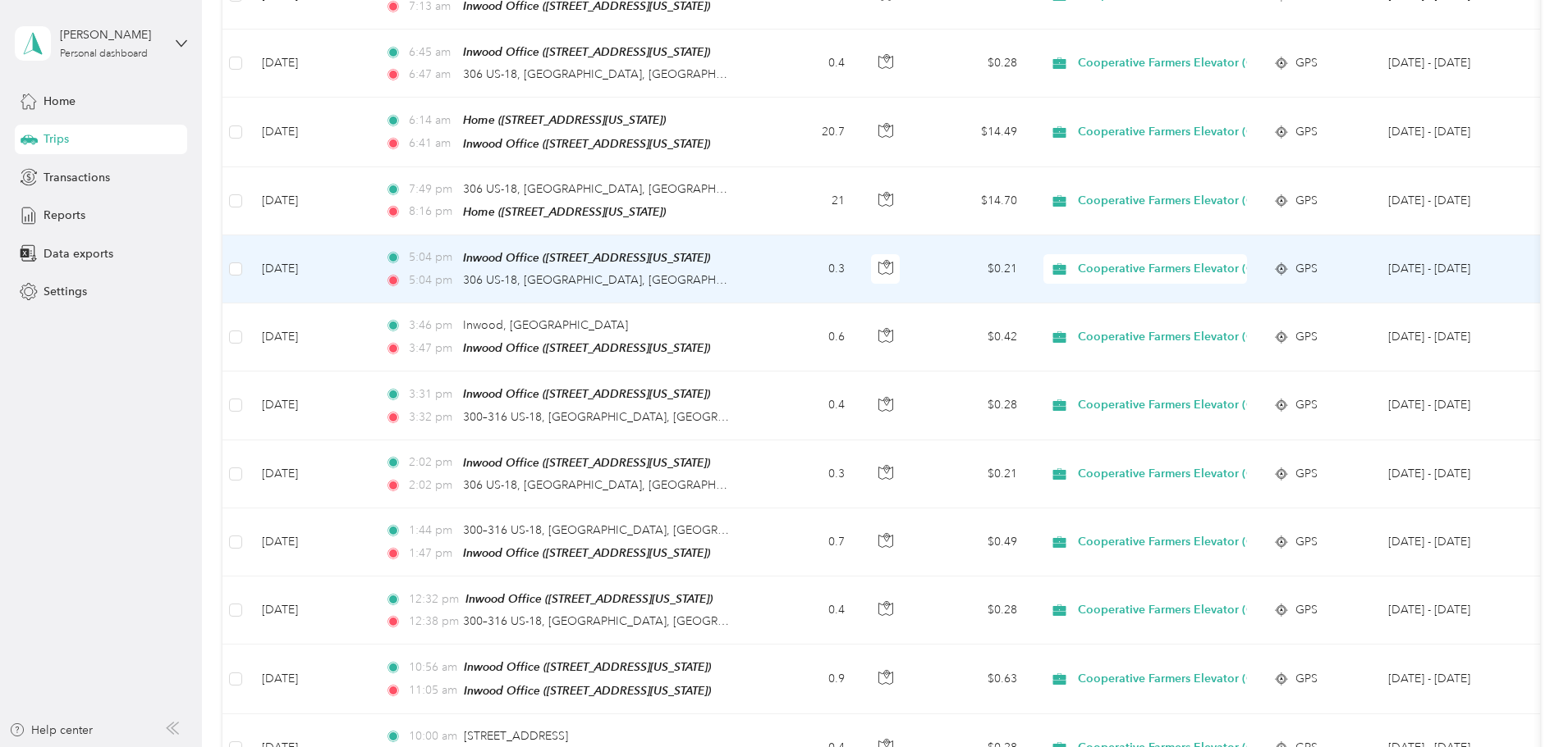
click at [858, 263] on td "0.3" at bounding box center [803, 269] width 109 height 68
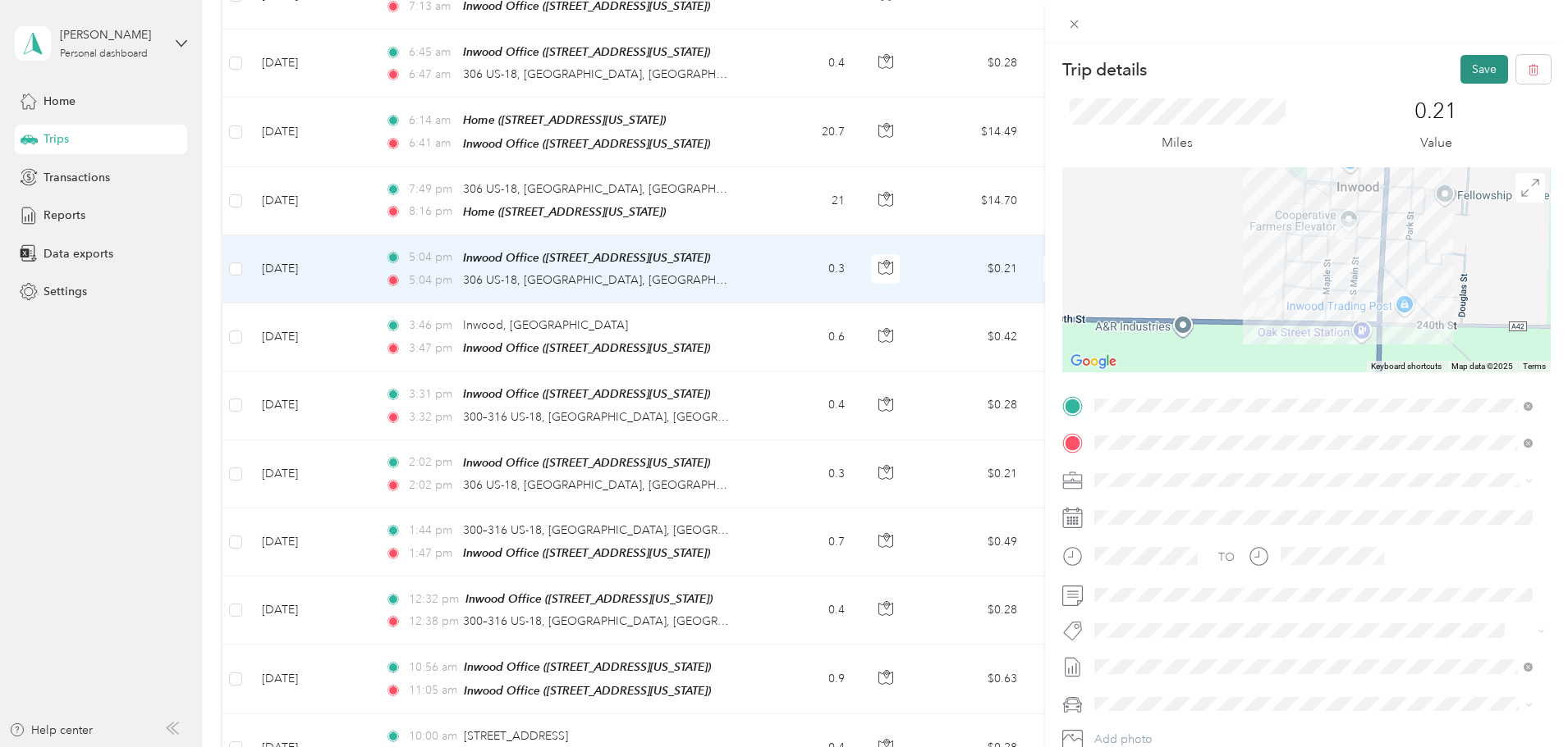
drag, startPoint x: 1466, startPoint y: 61, endPoint x: 1453, endPoint y: 64, distance: 13.3
click at [1466, 61] on button "Save" at bounding box center [1484, 69] width 48 height 29
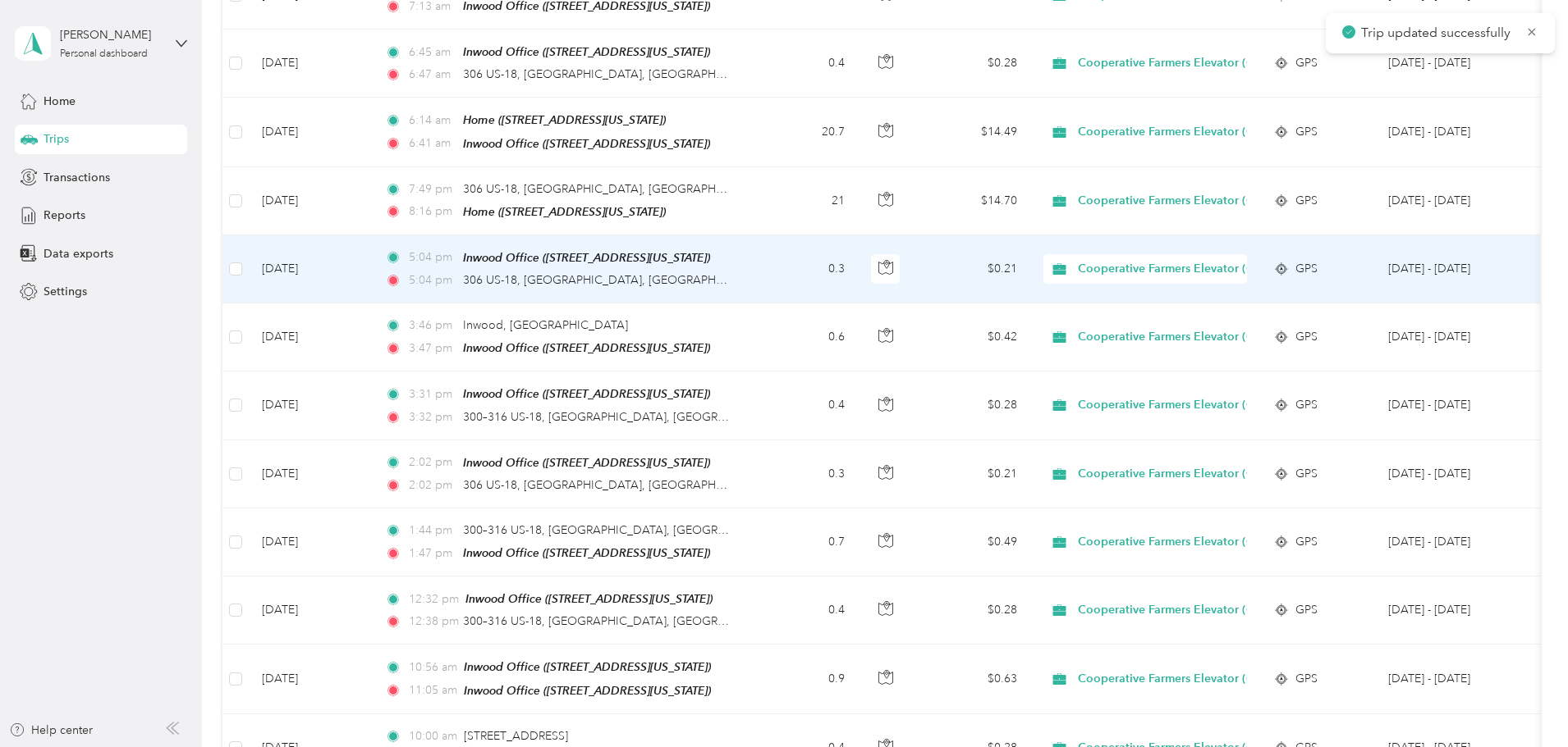
click at [858, 280] on td "0.3" at bounding box center [803, 269] width 109 height 68
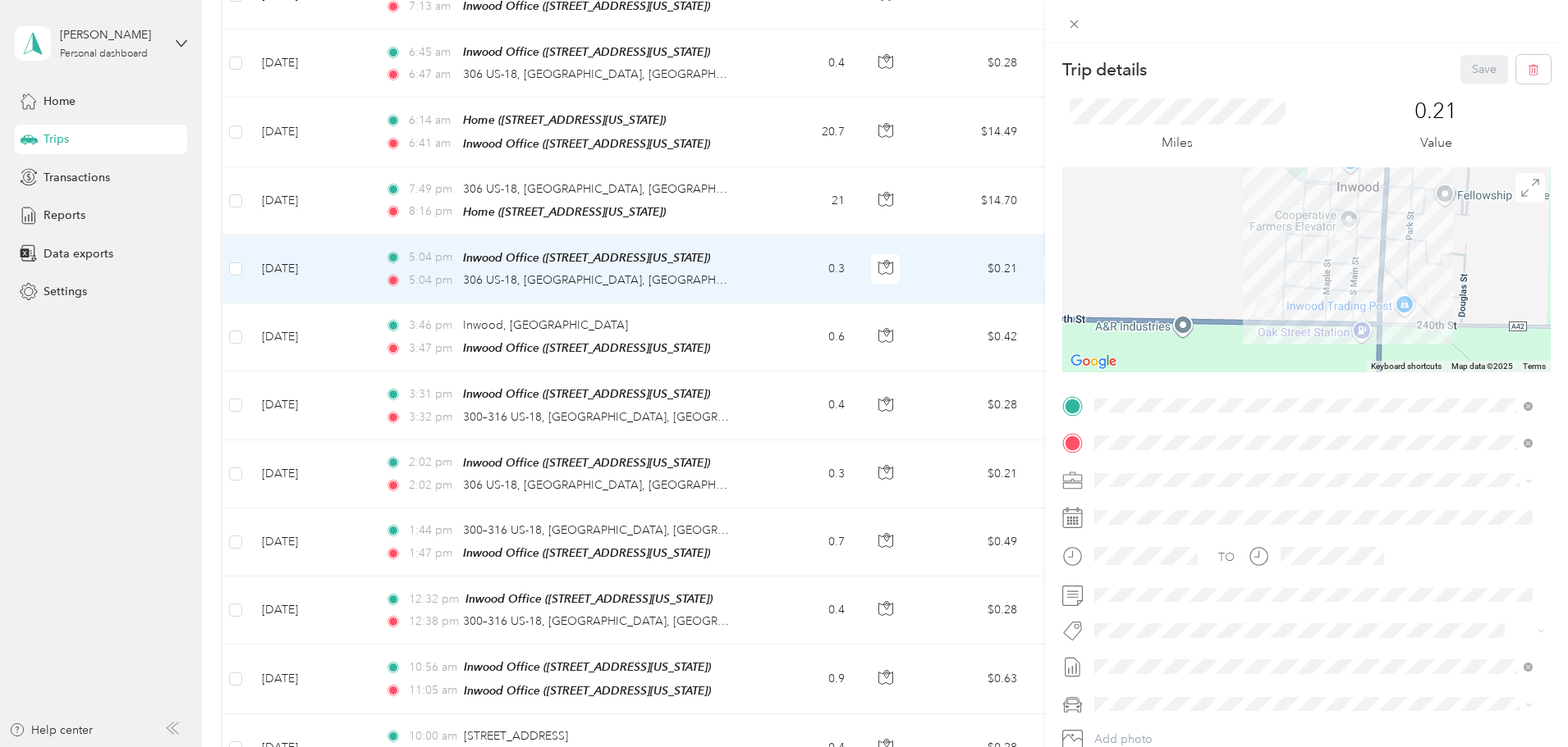
click at [911, 265] on div "Trip details Save This trip cannot be edited because it is either under review,…" at bounding box center [784, 374] width 1568 height 747
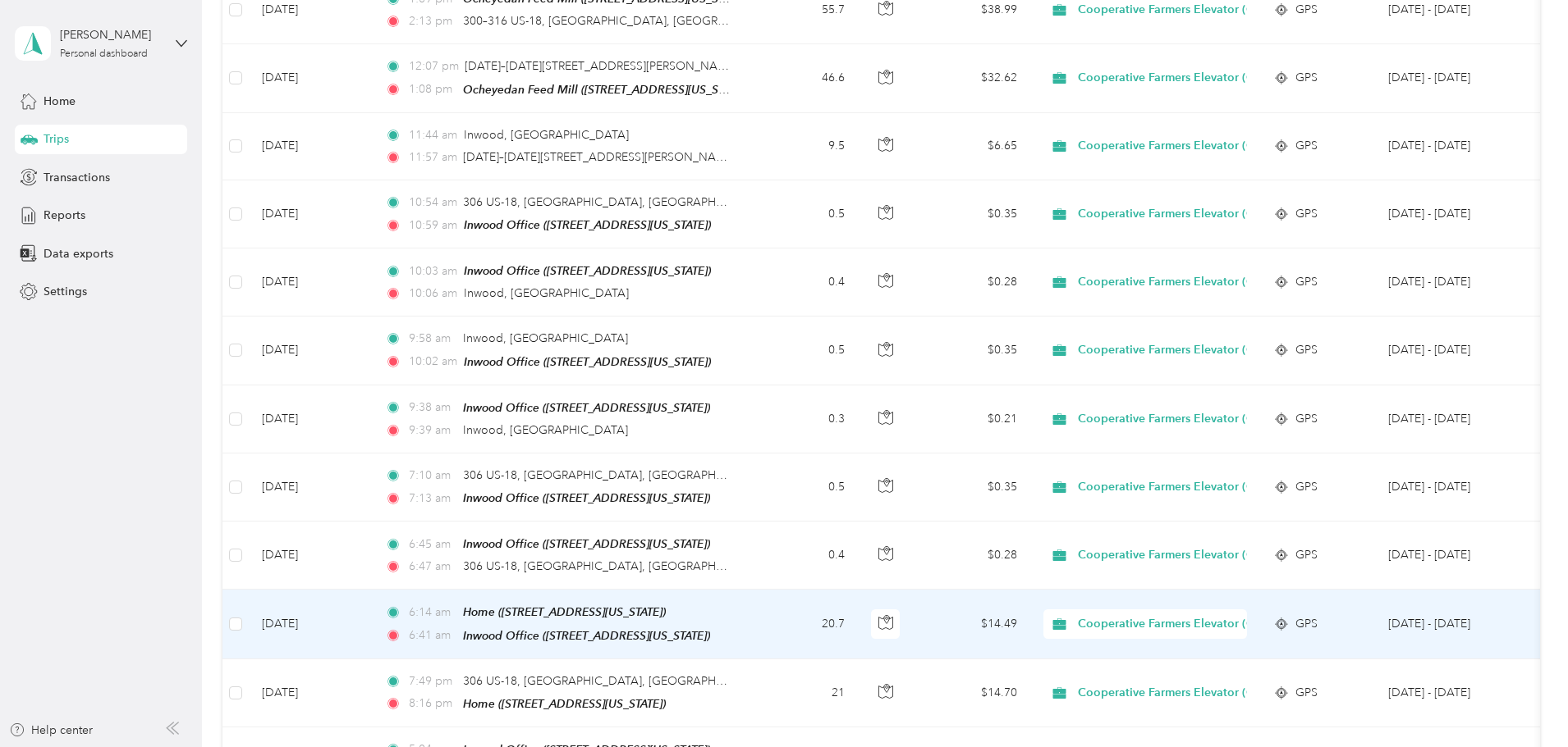
scroll to position [656, 0]
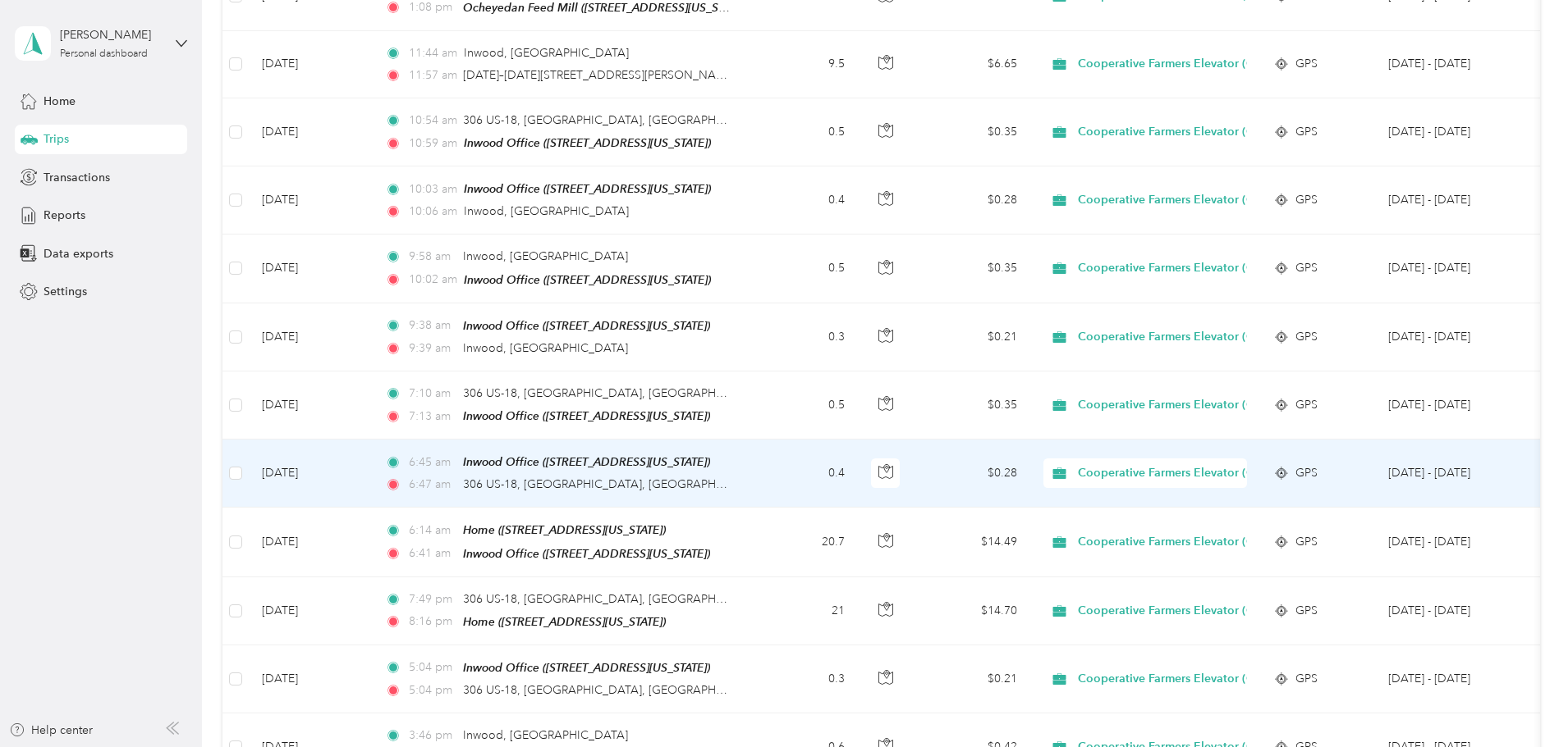
click at [858, 462] on td "0.4" at bounding box center [803, 474] width 109 height 68
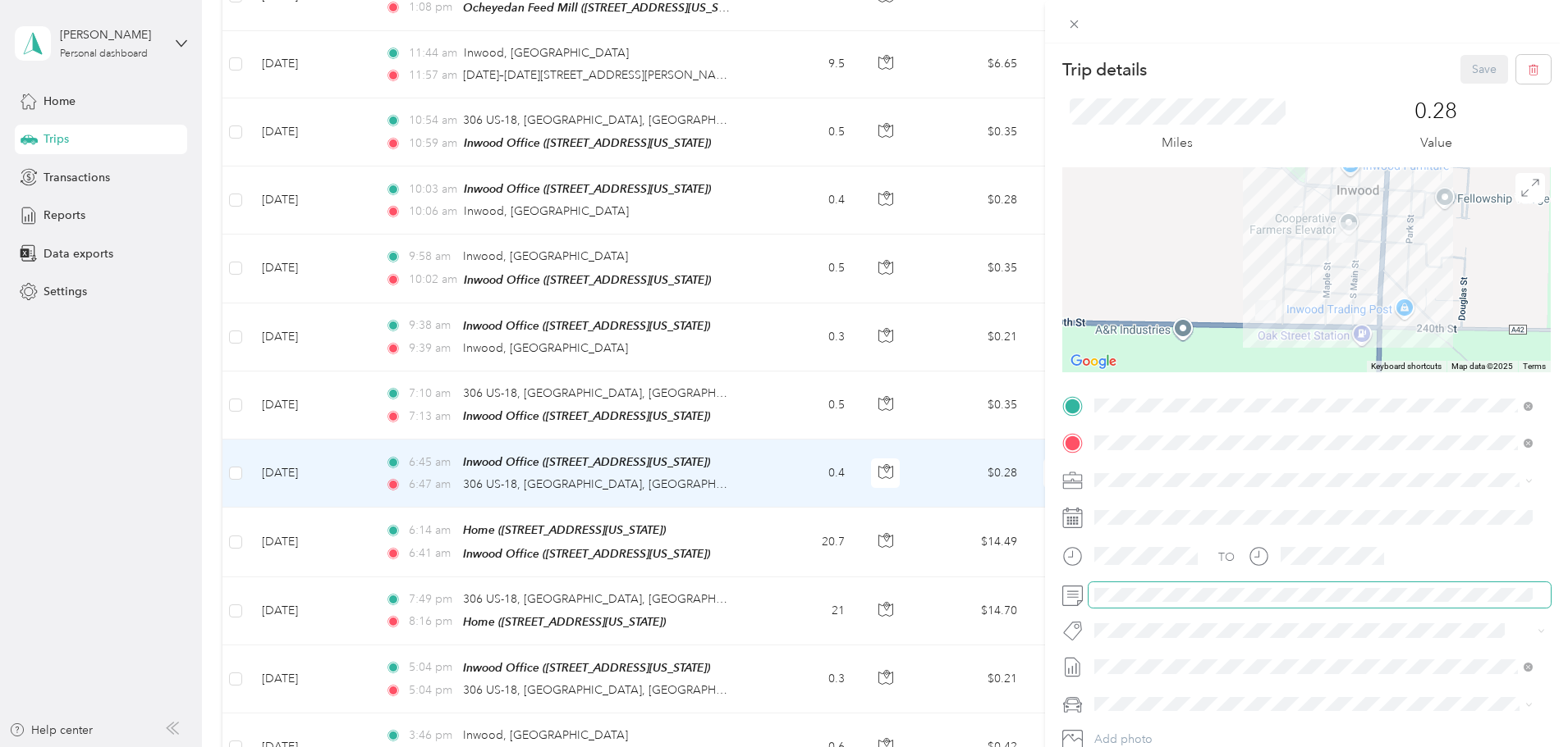
click at [1136, 604] on span at bounding box center [1319, 595] width 462 height 26
click at [1490, 56] on button "Save" at bounding box center [1484, 69] width 48 height 29
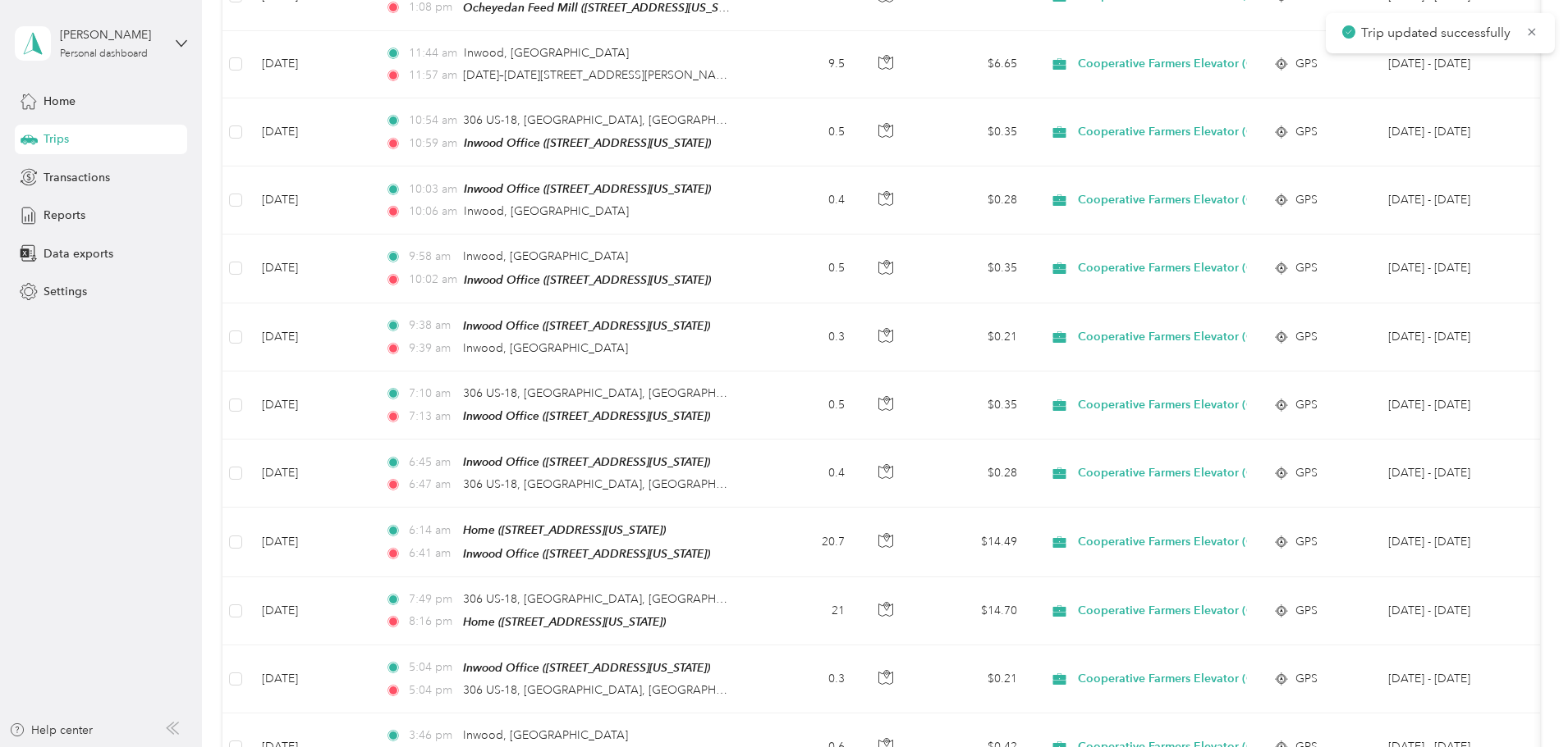
click at [858, 395] on td "0.5" at bounding box center [803, 405] width 109 height 68
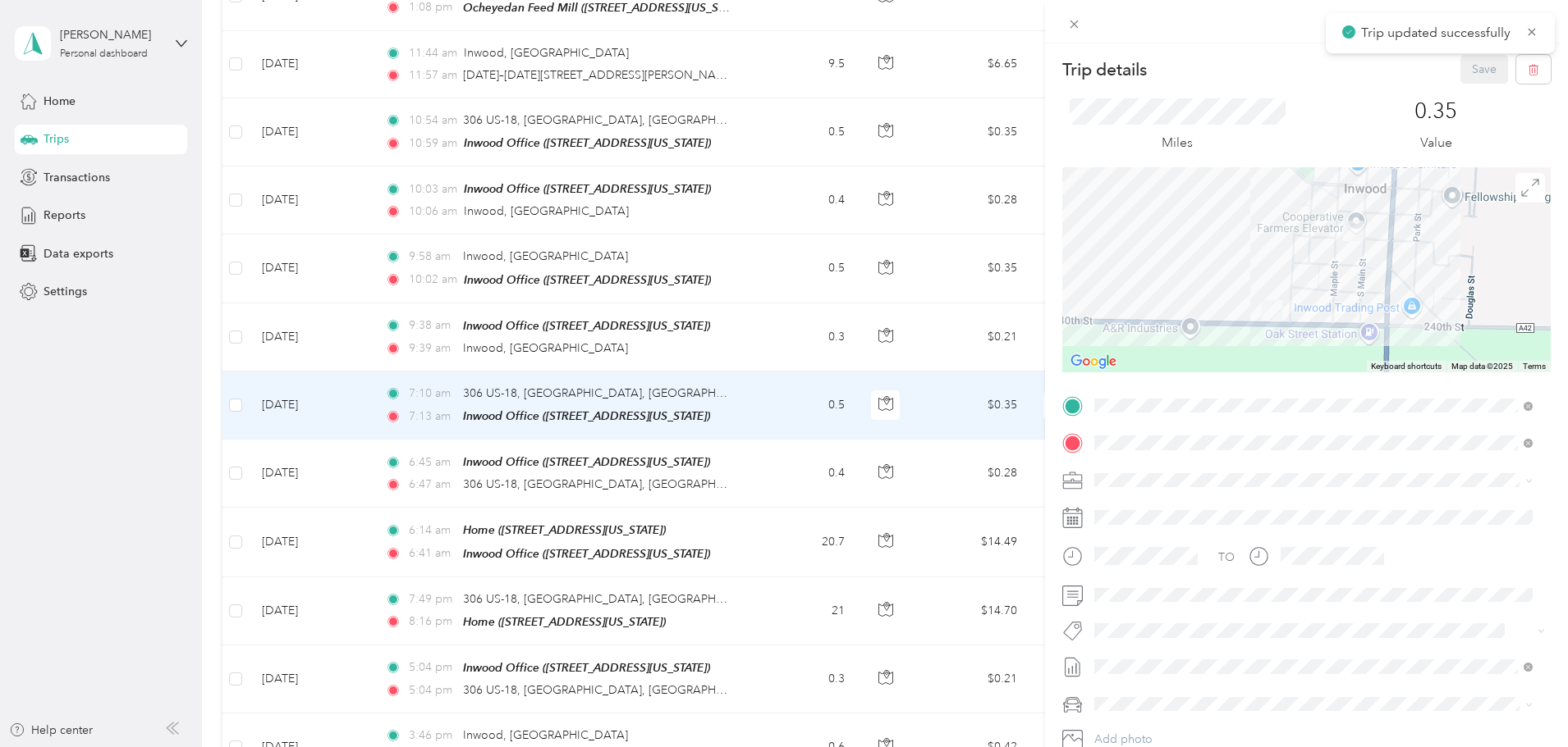
click at [1149, 608] on div "TO Add photo" at bounding box center [1306, 591] width 488 height 396
click at [1462, 63] on button "Save" at bounding box center [1484, 69] width 48 height 29
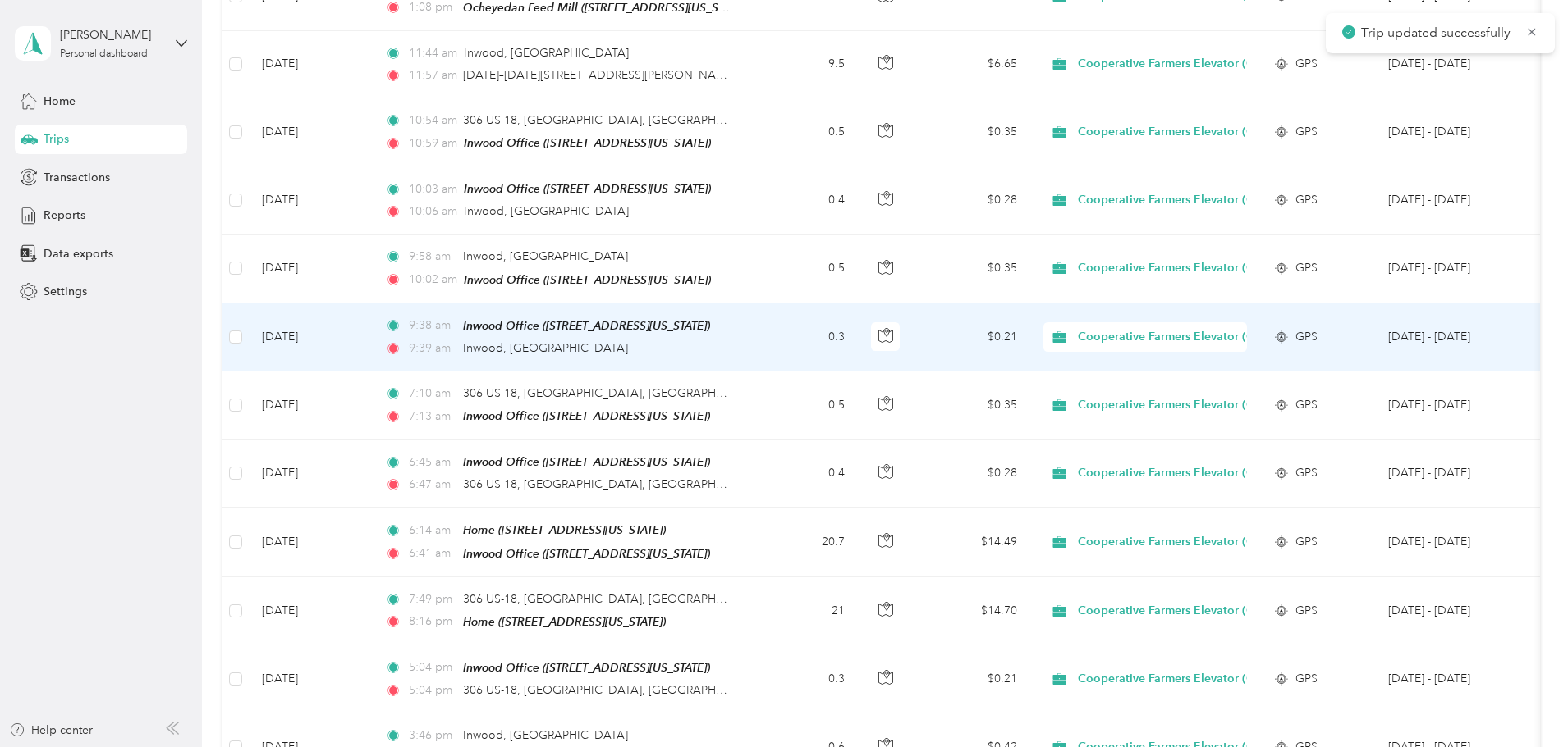
click at [858, 329] on td "0.3" at bounding box center [803, 337] width 109 height 68
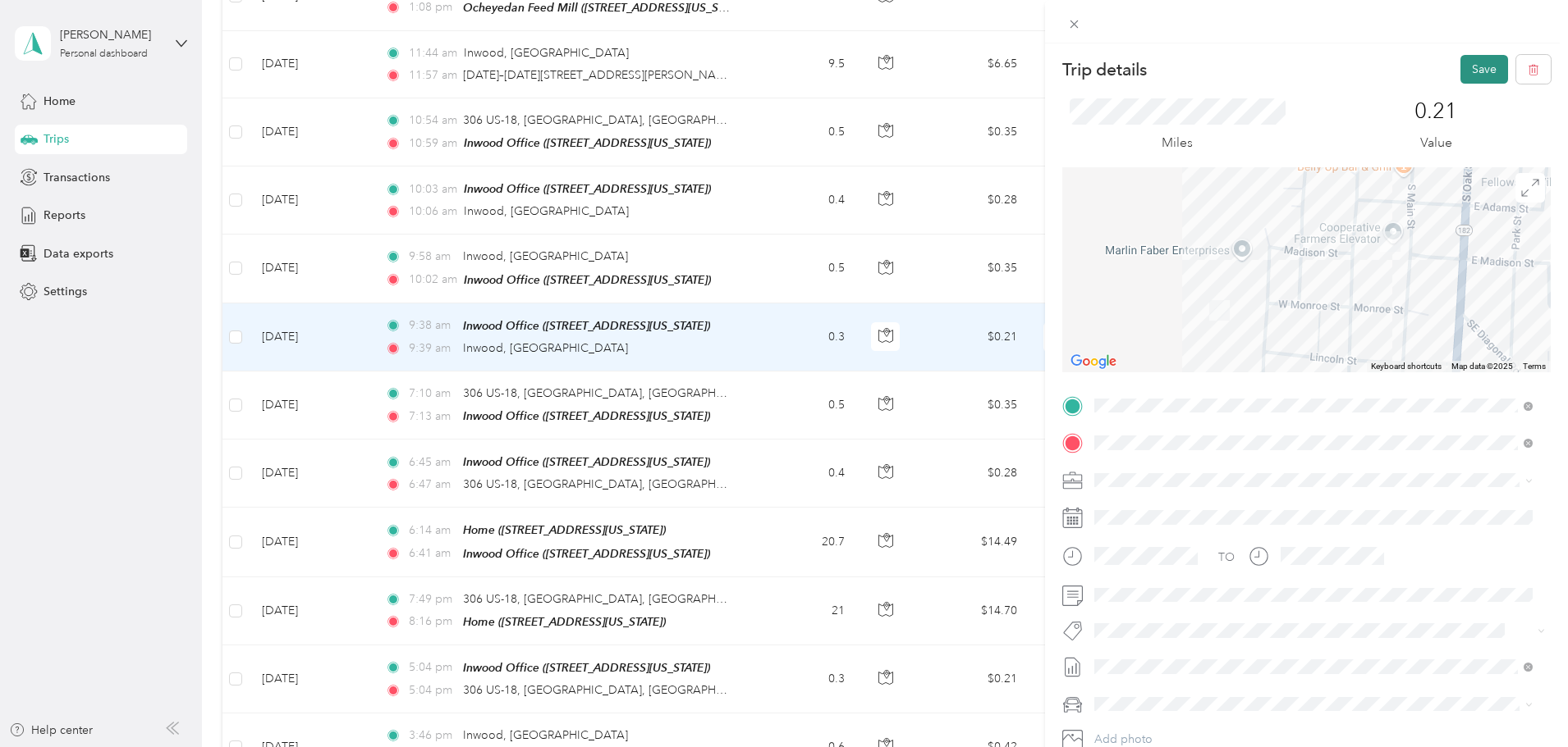
click at [1467, 60] on button "Save" at bounding box center [1484, 69] width 48 height 29
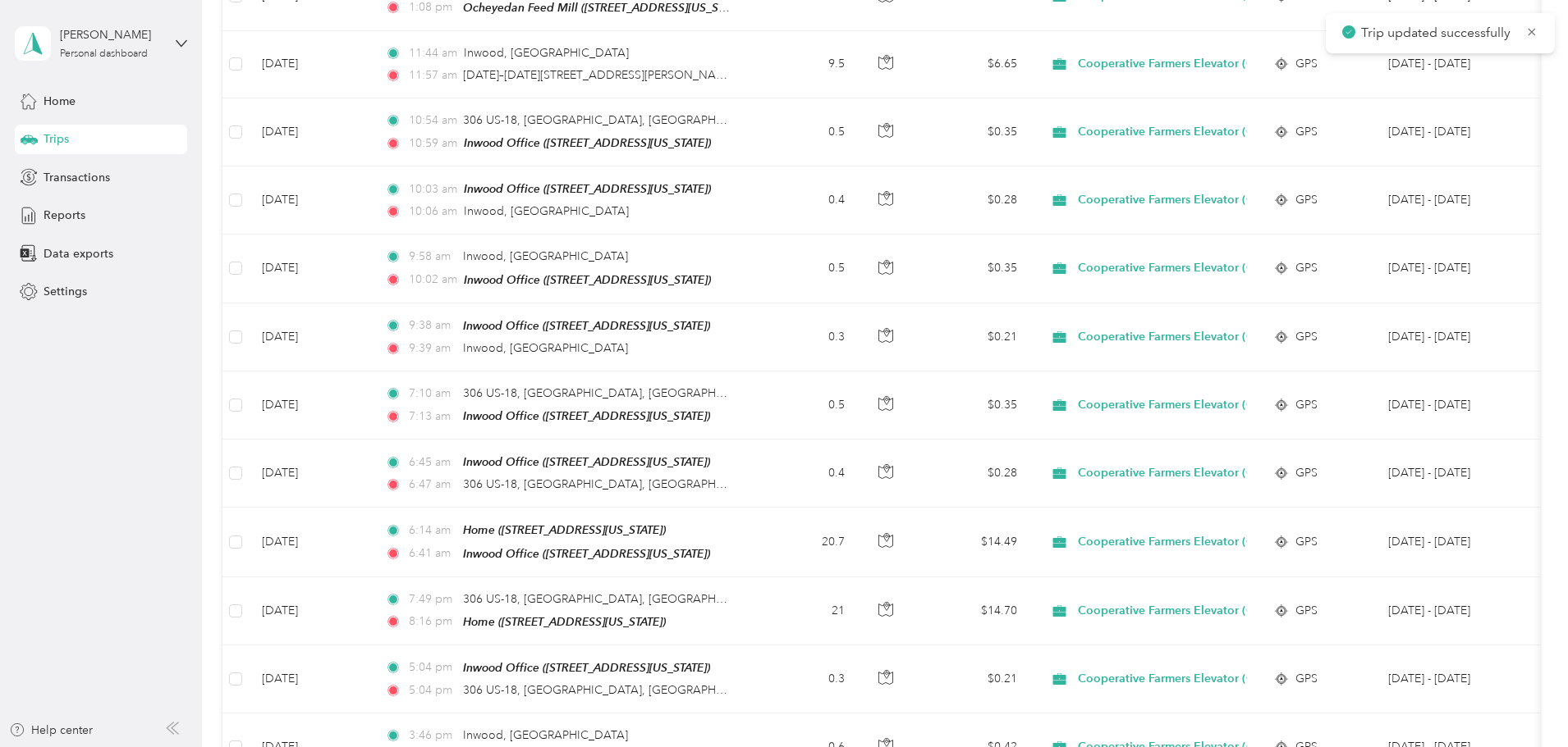
click at [858, 278] on td "0.5" at bounding box center [803, 268] width 109 height 68
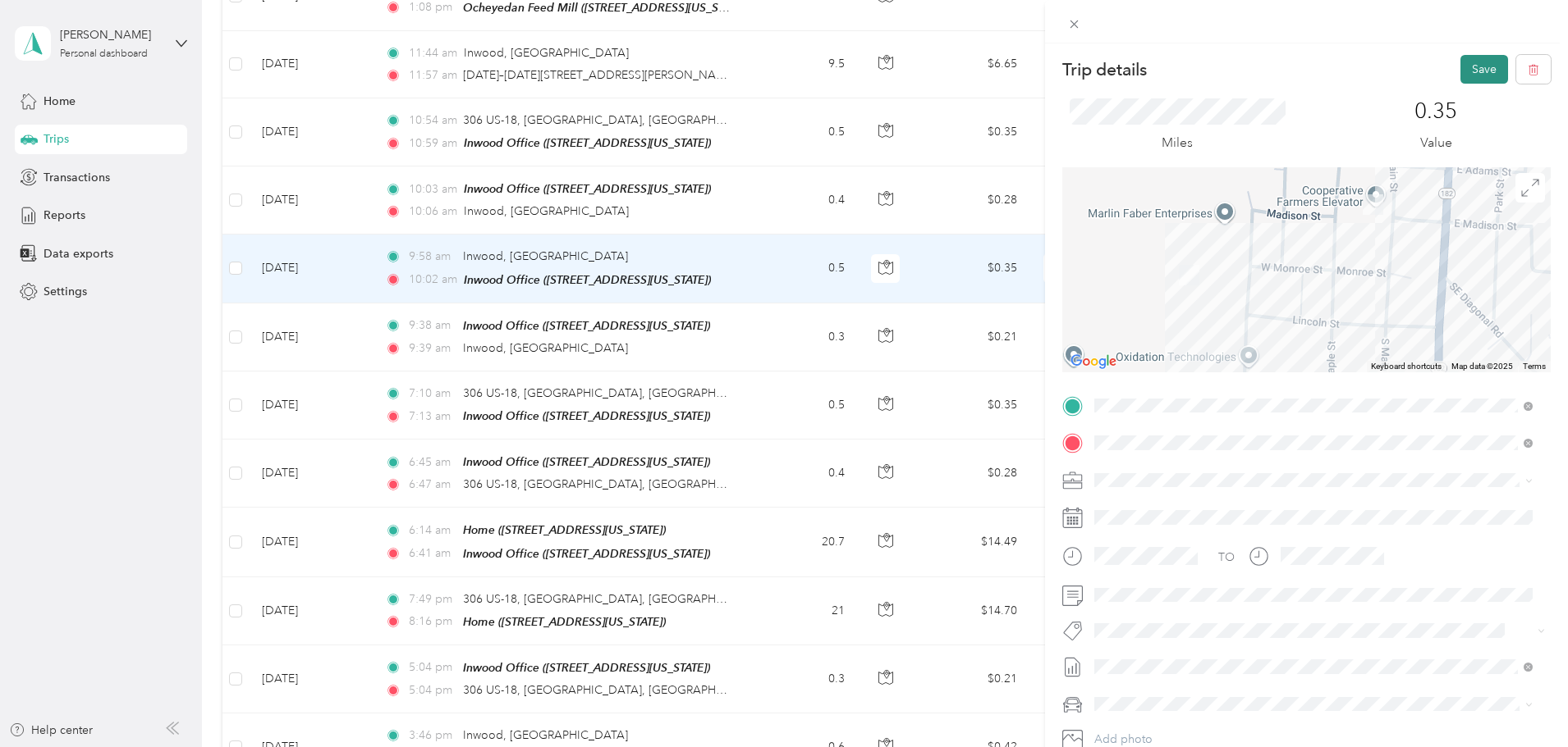
click at [1470, 77] on button "Save" at bounding box center [1484, 69] width 48 height 29
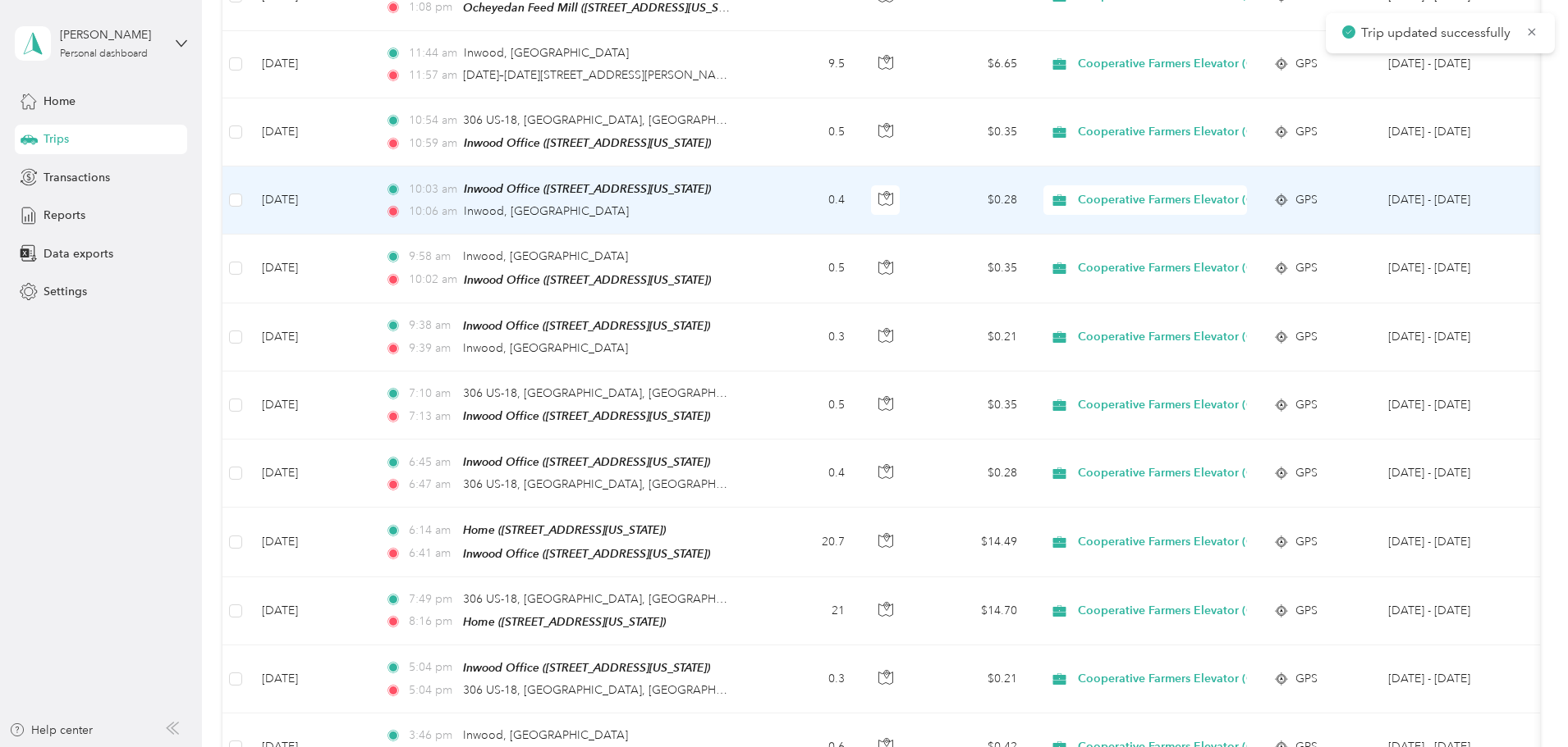
click at [858, 202] on td "0.4" at bounding box center [803, 200] width 109 height 68
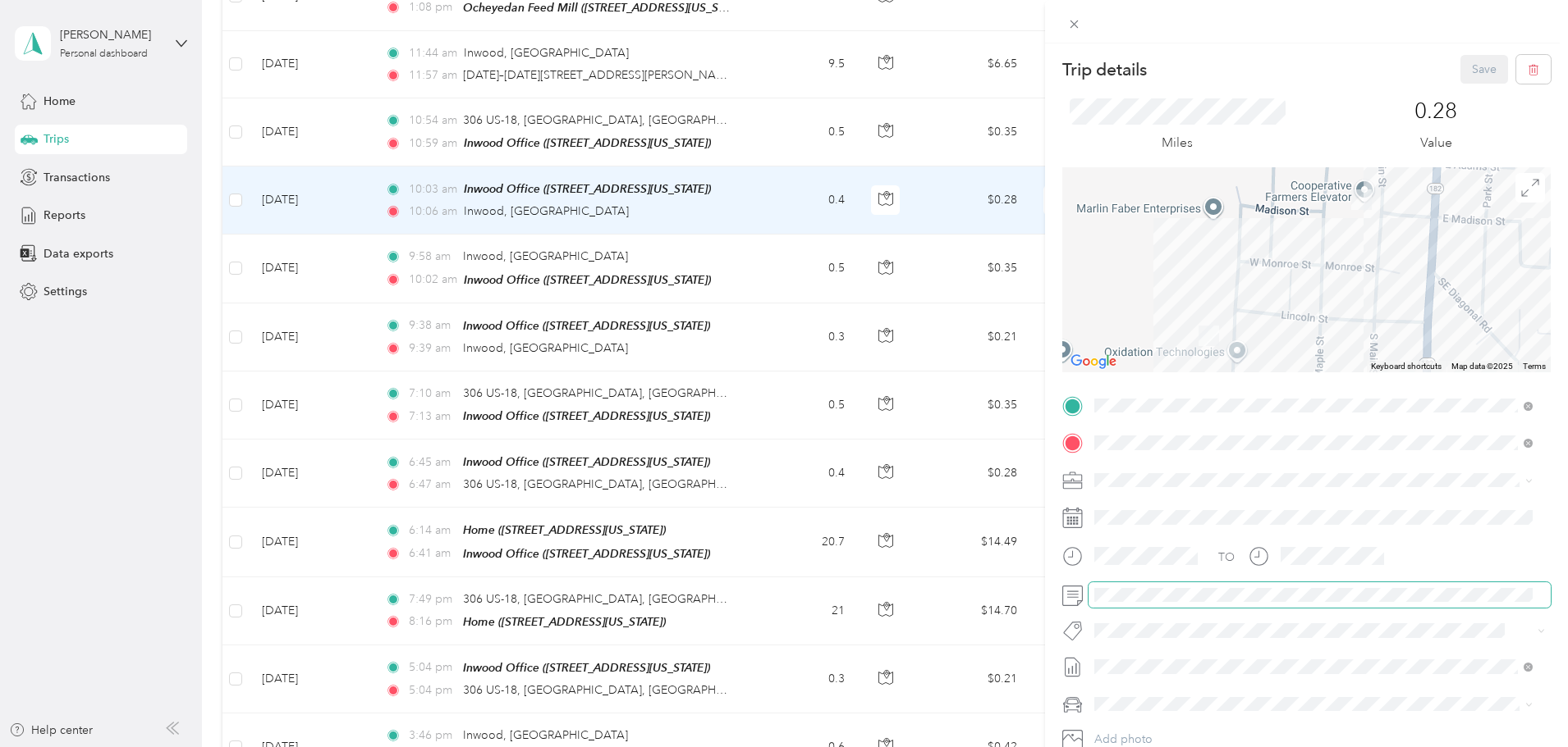
click at [1159, 607] on span at bounding box center [1319, 595] width 462 height 26
click at [1467, 68] on button "Save" at bounding box center [1484, 69] width 48 height 29
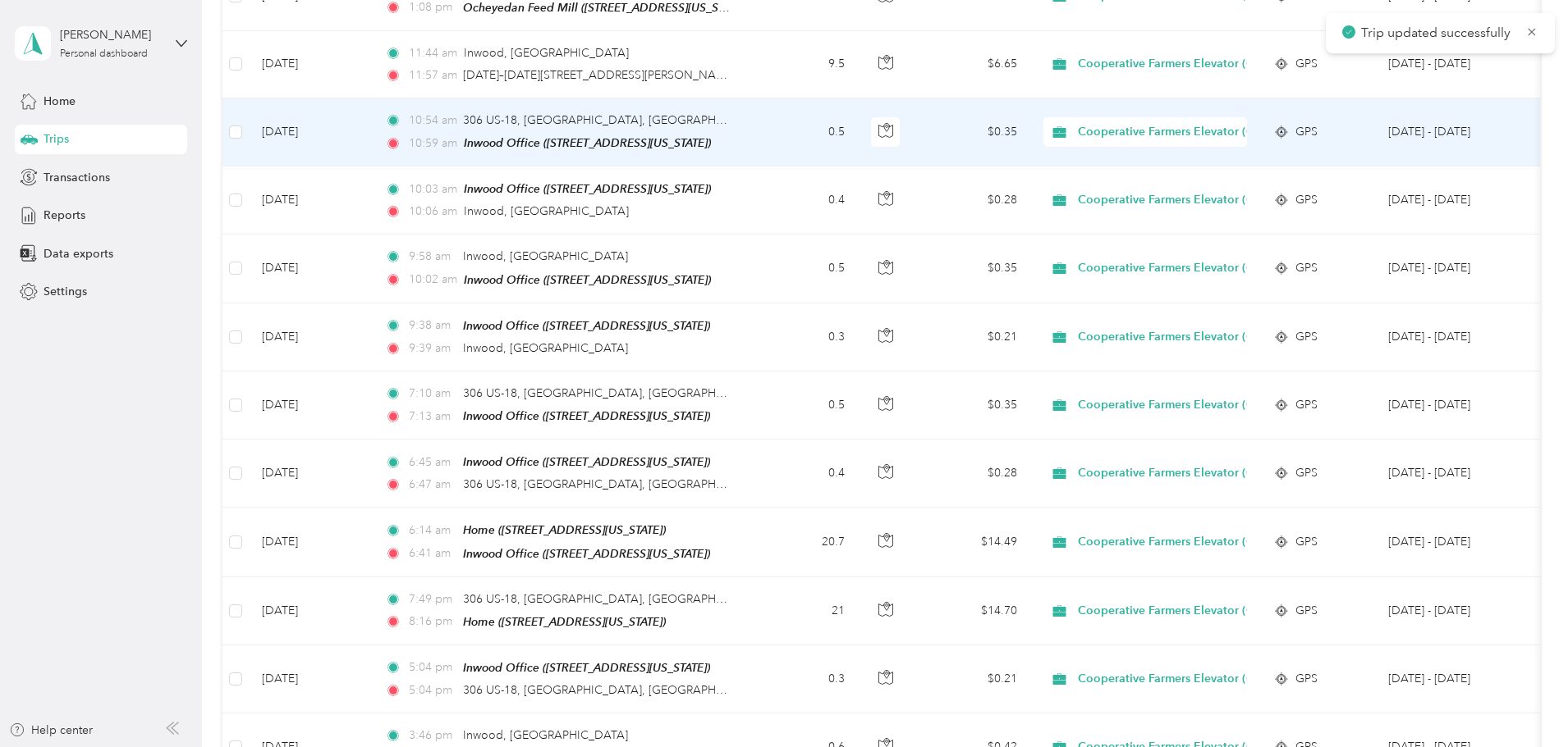
click at [858, 132] on td "0.5" at bounding box center [803, 132] width 109 height 68
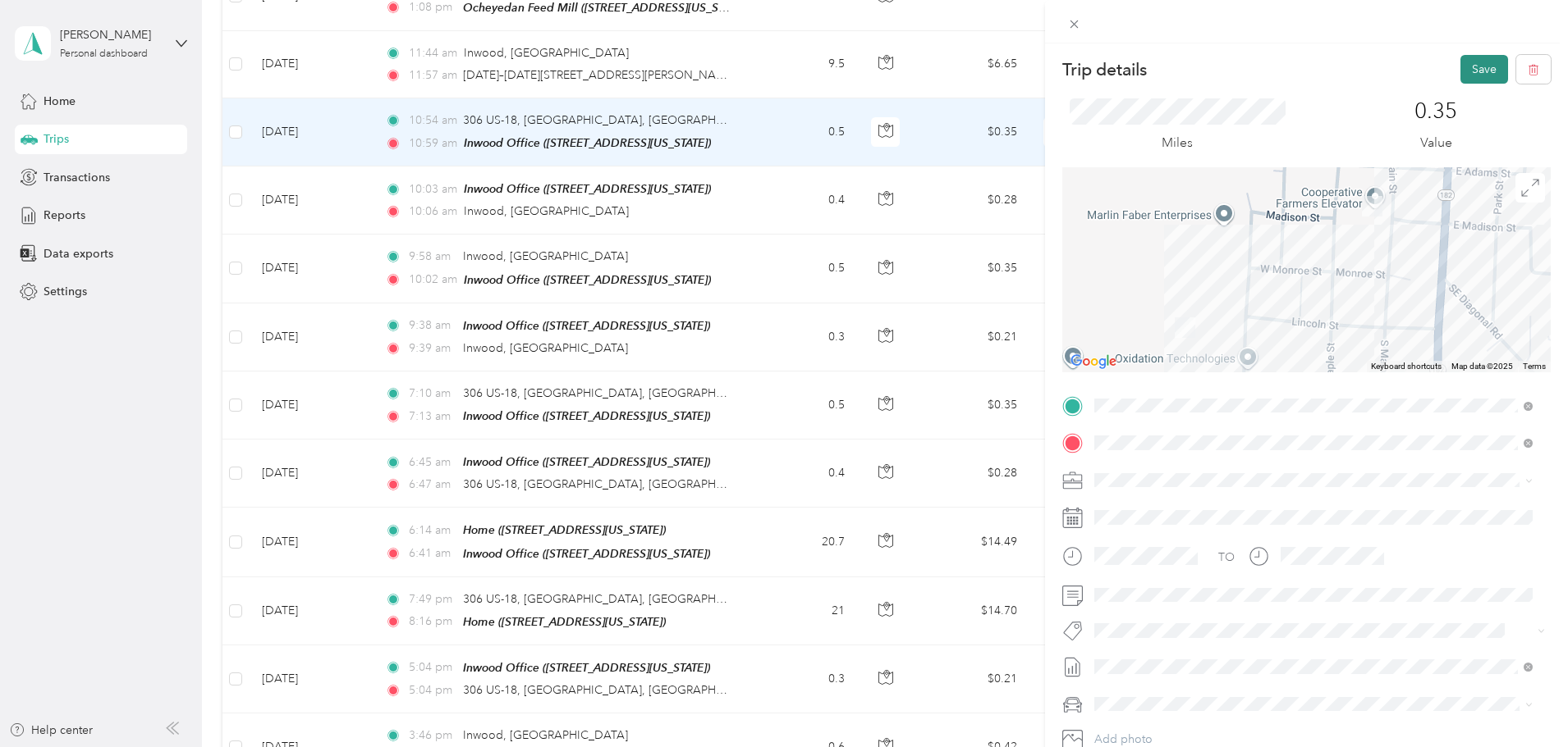
click at [1470, 57] on button "Save" at bounding box center [1484, 69] width 48 height 29
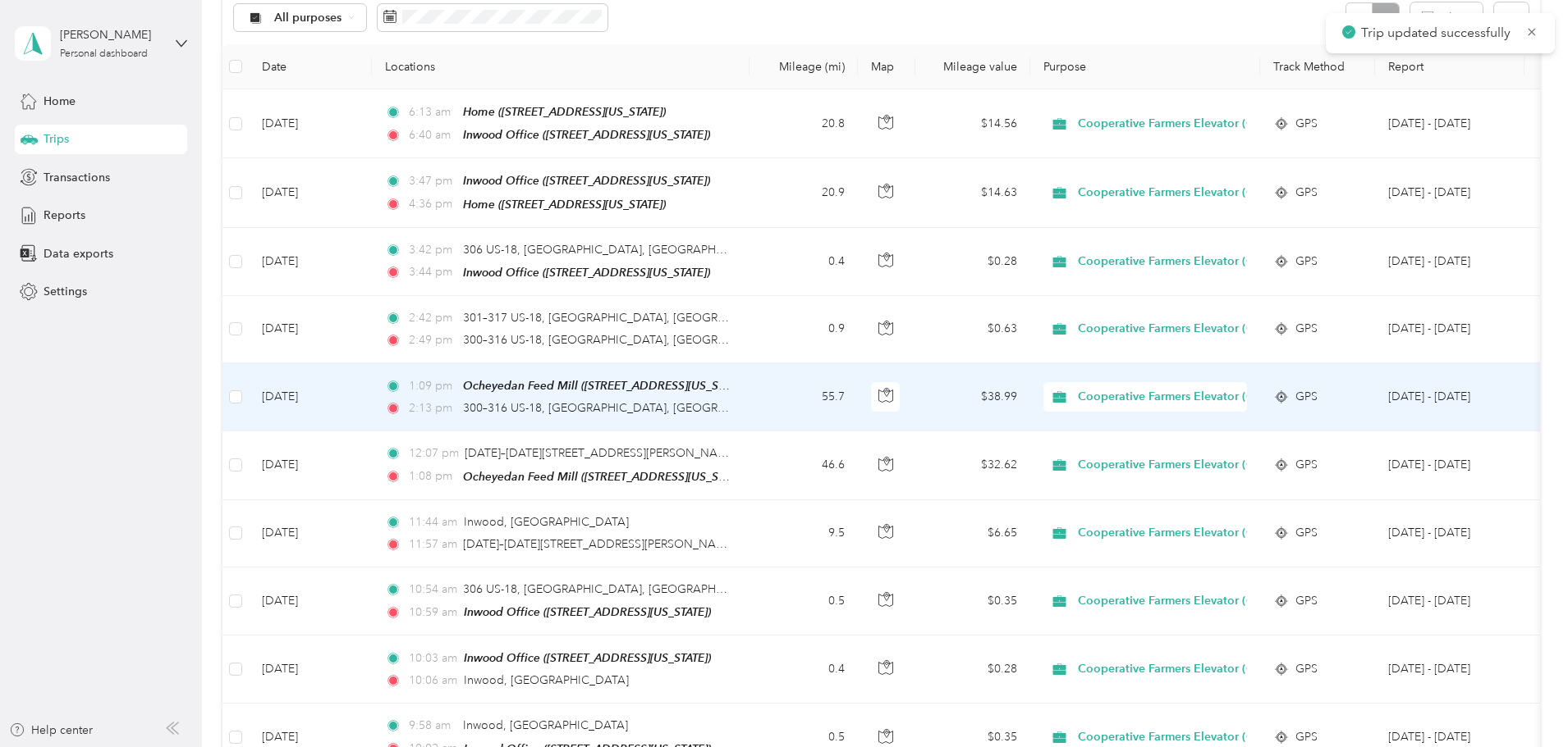
scroll to position [82, 0]
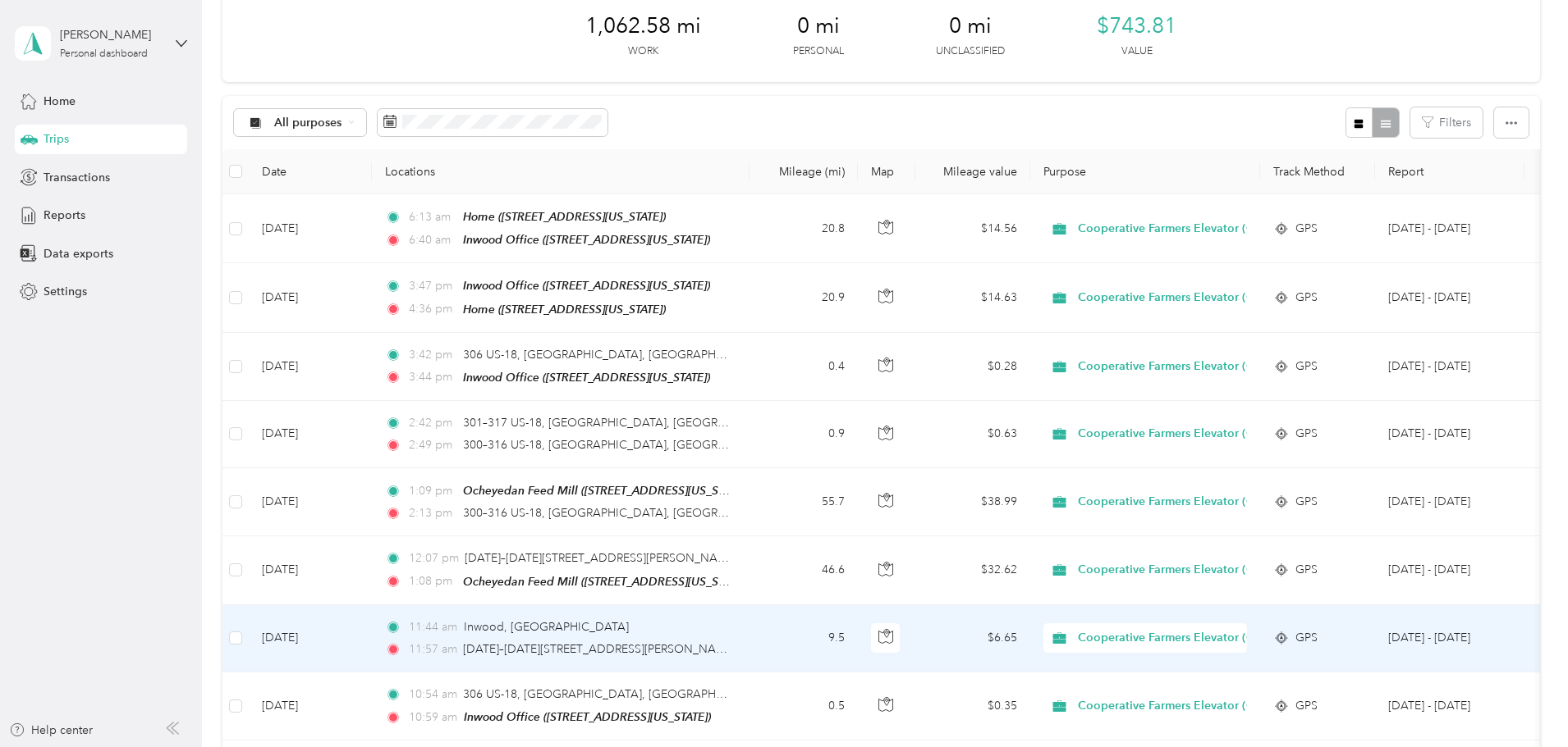
click at [858, 654] on td "9.5" at bounding box center [803, 639] width 109 height 67
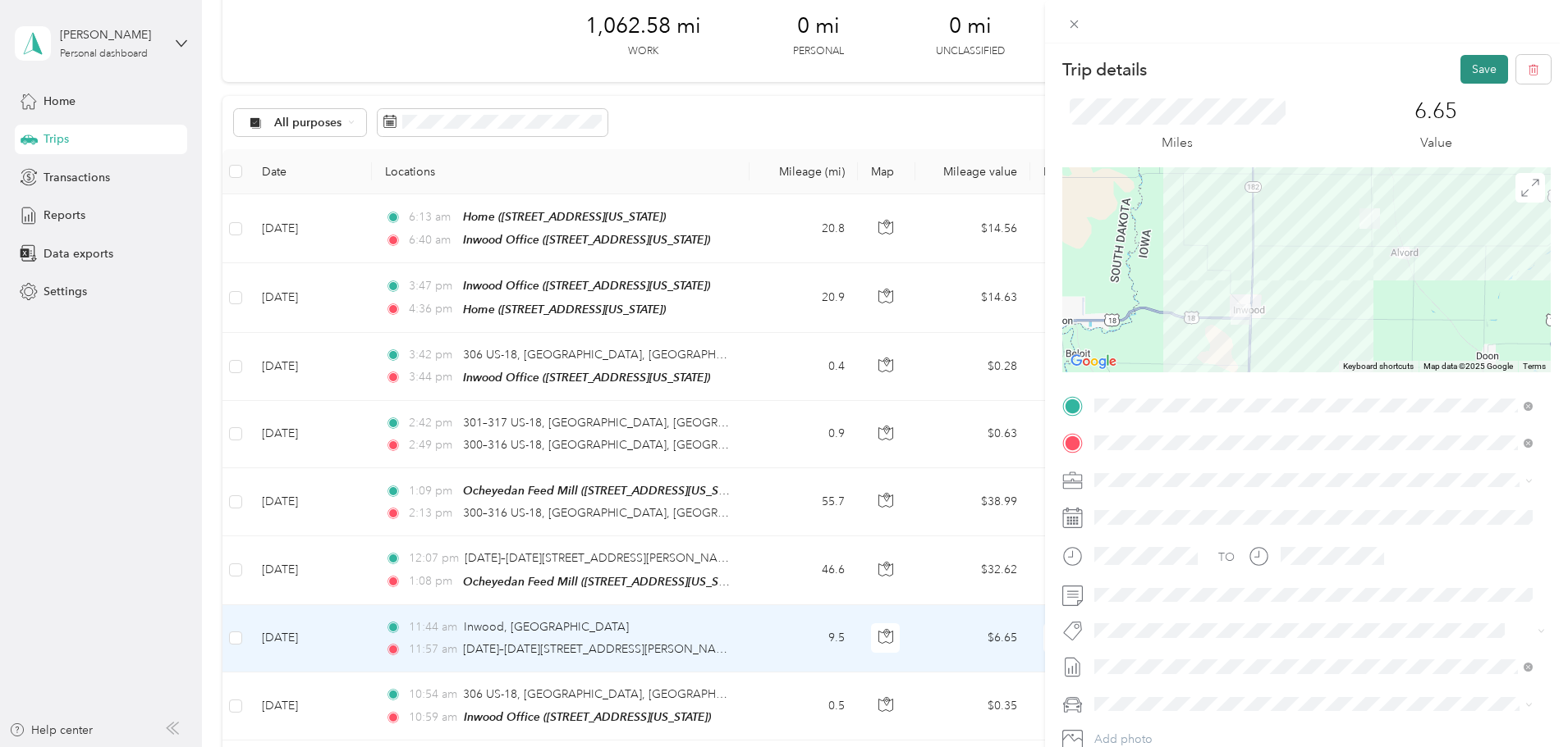
click at [1472, 65] on button "Save" at bounding box center [1484, 69] width 48 height 29
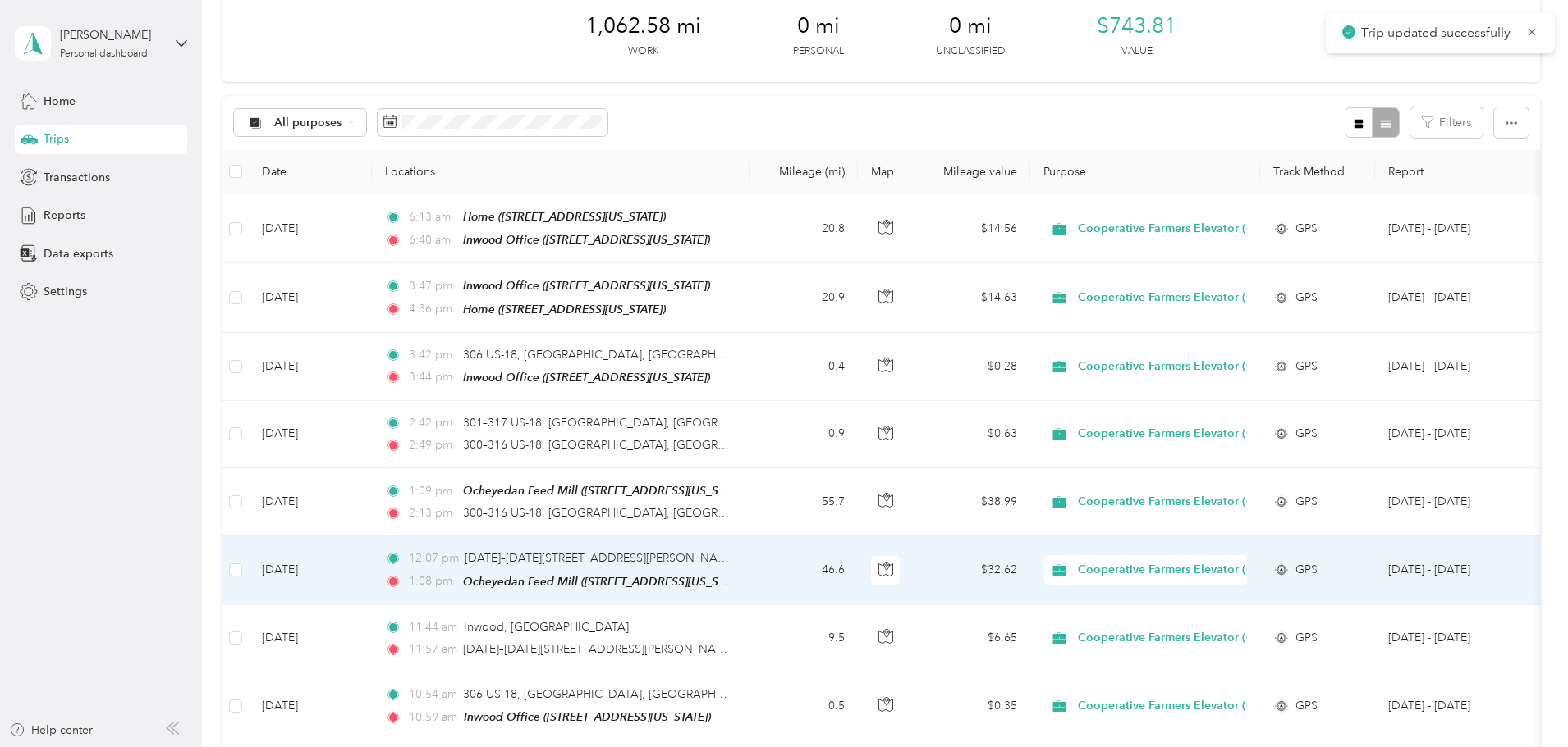
click at [858, 564] on td "46.6" at bounding box center [803, 570] width 109 height 68
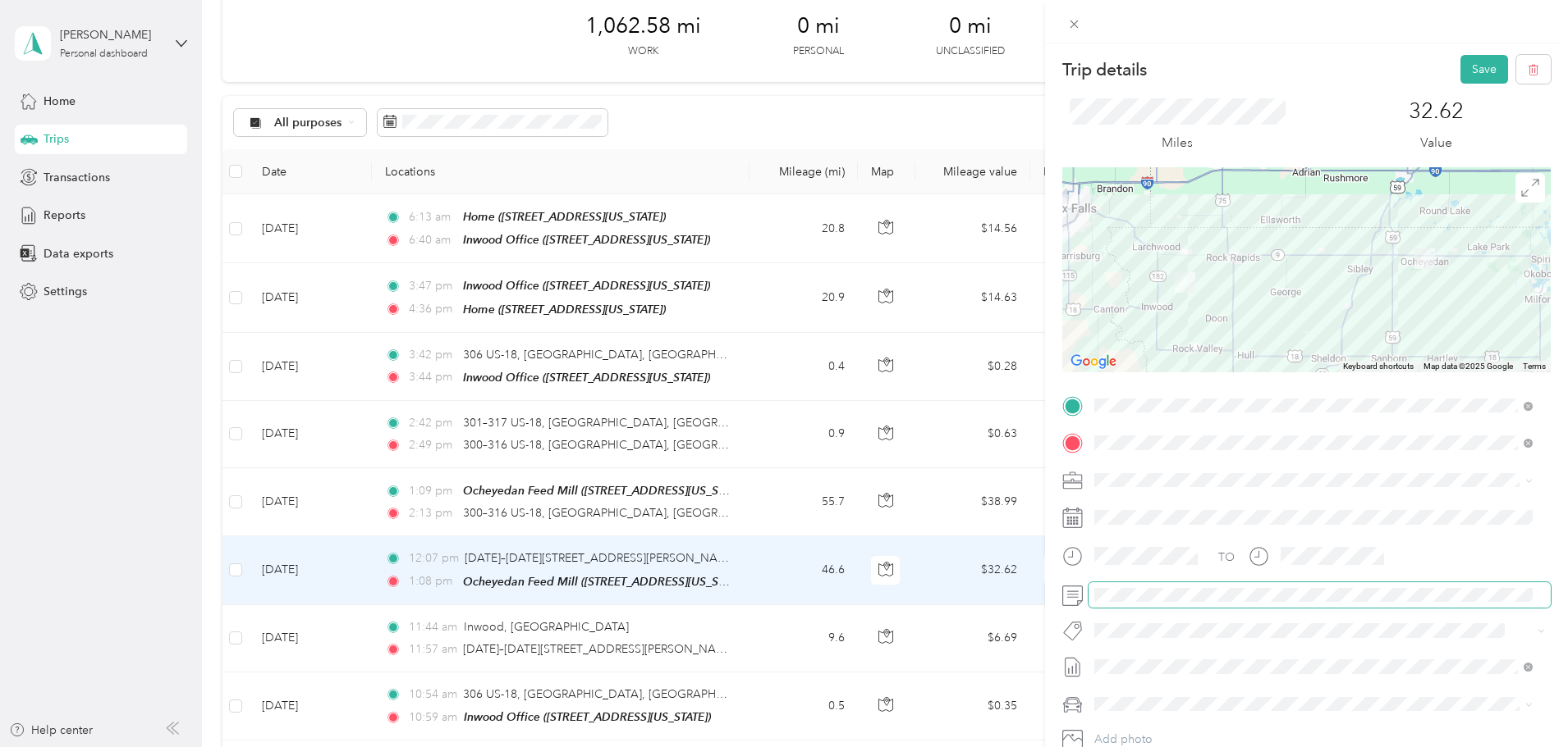
click at [1217, 586] on span at bounding box center [1319, 595] width 462 height 26
click at [1477, 62] on button "Save" at bounding box center [1484, 69] width 48 height 29
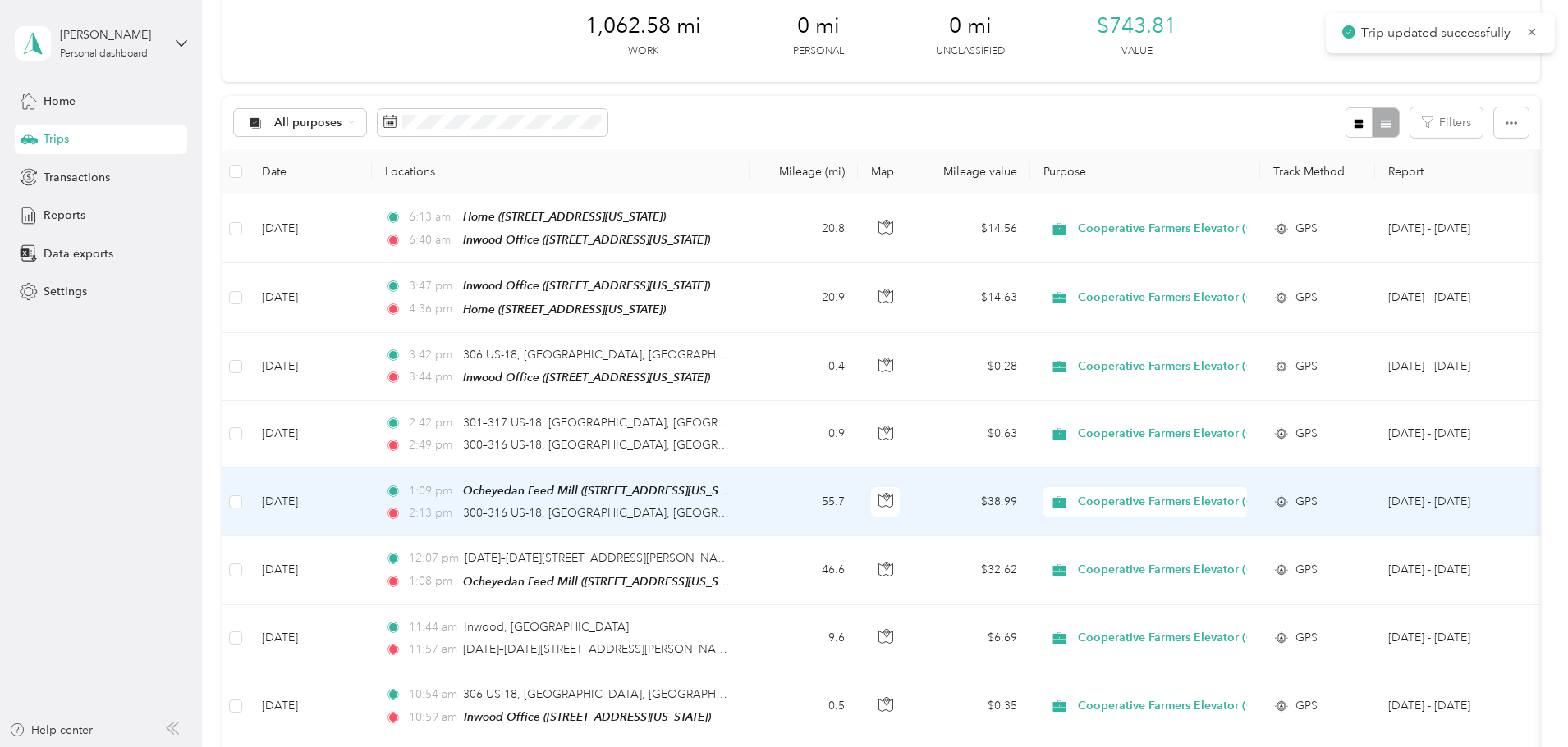
click at [858, 504] on td "55.7" at bounding box center [803, 502] width 109 height 68
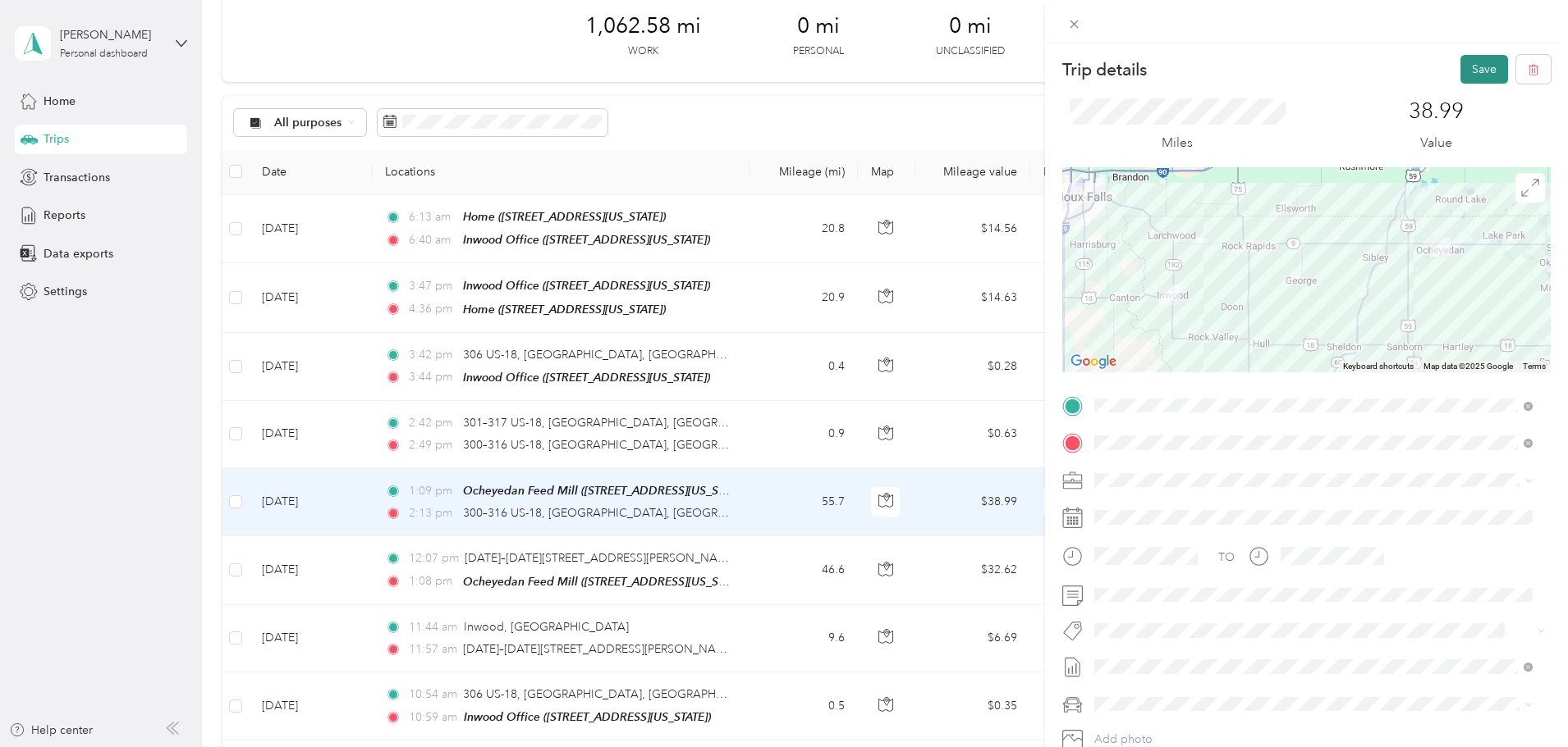
click at [1466, 66] on button "Save" at bounding box center [1484, 69] width 48 height 29
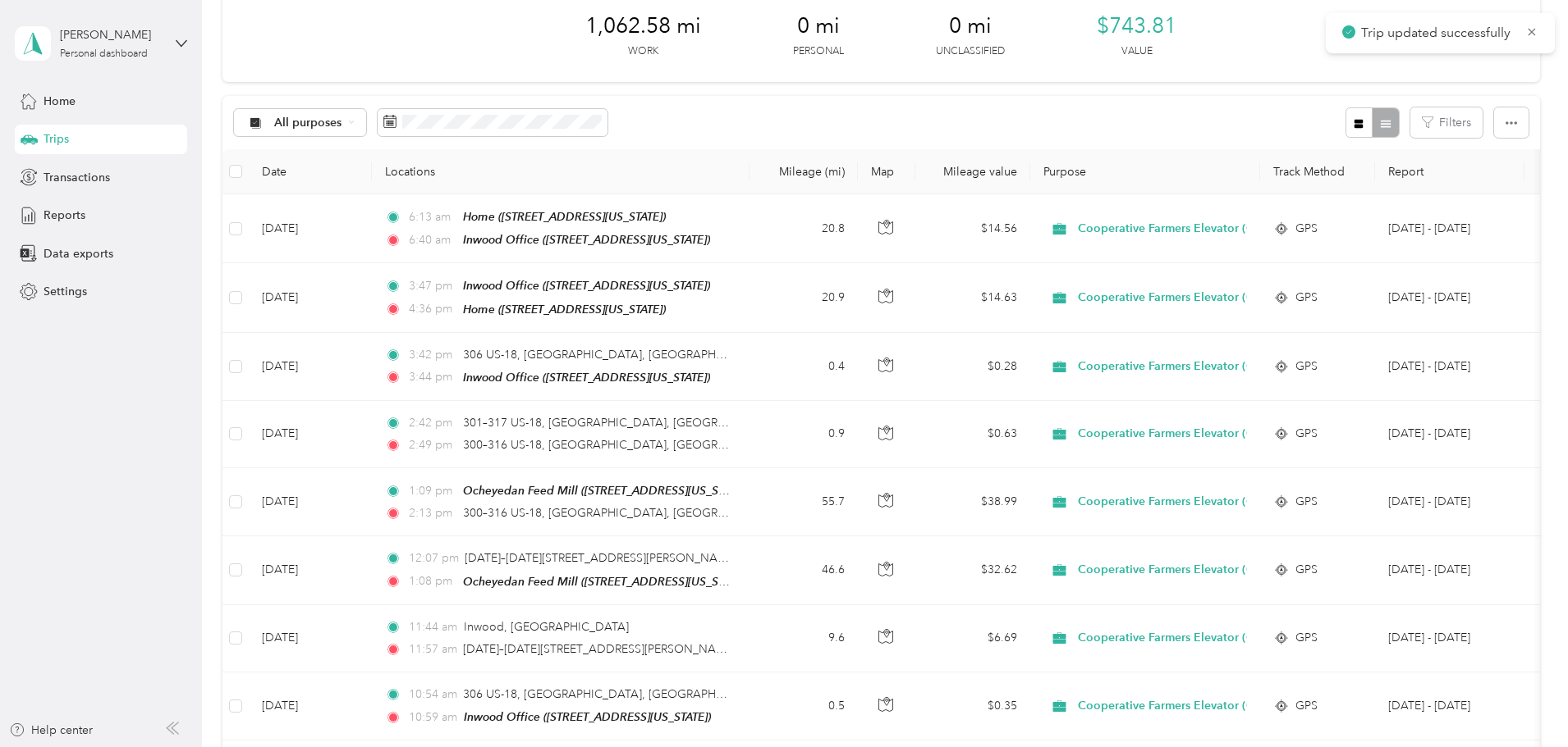
click at [1464, 746] on div "Trip details Save This trip cannot be edited because it is either under review,…" at bounding box center [779, 747] width 1560 height 0
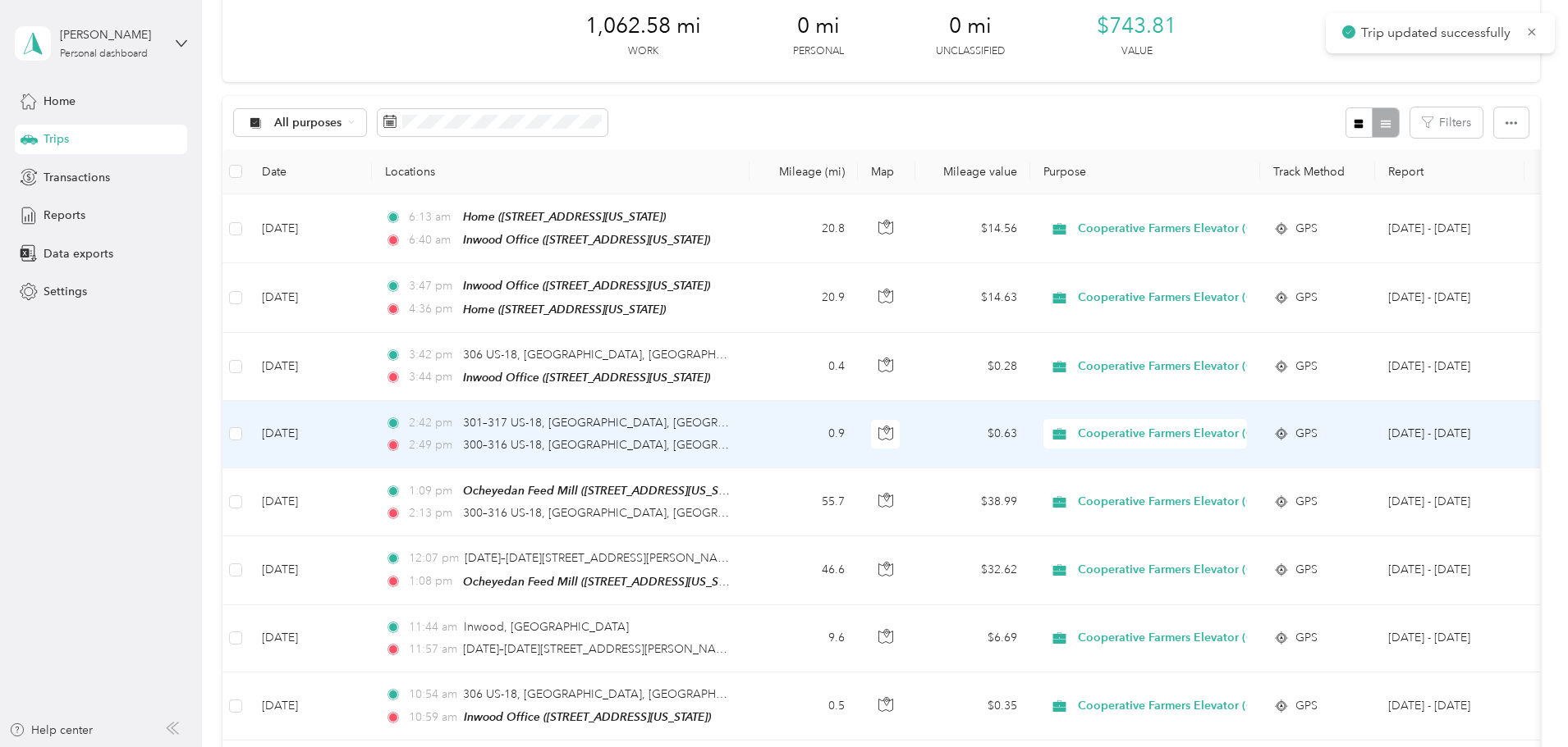
click at [858, 436] on td "0.9" at bounding box center [803, 435] width 109 height 67
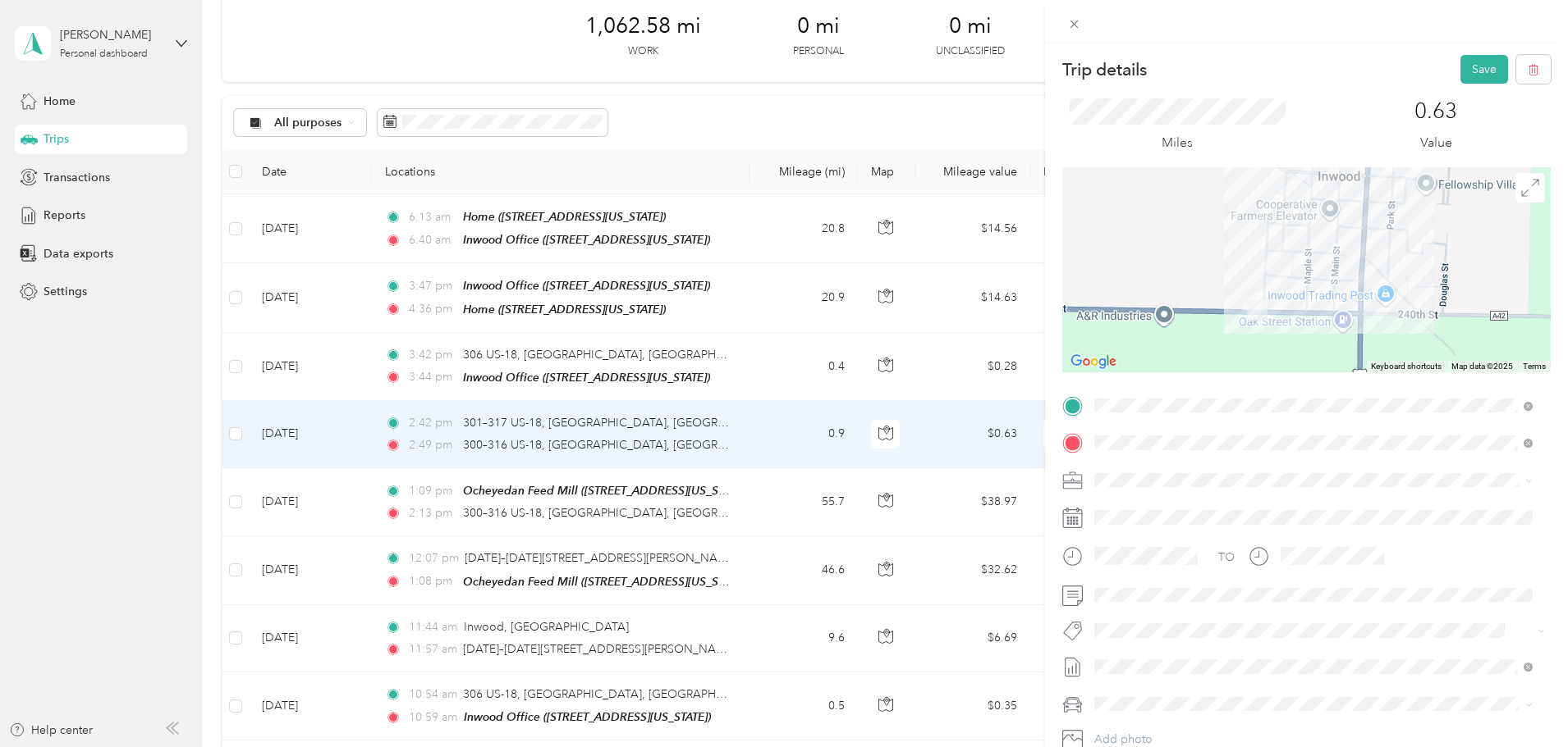
drag, startPoint x: 1441, startPoint y: 66, endPoint x: 1474, endPoint y: 57, distance: 34.2
click at [1446, 65] on div "Trip details Save" at bounding box center [1306, 69] width 488 height 29
click at [1474, 56] on button "Save" at bounding box center [1484, 69] width 48 height 29
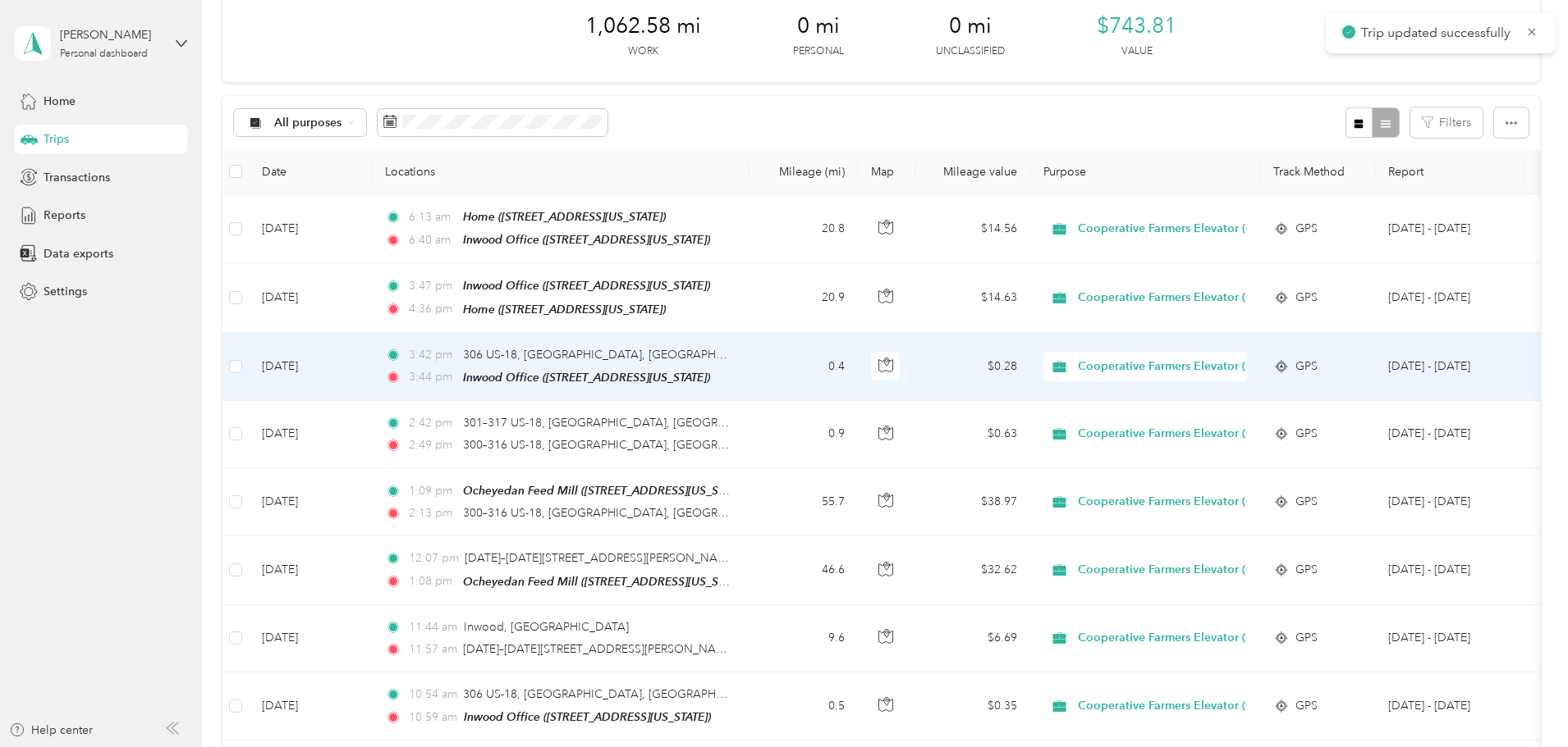
click at [858, 378] on td "0.4" at bounding box center [803, 367] width 109 height 68
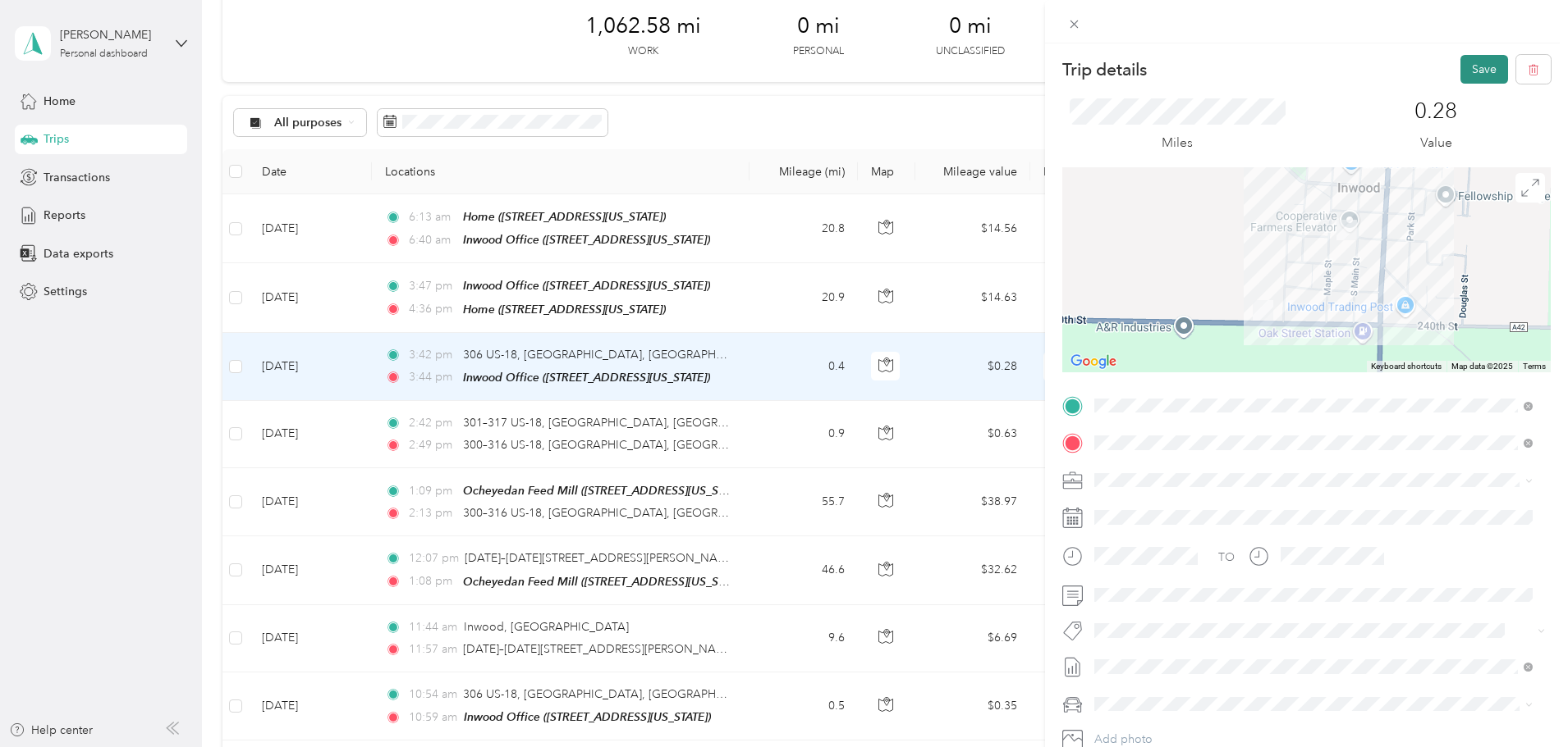
click at [1480, 60] on button "Save" at bounding box center [1484, 69] width 48 height 29
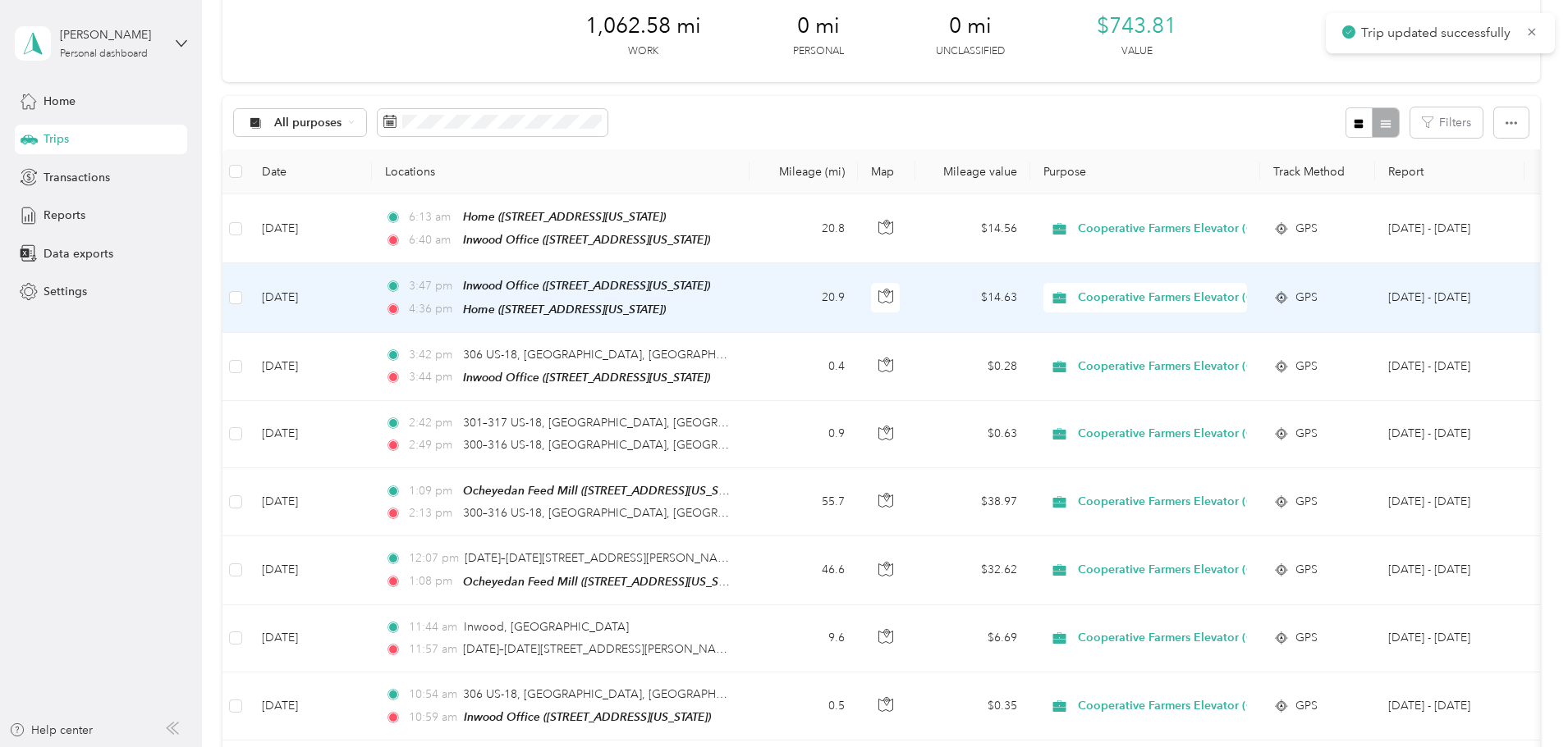
click at [858, 290] on td "20.9" at bounding box center [803, 298] width 109 height 69
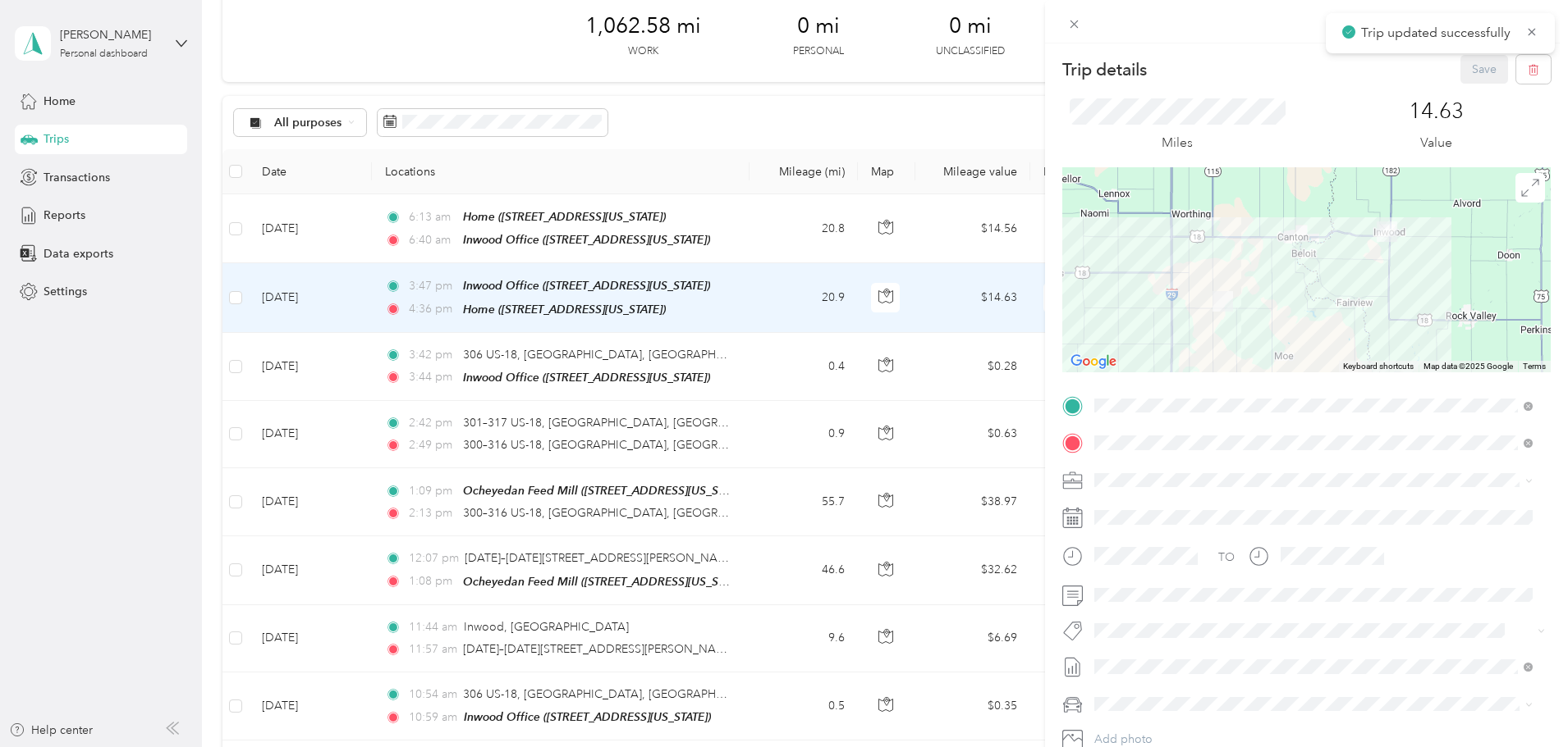
click at [1365, 108] on div "14.63 Value" at bounding box center [1435, 125] width 230 height 55
click at [861, 234] on div "Trip details Save This trip cannot be edited because it is either under review,…" at bounding box center [784, 374] width 1568 height 747
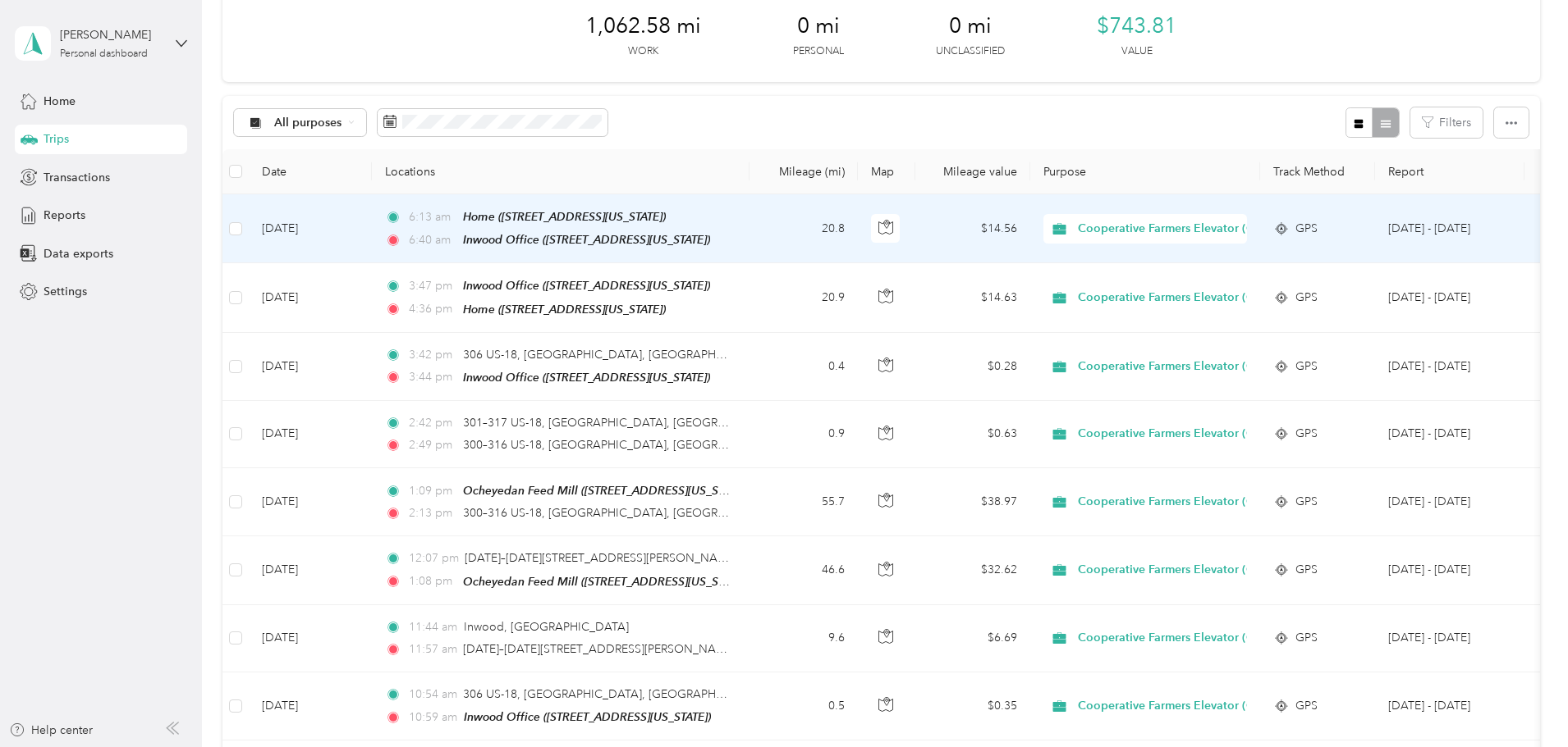
click at [858, 228] on td "20.8" at bounding box center [803, 229] width 109 height 69
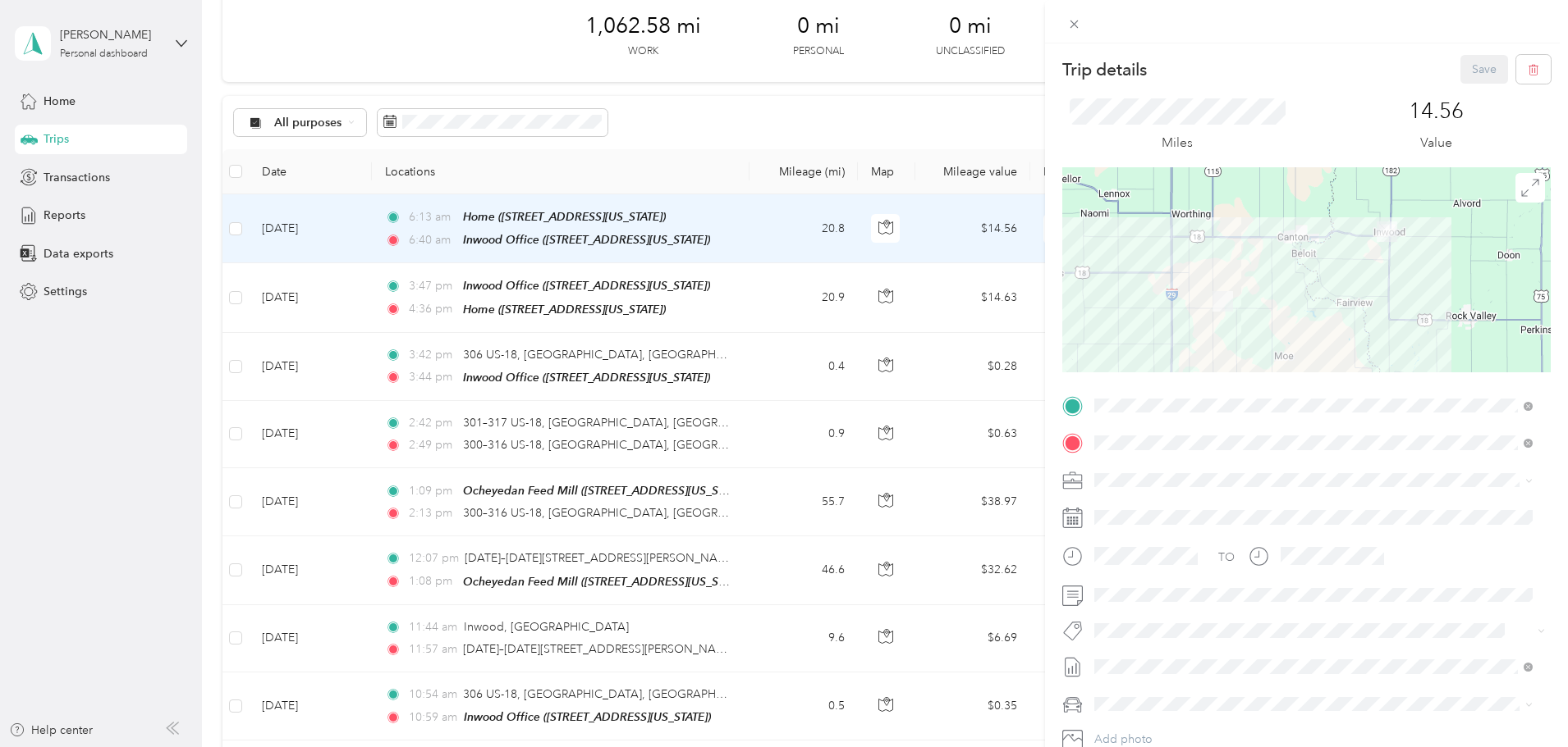
click at [869, 228] on div "Trip details Save This trip cannot be edited because it is either under review,…" at bounding box center [784, 374] width 1568 height 747
